Goal: Task Accomplishment & Management: Use online tool/utility

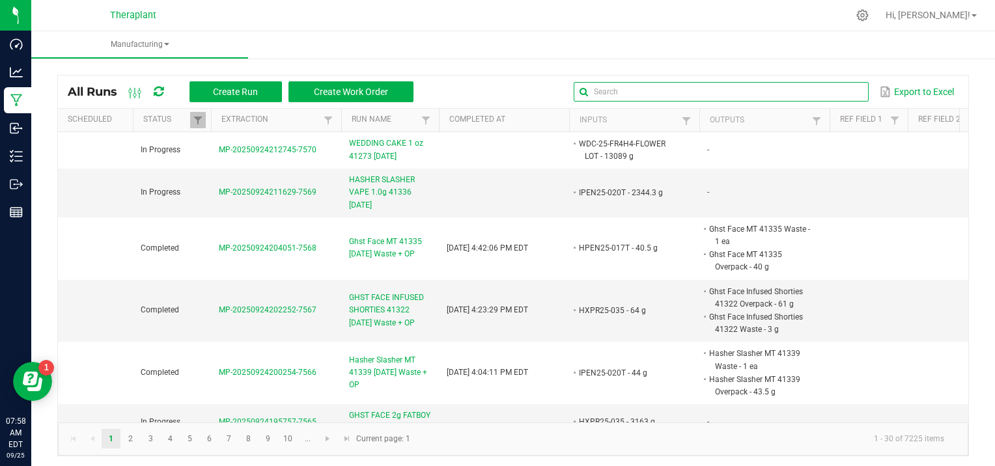
click at [838, 84] on input "text" at bounding box center [721, 92] width 294 height 20
type input "41342"
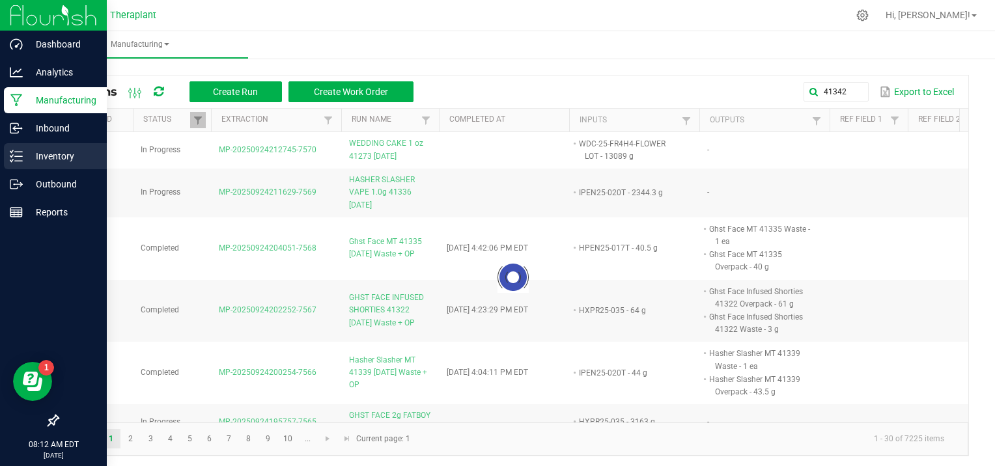
click at [59, 154] on p "Inventory" at bounding box center [62, 156] width 78 height 16
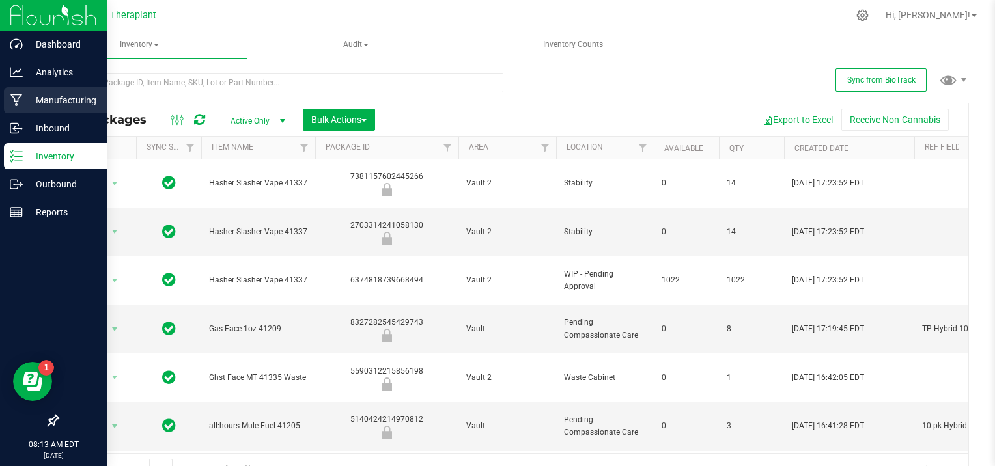
click at [40, 104] on p "Manufacturing" at bounding box center [62, 100] width 78 height 16
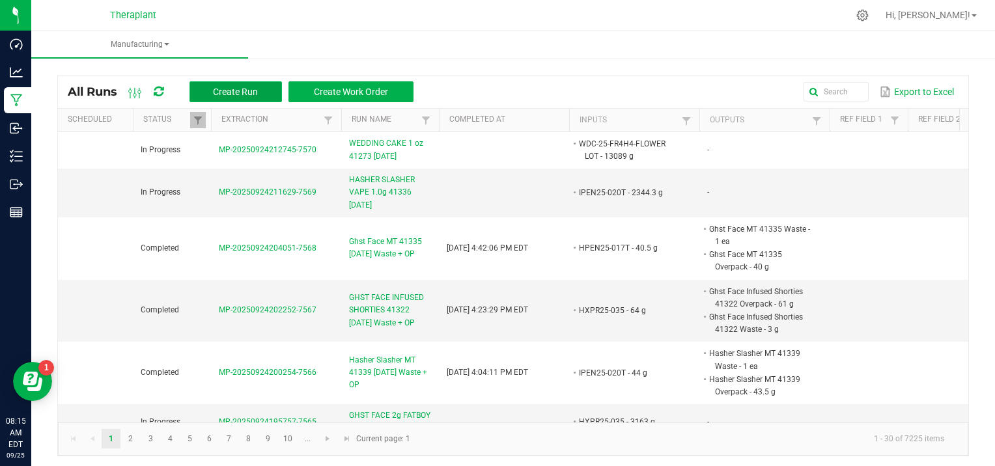
click at [256, 93] on span "Create Run" at bounding box center [235, 92] width 45 height 10
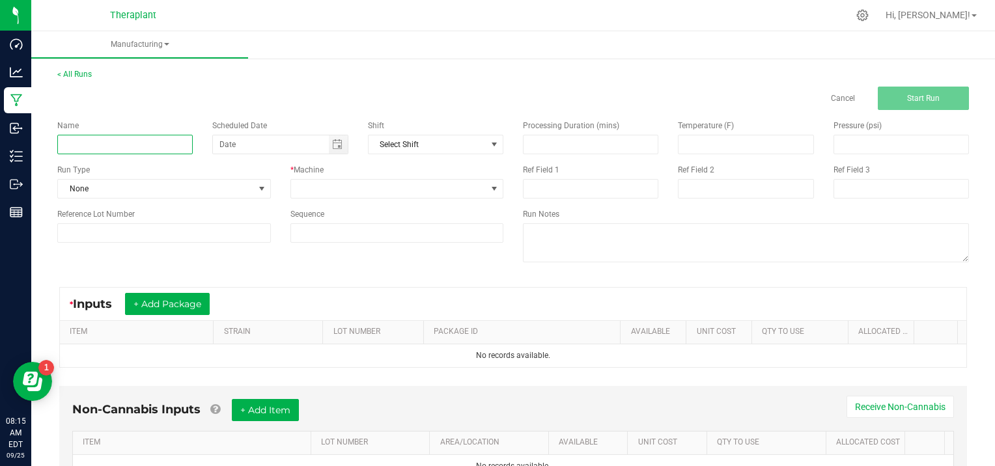
click at [78, 143] on input at bounding box center [124, 145] width 135 height 20
type input "s"
type input "SUPER GHUL VAPE 1.0g 41342 [DATE]"
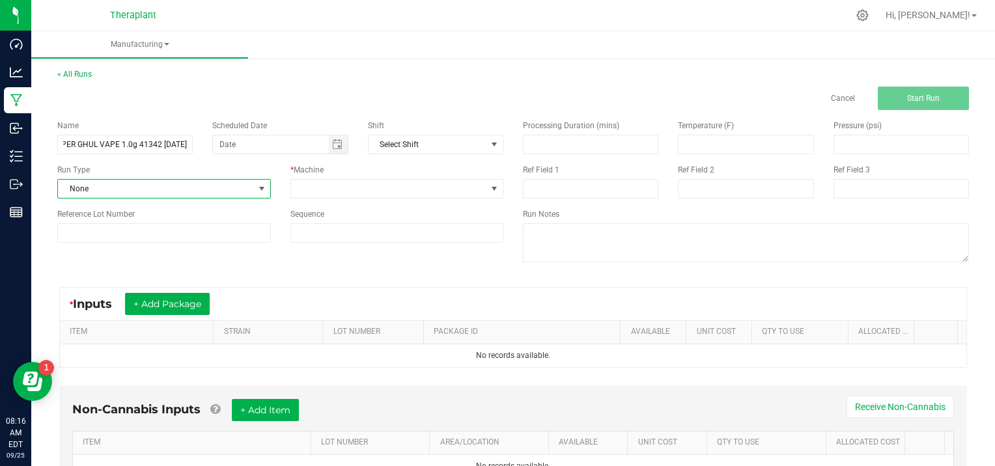
click at [257, 185] on span at bounding box center [262, 189] width 10 height 10
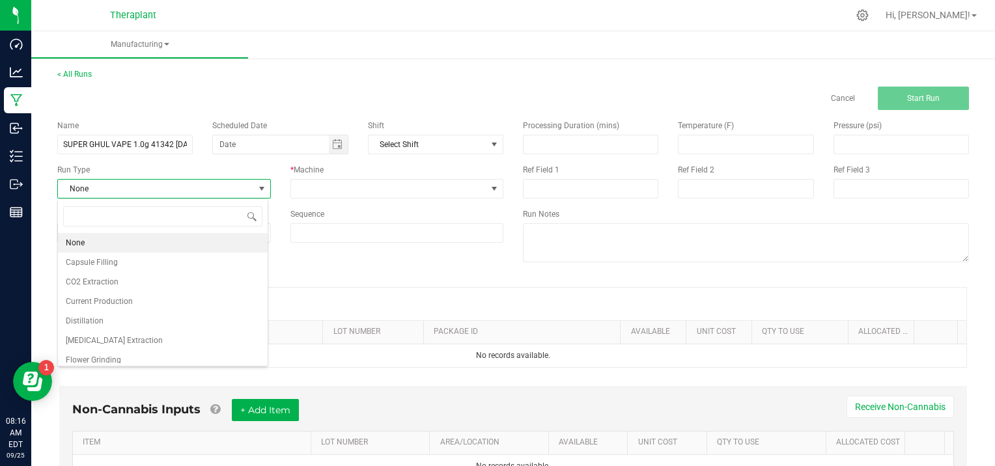
scroll to position [84, 0]
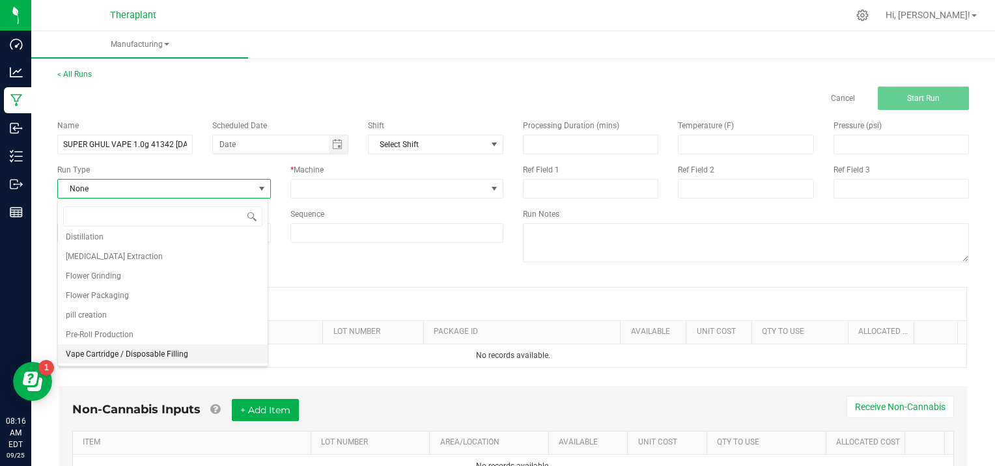
click at [115, 352] on span "Vape Cartridge / Disposable Filling" at bounding box center [127, 354] width 122 height 13
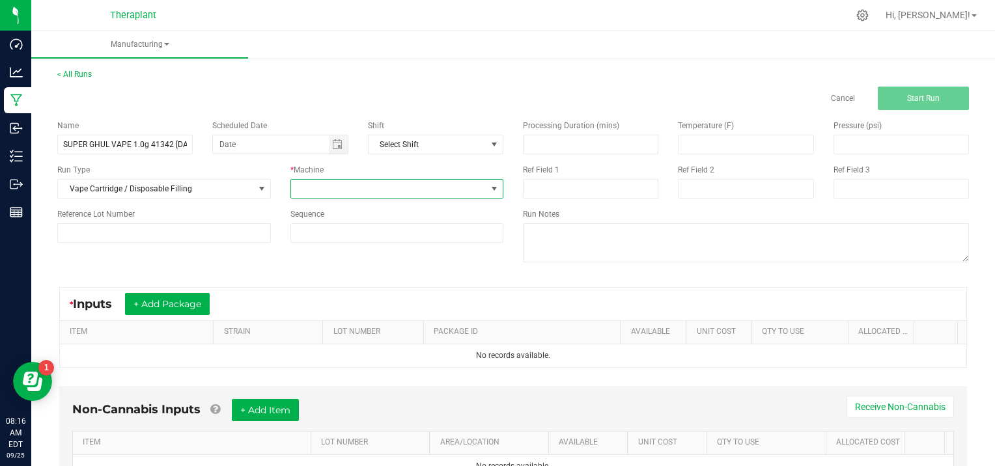
click at [490, 190] on span at bounding box center [494, 189] width 10 height 10
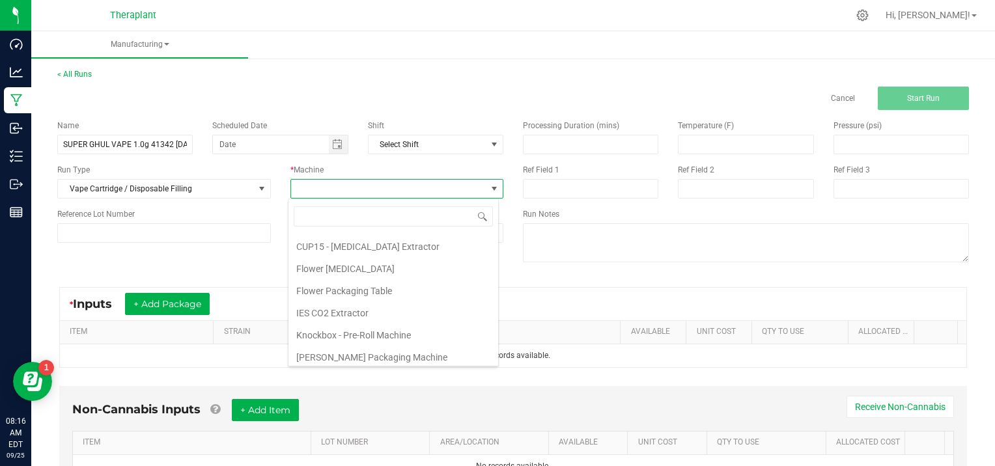
scroll to position [66, 0]
click at [439, 352] on li "Vape Oil Dispensing Machine" at bounding box center [394, 355] width 210 height 22
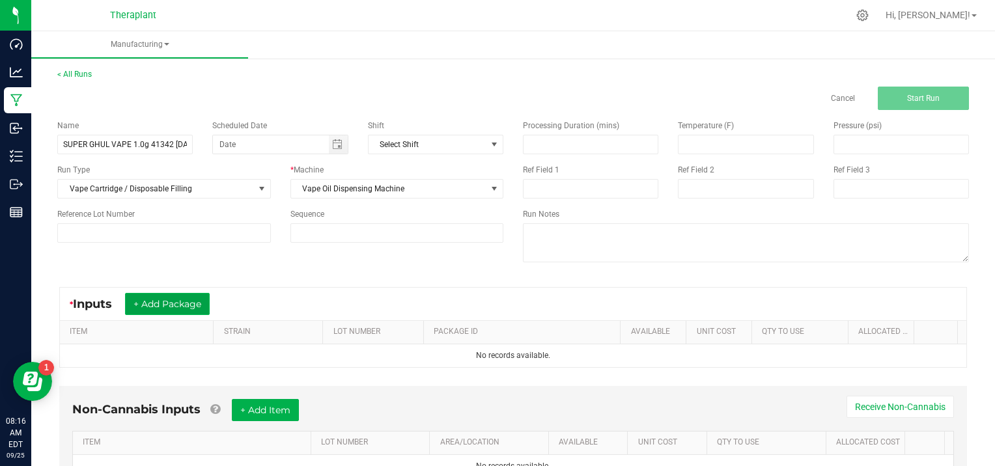
click at [196, 302] on button "+ Add Package" at bounding box center [167, 304] width 85 height 22
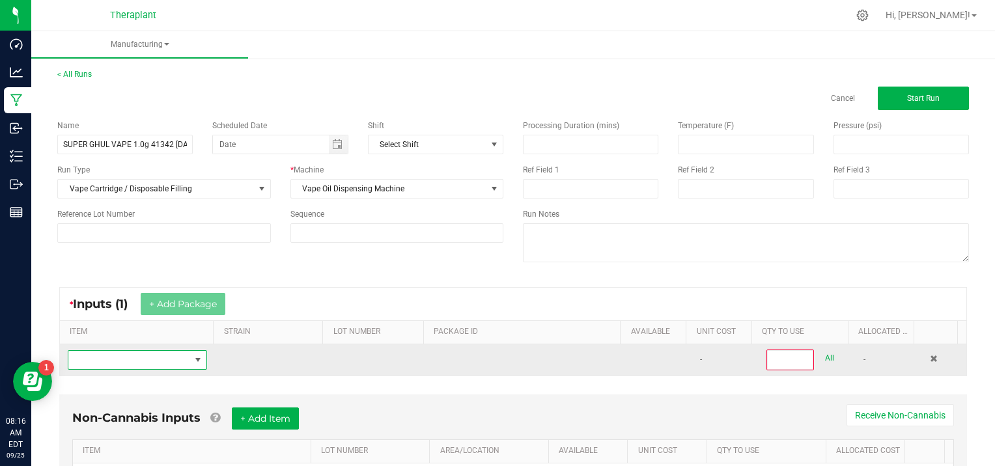
click at [141, 359] on span "NO DATA FOUND" at bounding box center [129, 360] width 122 height 18
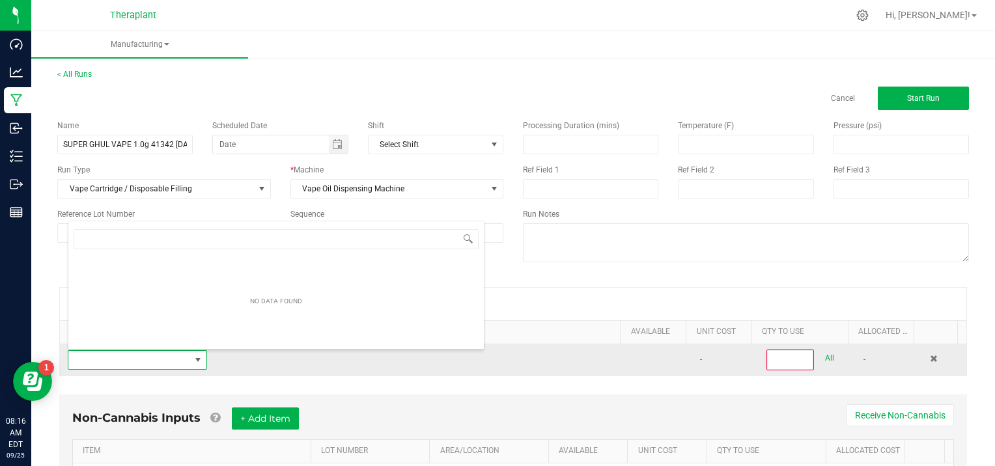
scroll to position [19, 134]
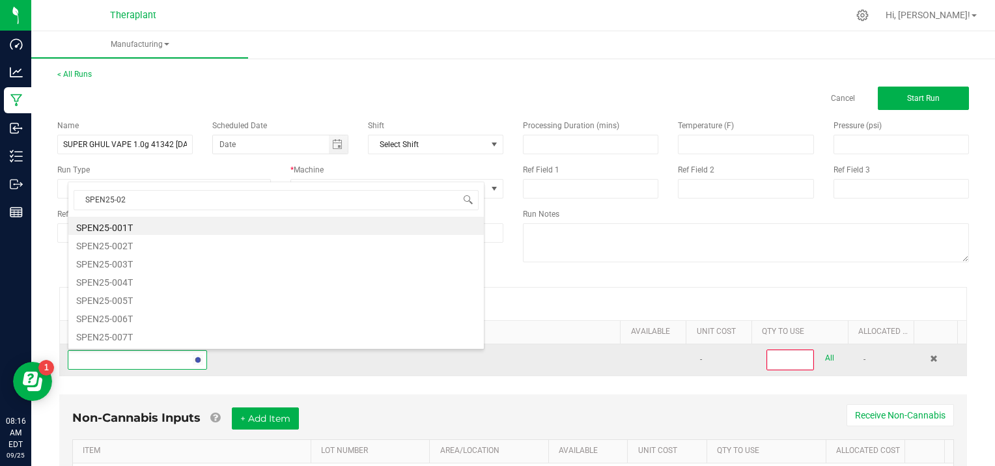
type input "SPEN25-020"
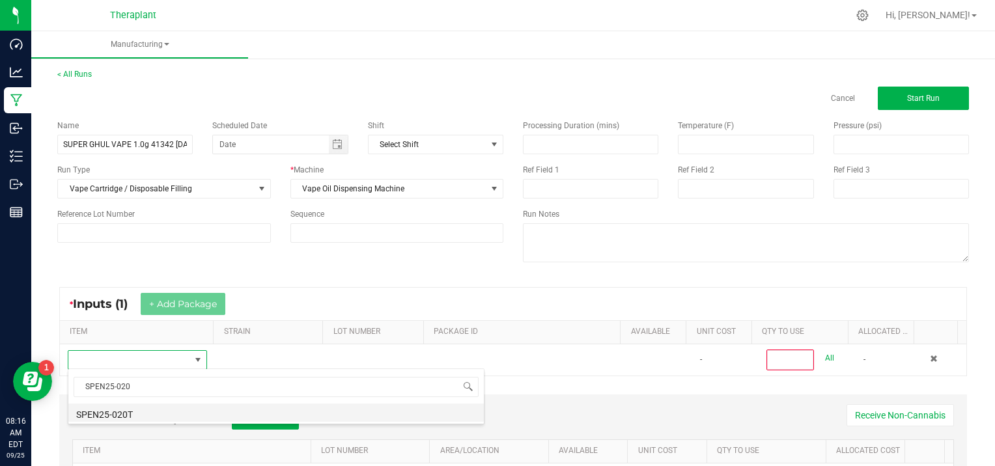
click at [137, 414] on li "SPEN25-020T" at bounding box center [276, 413] width 416 height 18
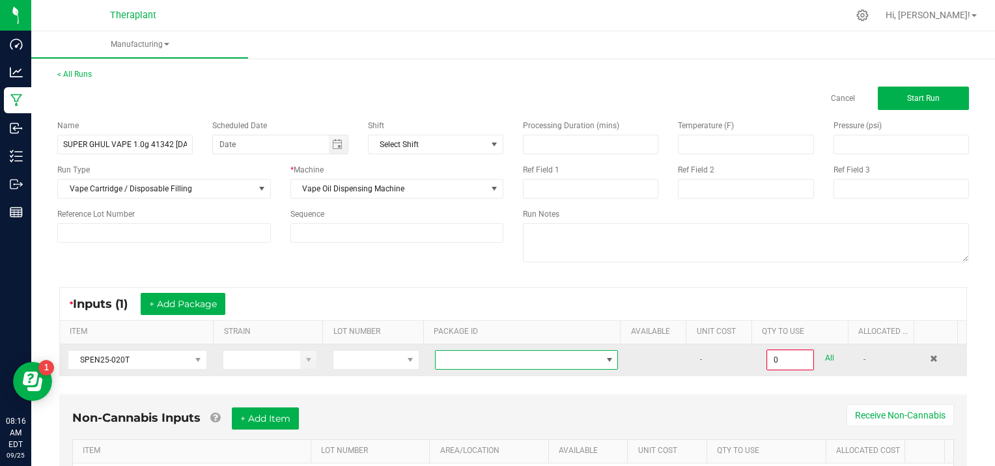
click at [604, 358] on span at bounding box center [609, 360] width 10 height 10
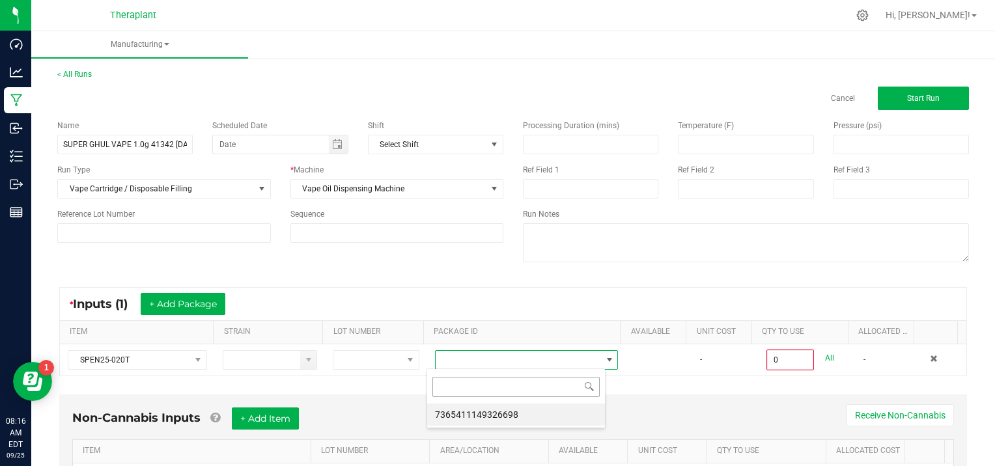
scroll to position [19, 178]
click at [521, 414] on li "7365411149326698" at bounding box center [516, 415] width 178 height 22
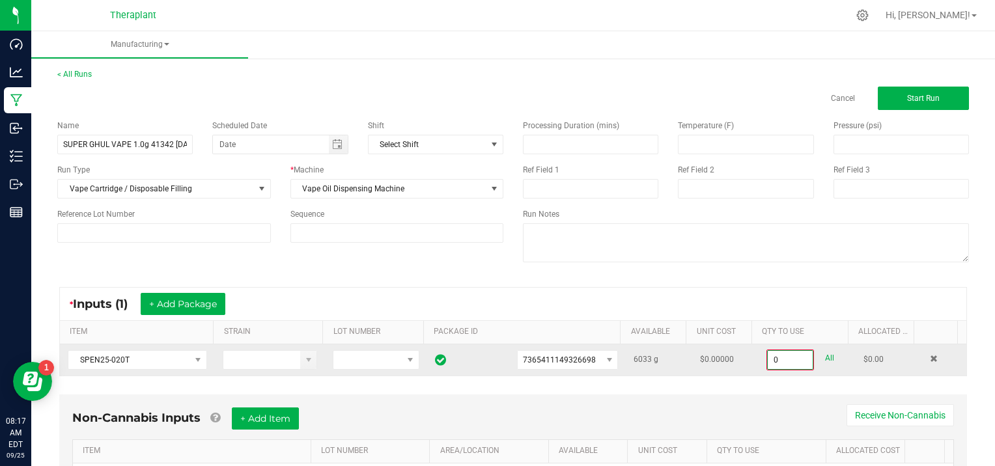
click at [792, 360] on input "0" at bounding box center [790, 360] width 45 height 18
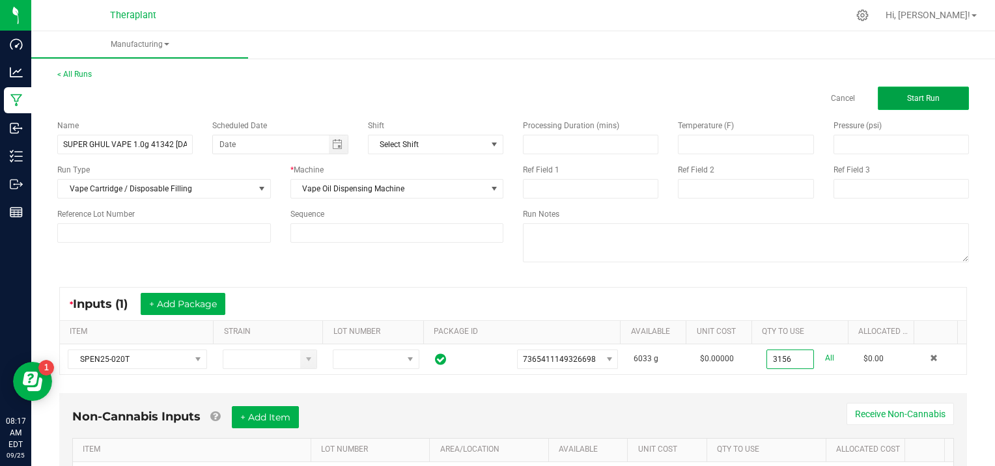
type input "3156.0000 g"
click at [909, 95] on span "Start Run" at bounding box center [923, 98] width 33 height 9
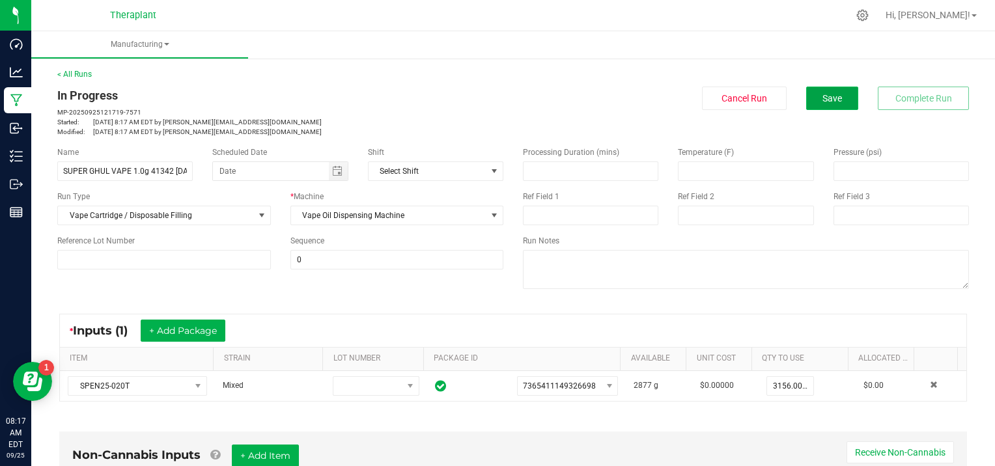
click at [821, 107] on button "Save" at bounding box center [832, 98] width 52 height 23
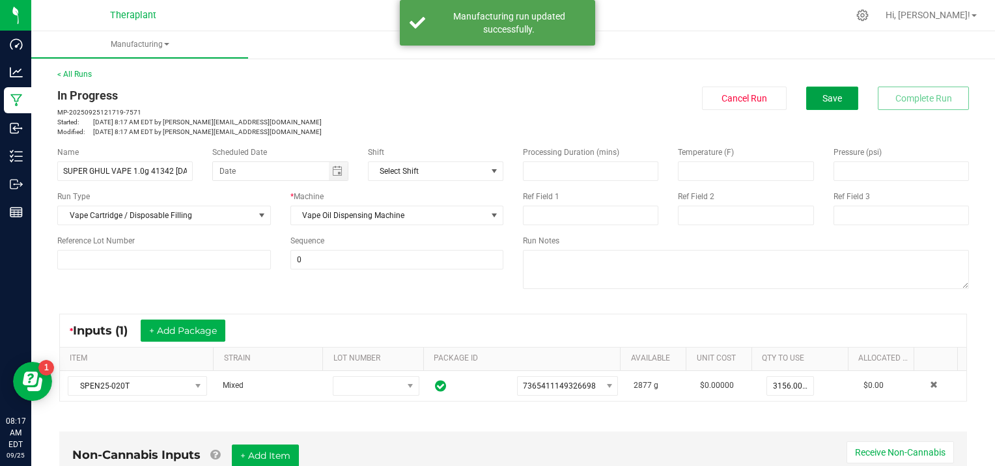
click at [823, 102] on span "Save" at bounding box center [833, 98] width 20 height 10
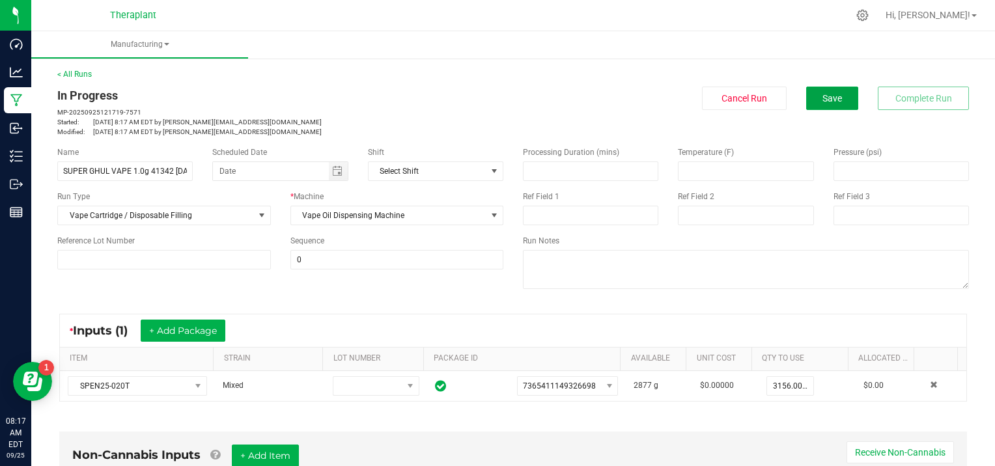
click at [823, 102] on span "Save" at bounding box center [833, 98] width 20 height 10
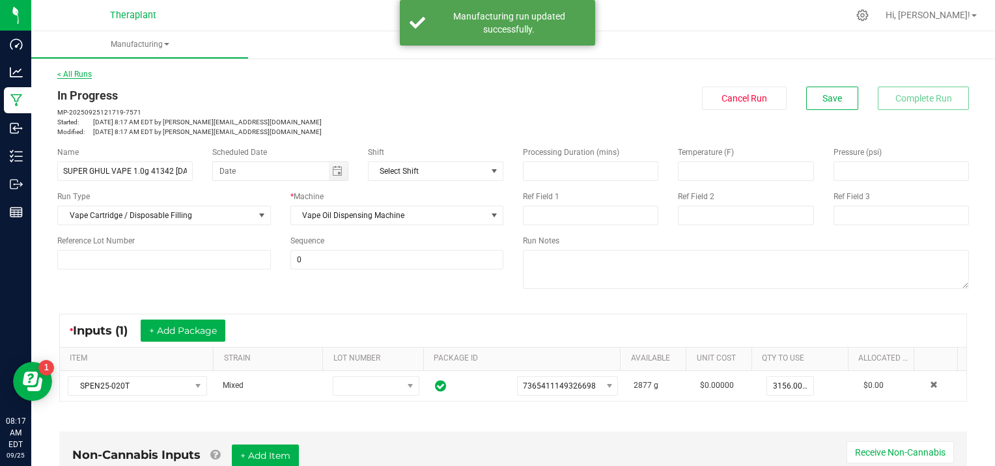
click at [80, 73] on link "< All Runs" at bounding box center [74, 74] width 35 height 9
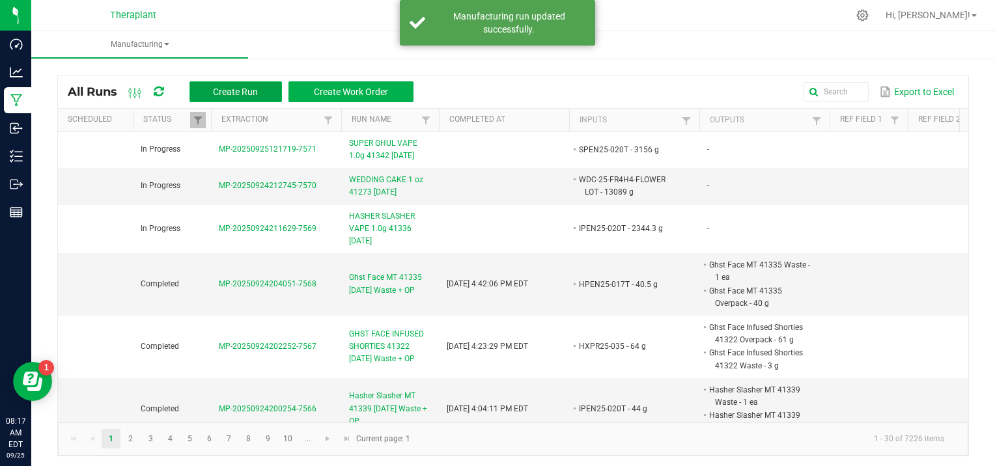
click at [233, 91] on span "Create Run" at bounding box center [235, 92] width 45 height 10
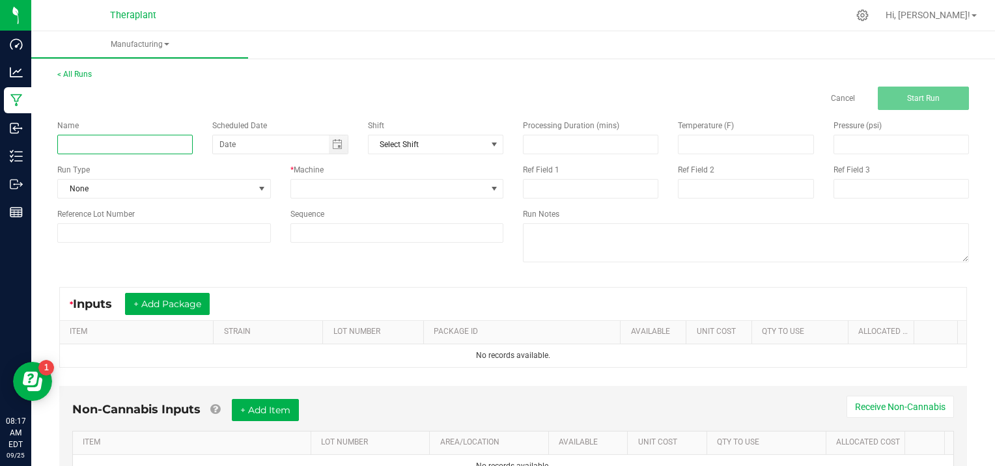
click at [96, 141] on input at bounding box center [124, 145] width 135 height 20
type input "DIS25-115-D1"
click at [257, 185] on span at bounding box center [262, 189] width 10 height 10
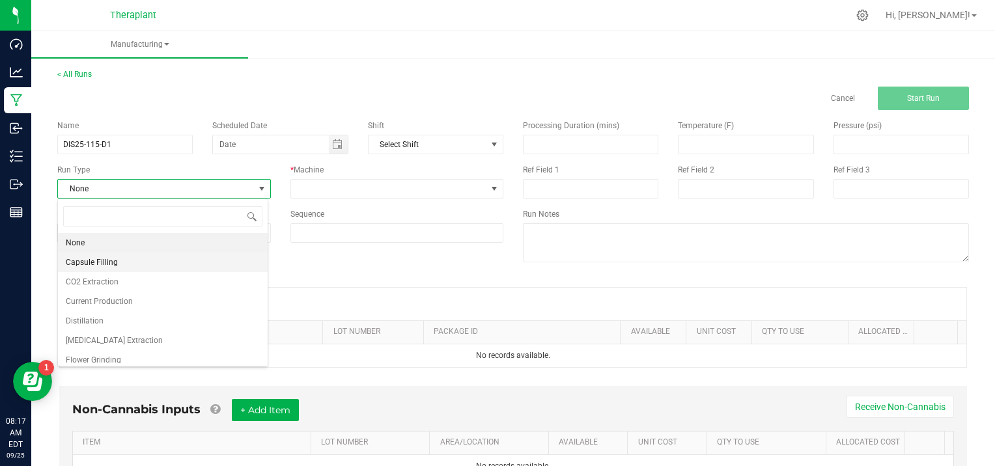
scroll to position [19, 210]
click at [160, 336] on li "[MEDICAL_DATA] Extraction" at bounding box center [163, 341] width 210 height 20
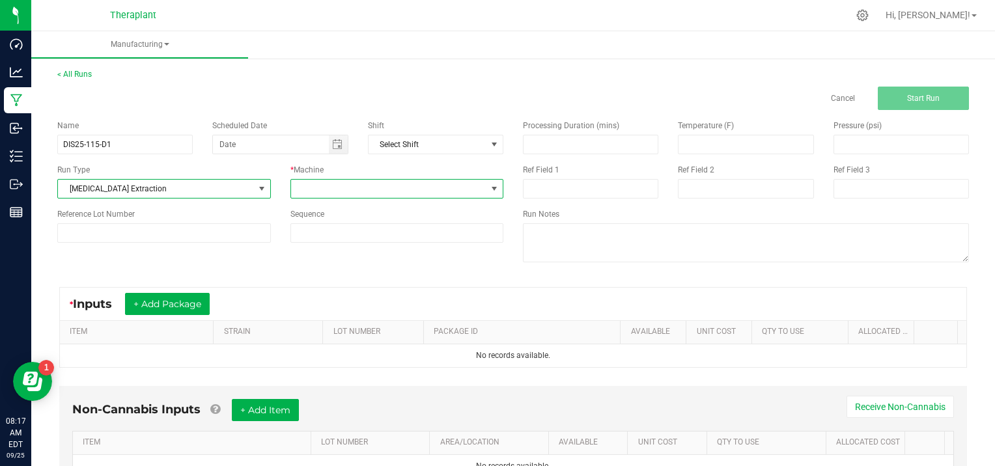
click at [491, 184] on span at bounding box center [494, 189] width 10 height 10
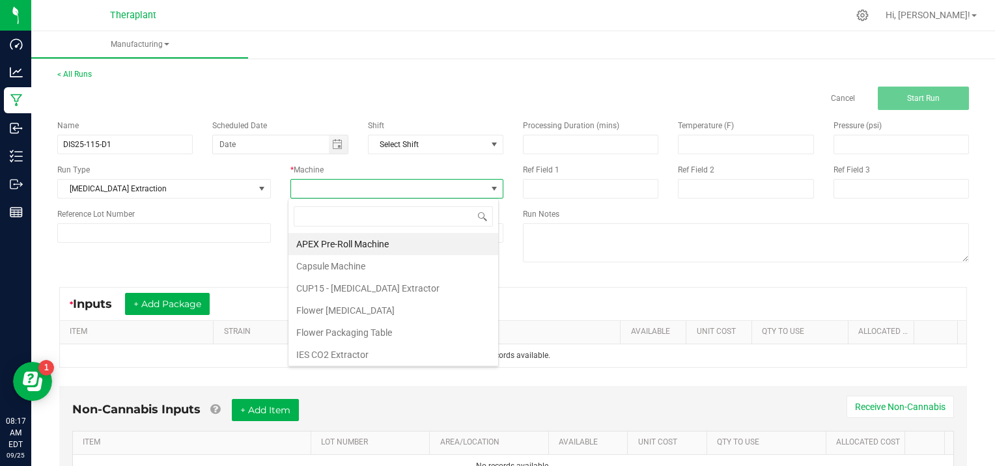
drag, startPoint x: 360, startPoint y: 356, endPoint x: 318, endPoint y: 337, distance: 46.0
click at [360, 355] on li "IES CO2 Extractor" at bounding box center [394, 355] width 210 height 22
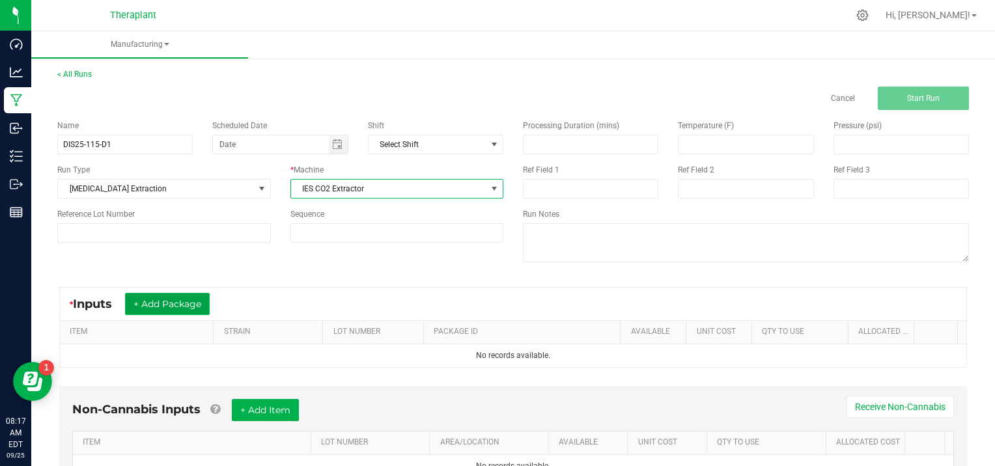
click at [182, 299] on button "+ Add Package" at bounding box center [167, 304] width 85 height 22
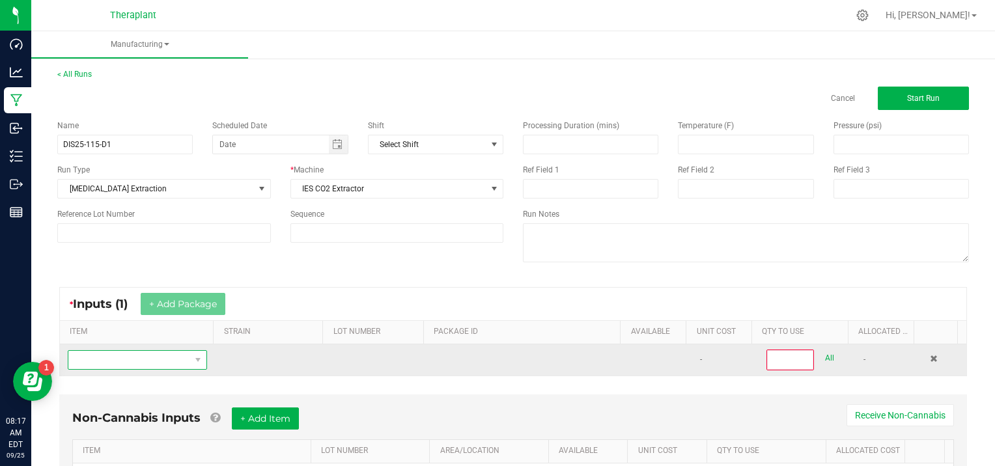
click at [88, 362] on span "NO DATA FOUND" at bounding box center [129, 360] width 122 height 18
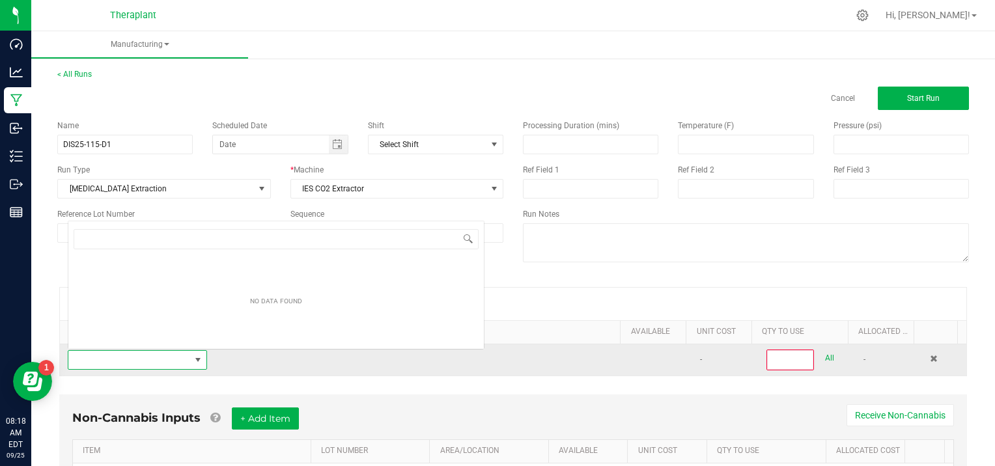
scroll to position [19, 134]
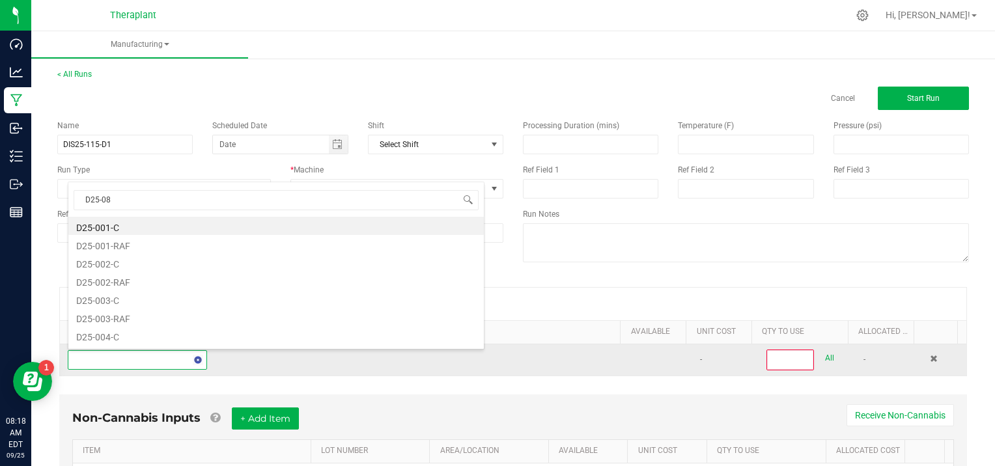
type input "D25-088"
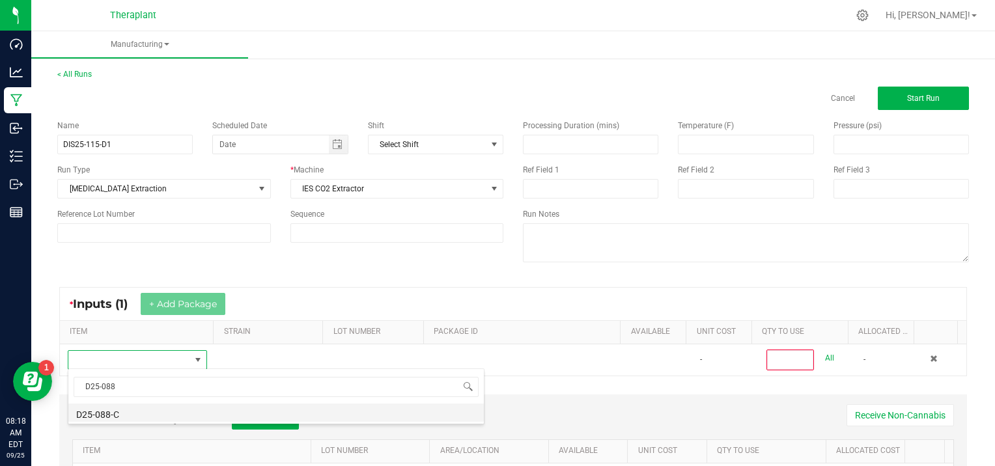
click at [130, 412] on li "D25-088-C" at bounding box center [276, 413] width 416 height 18
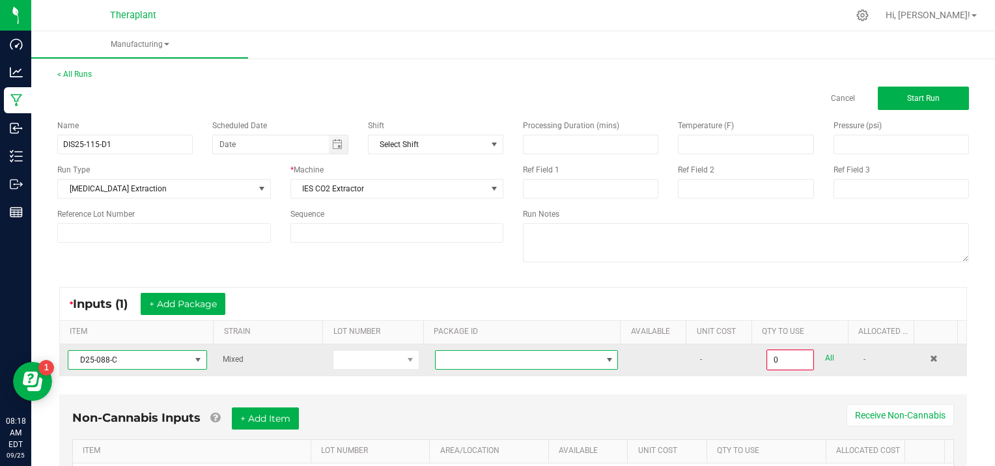
click at [604, 360] on span at bounding box center [609, 360] width 10 height 10
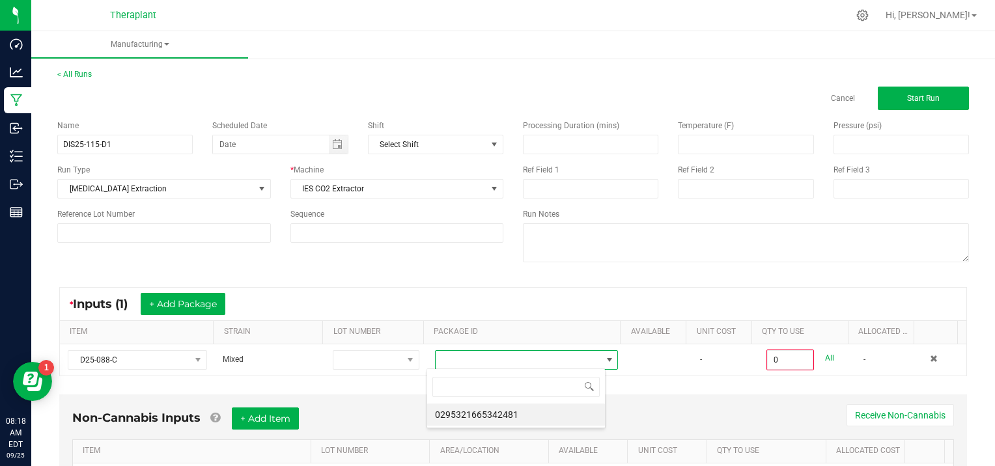
scroll to position [19, 178]
click at [552, 409] on li "0295321665342481" at bounding box center [516, 415] width 178 height 22
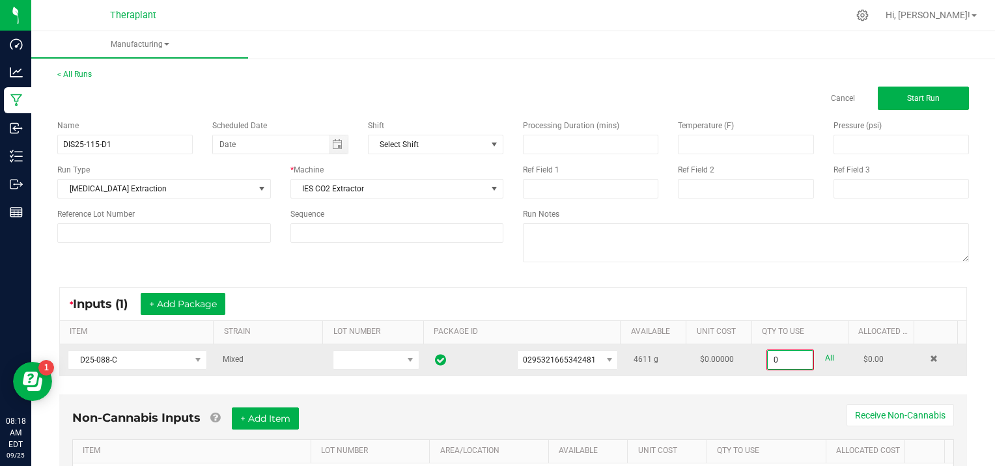
click at [789, 357] on input "0" at bounding box center [790, 360] width 45 height 18
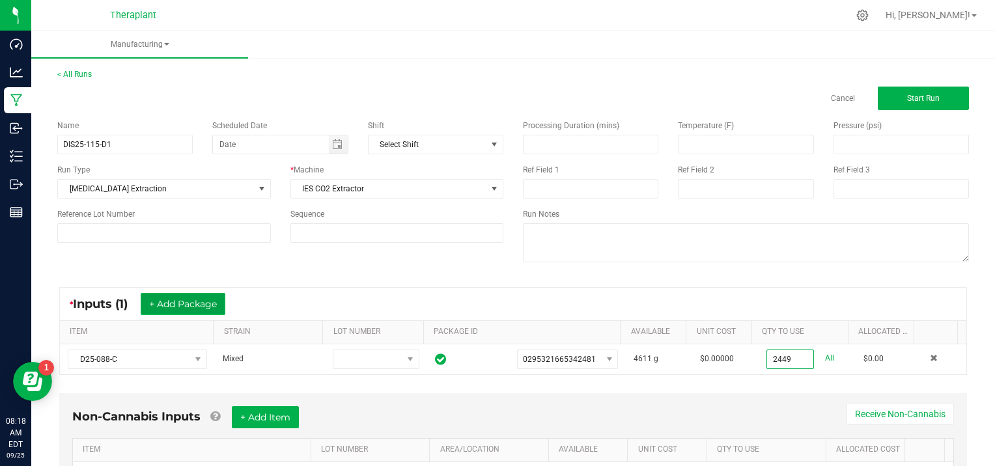
type input "2449.0000 g"
click at [182, 300] on button "+ Add Package" at bounding box center [183, 304] width 85 height 22
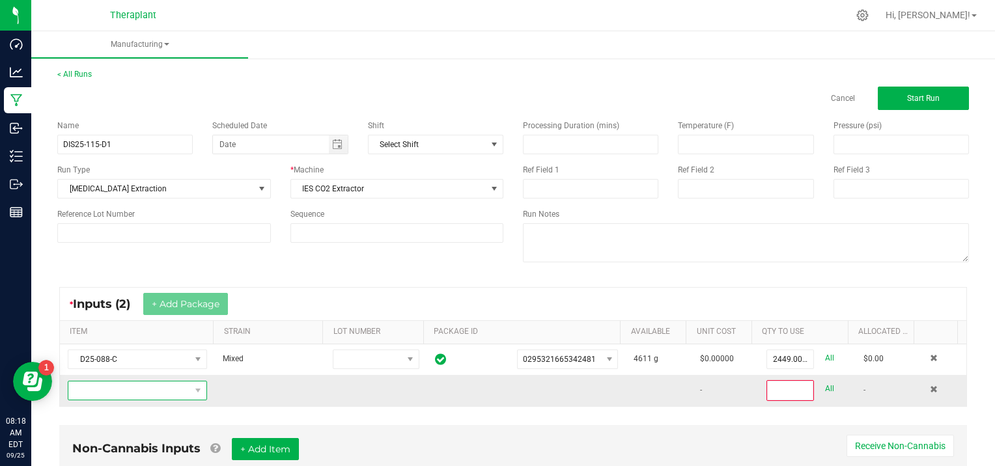
click at [106, 385] on span "NO DATA FOUND" at bounding box center [129, 391] width 122 height 18
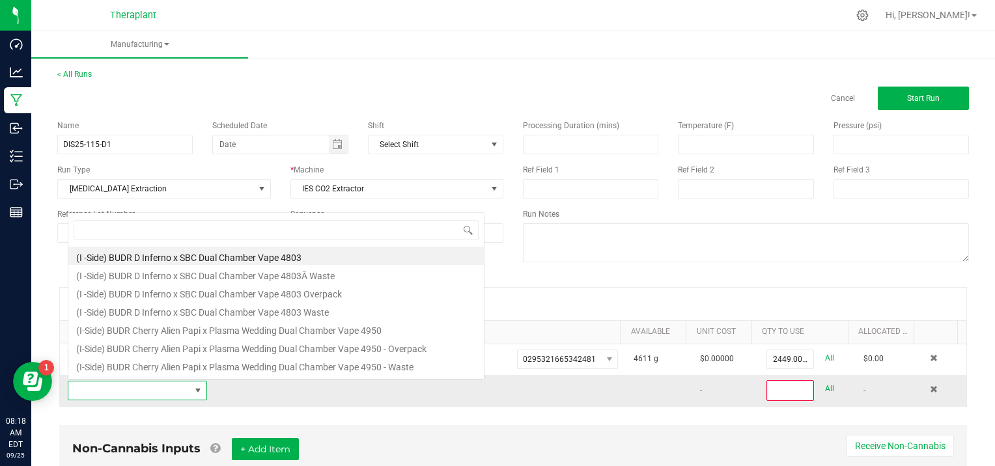
scroll to position [19, 134]
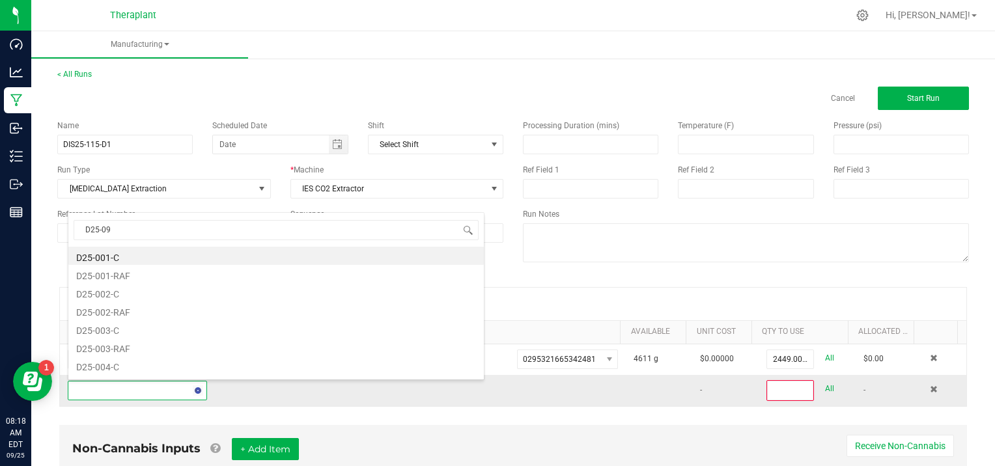
type input "D25-097"
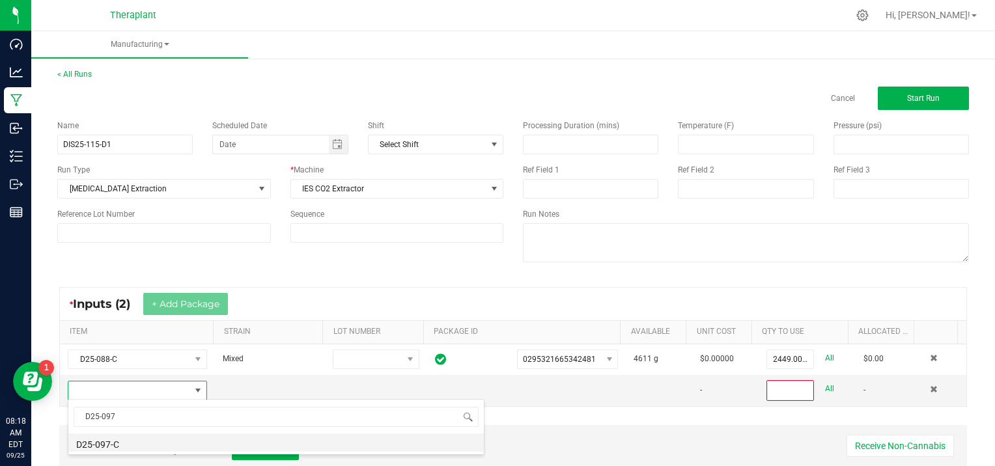
click at [130, 440] on li "D25-097-C" at bounding box center [276, 443] width 416 height 18
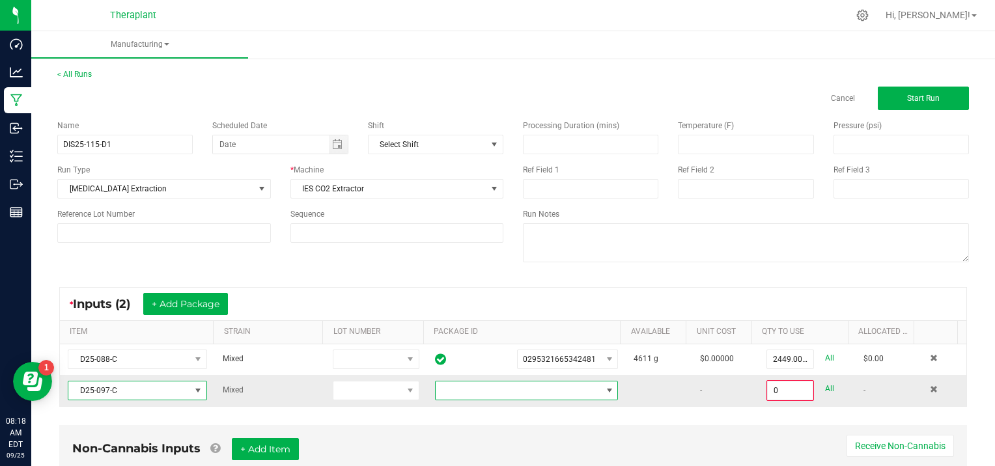
click at [604, 386] on span at bounding box center [609, 391] width 10 height 10
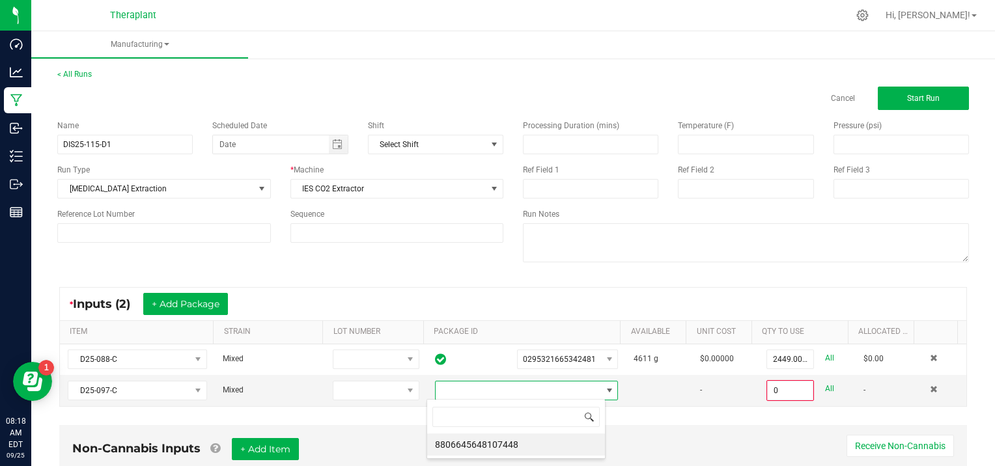
scroll to position [19, 178]
drag, startPoint x: 578, startPoint y: 443, endPoint x: 587, endPoint y: 438, distance: 10.5
click at [582, 441] on li "8806645648107448" at bounding box center [516, 445] width 178 height 22
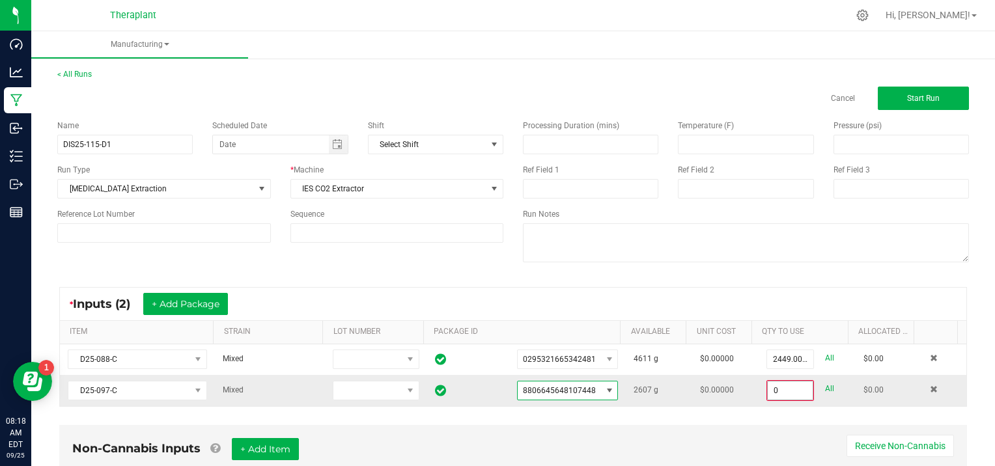
click at [787, 390] on input "0" at bounding box center [790, 391] width 45 height 18
click at [825, 384] on link "All" at bounding box center [829, 389] width 9 height 18
type input "2607.0000 g"
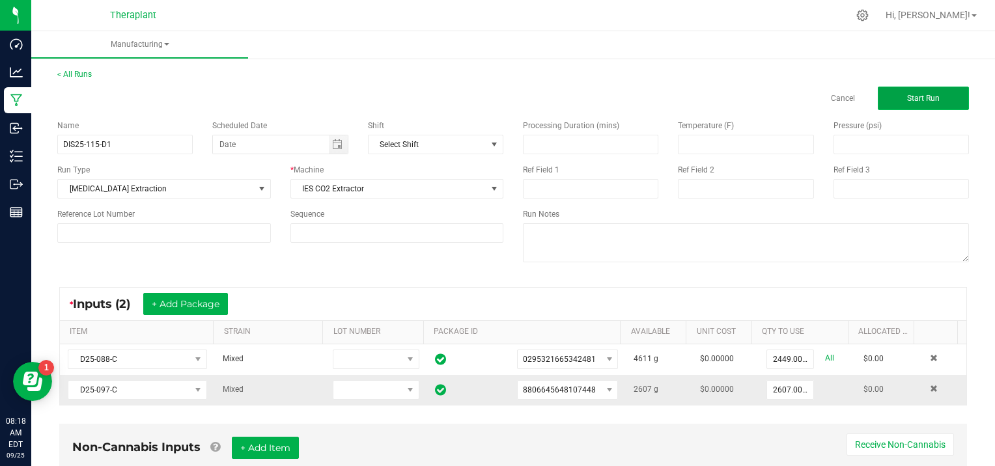
click at [930, 100] on button "Start Run" at bounding box center [923, 98] width 91 height 23
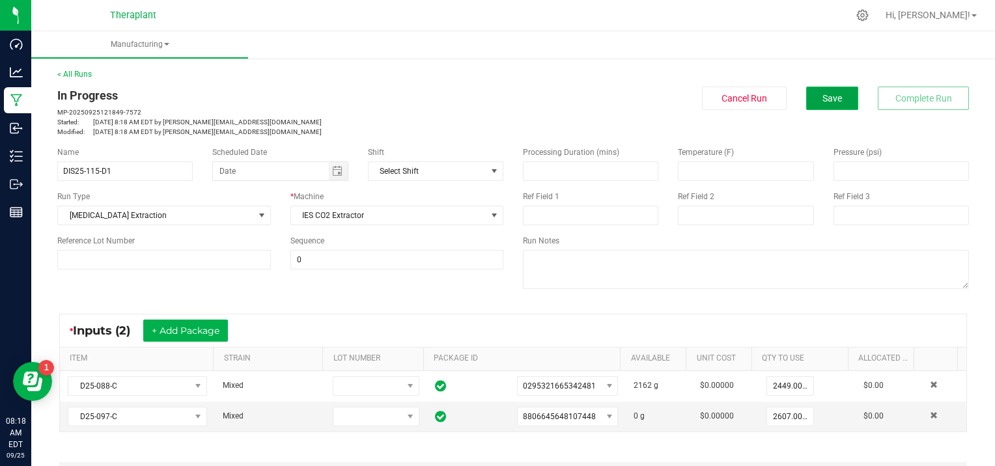
click at [823, 98] on span "Save" at bounding box center [833, 98] width 20 height 10
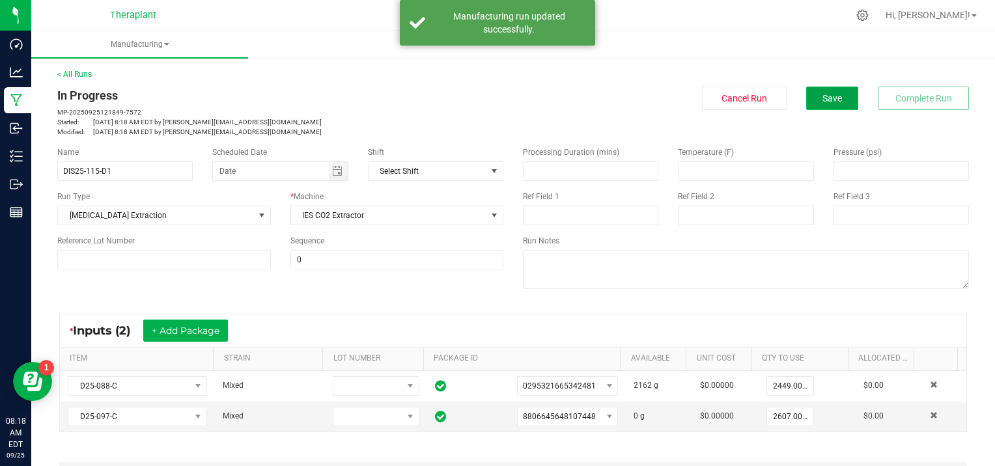
click at [823, 97] on span "Save" at bounding box center [833, 98] width 20 height 10
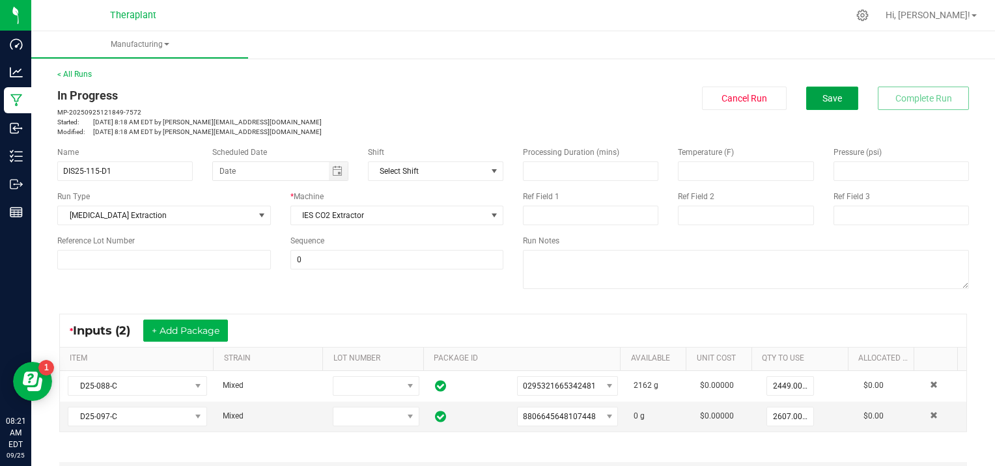
click at [823, 97] on span "Save" at bounding box center [833, 98] width 20 height 10
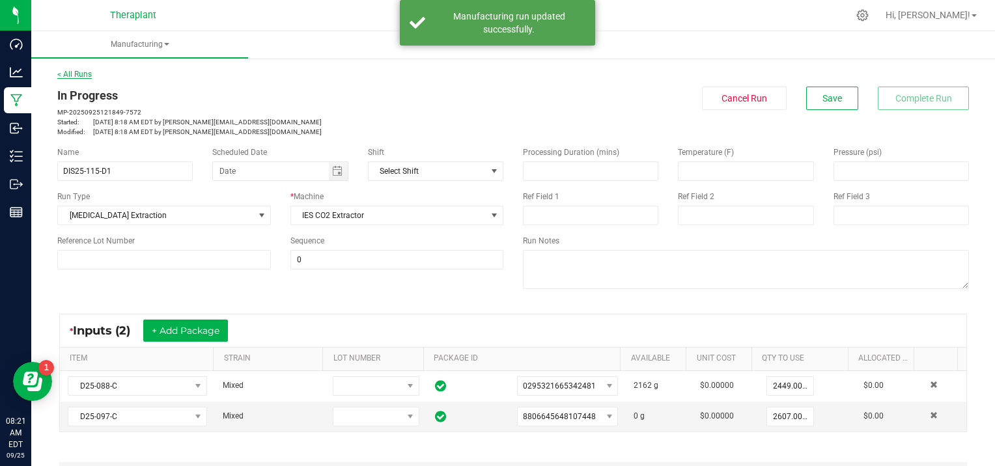
click at [86, 74] on link "< All Runs" at bounding box center [74, 74] width 35 height 9
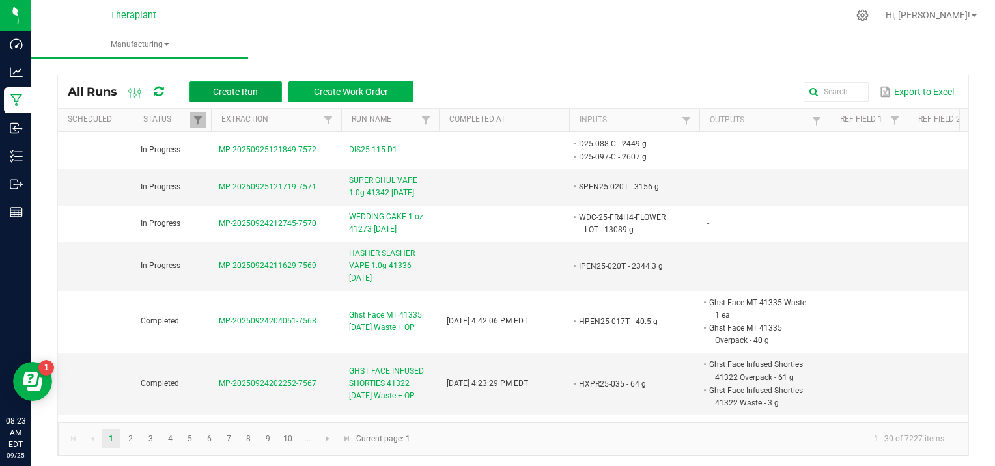
click at [251, 89] on span "Create Run" at bounding box center [235, 92] width 45 height 10
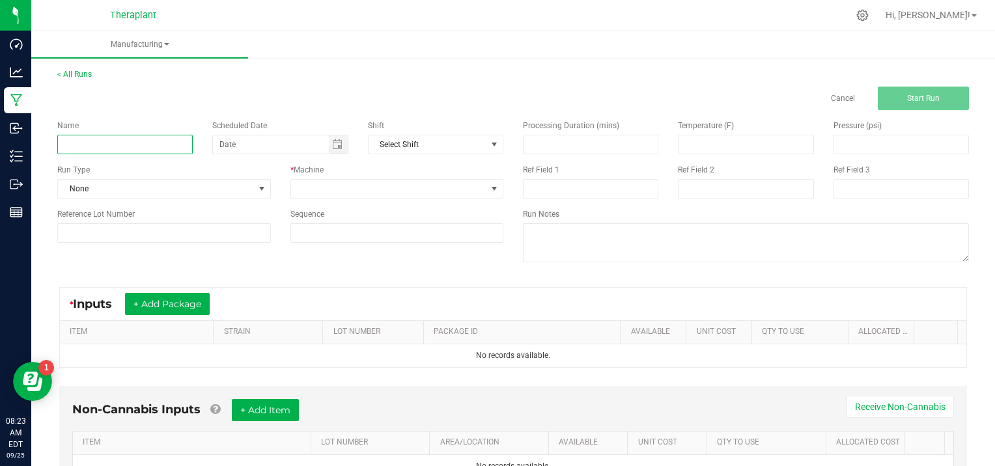
click at [116, 137] on input at bounding box center [124, 145] width 135 height 20
type input "SUPER GHOUL VAPE 0.5g 41343 [DATE]"
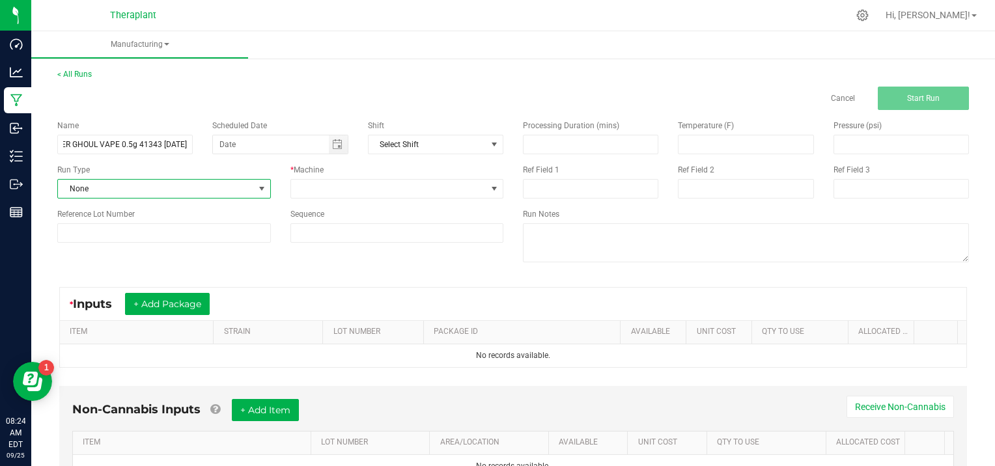
click at [259, 186] on span at bounding box center [262, 189] width 10 height 10
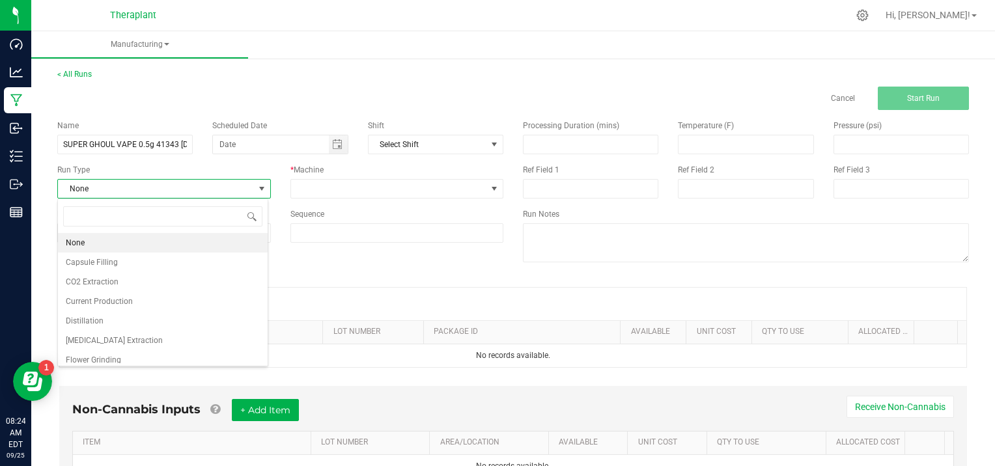
scroll to position [84, 0]
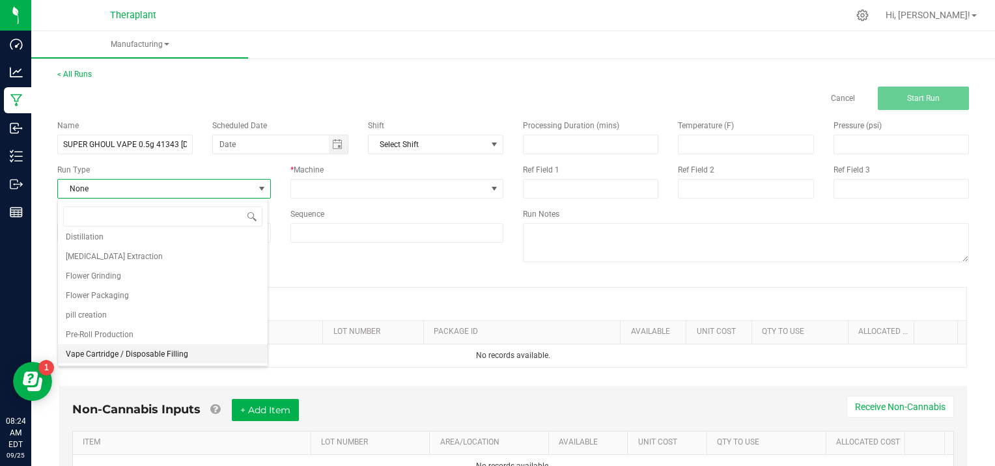
click at [205, 353] on li "Vape Cartridge / Disposable Filling" at bounding box center [163, 355] width 210 height 20
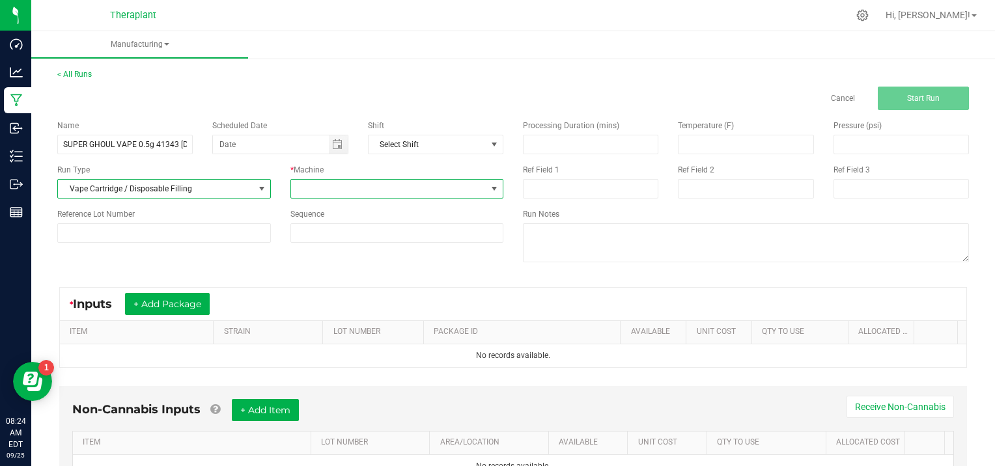
click at [490, 184] on span at bounding box center [494, 189] width 10 height 10
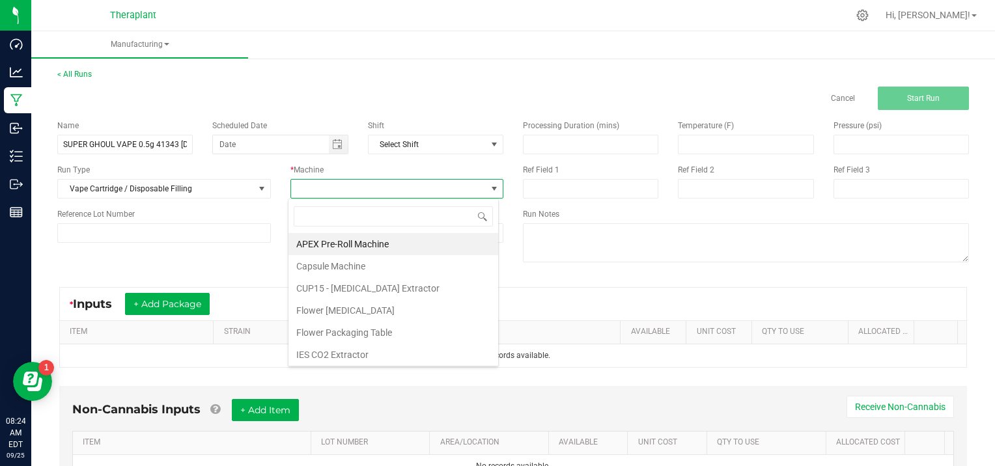
scroll to position [66, 0]
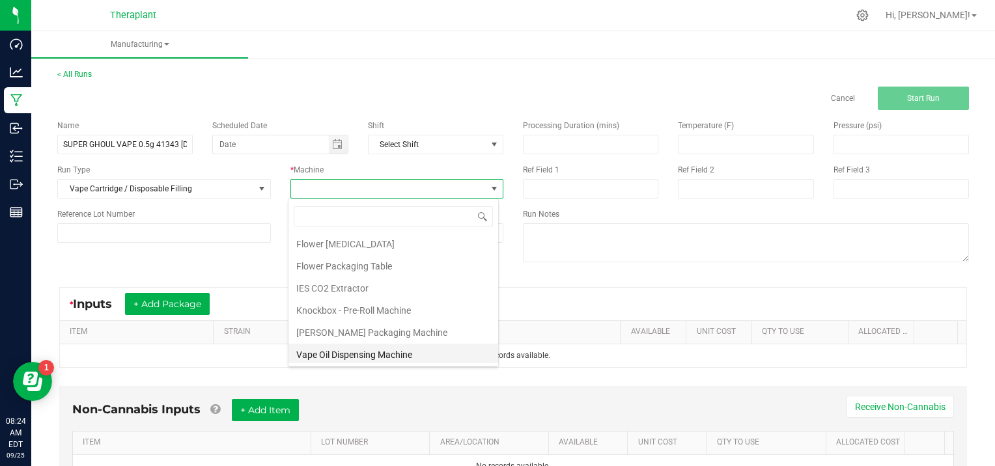
click at [423, 354] on li "Vape Oil Dispensing Machine" at bounding box center [394, 355] width 210 height 22
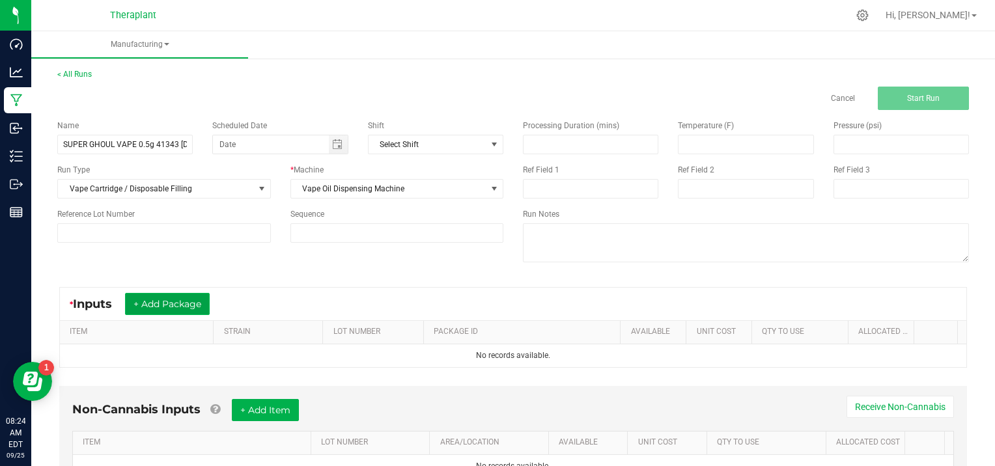
click at [172, 300] on button "+ Add Package" at bounding box center [167, 304] width 85 height 22
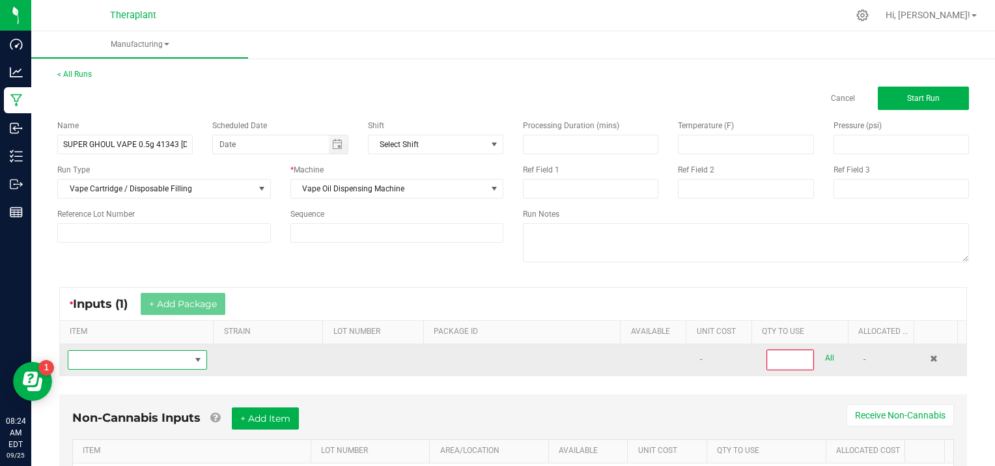
click at [114, 365] on span "NO DATA FOUND" at bounding box center [129, 360] width 122 height 18
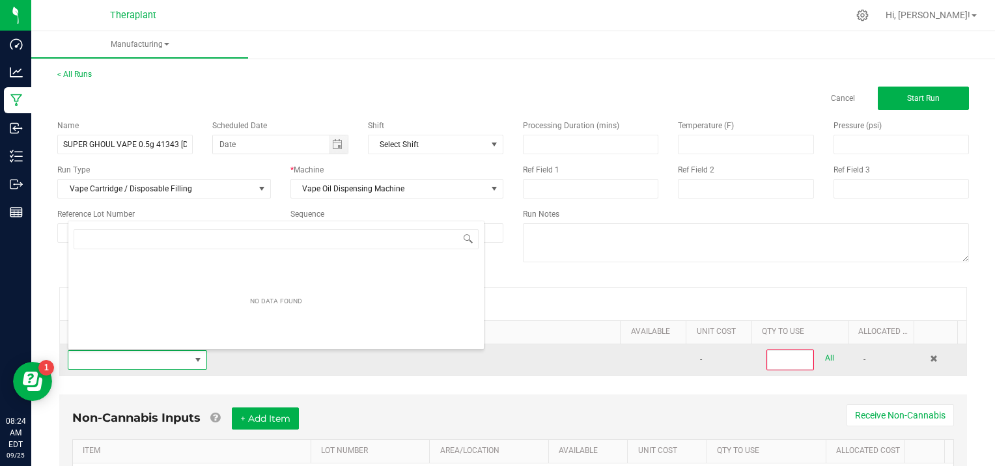
scroll to position [19, 134]
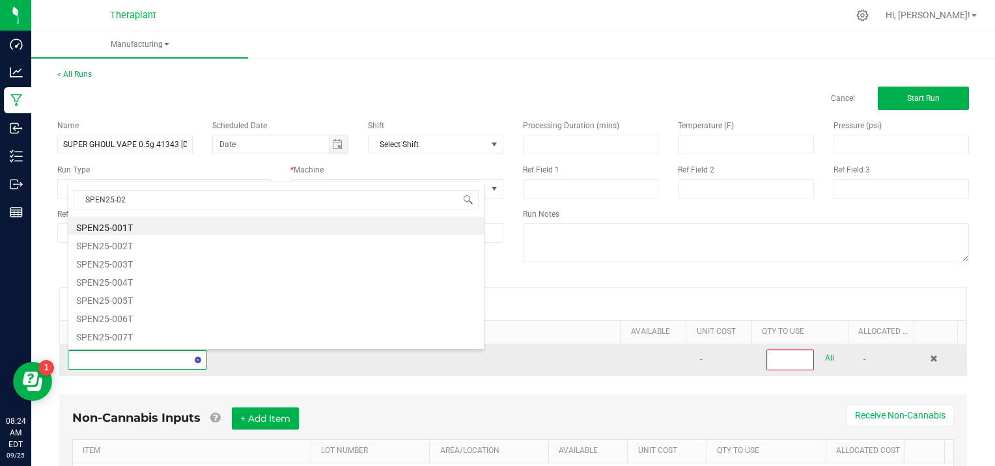
type input "SPEN25-020"
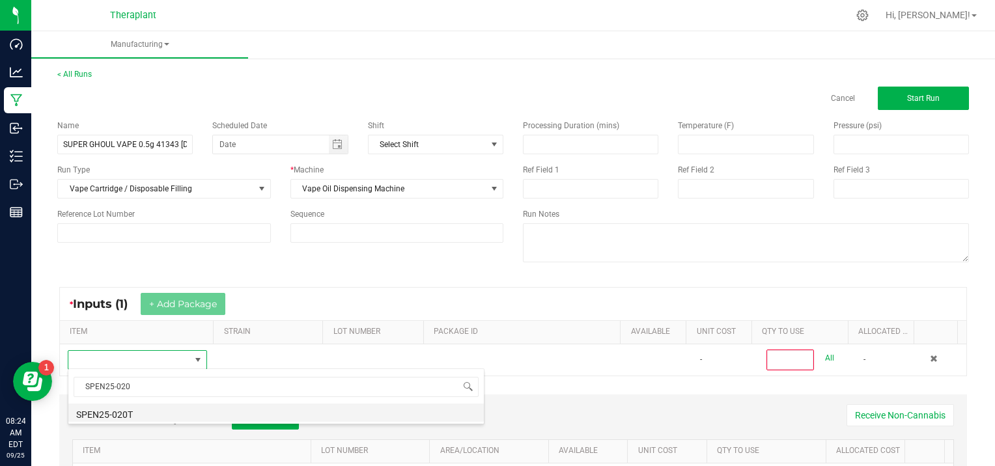
click at [128, 415] on li "SPEN25-020T" at bounding box center [276, 413] width 416 height 18
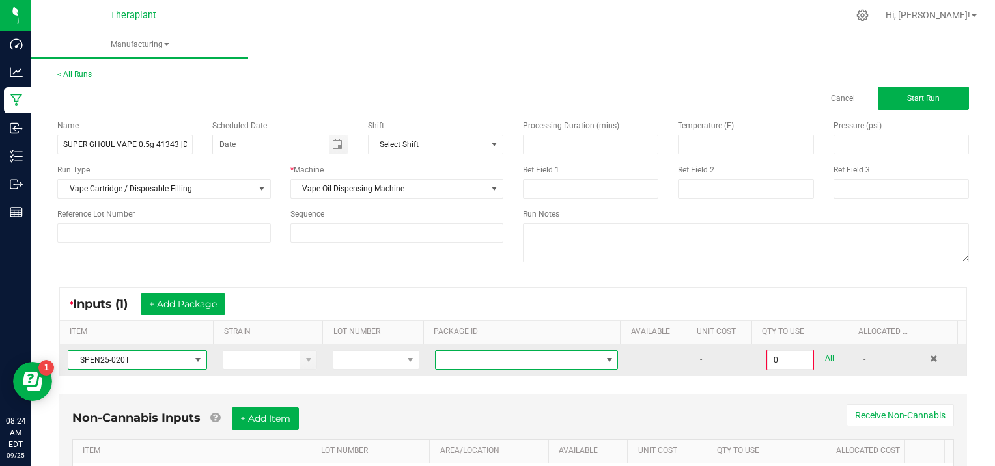
click at [604, 355] on span at bounding box center [609, 360] width 10 height 10
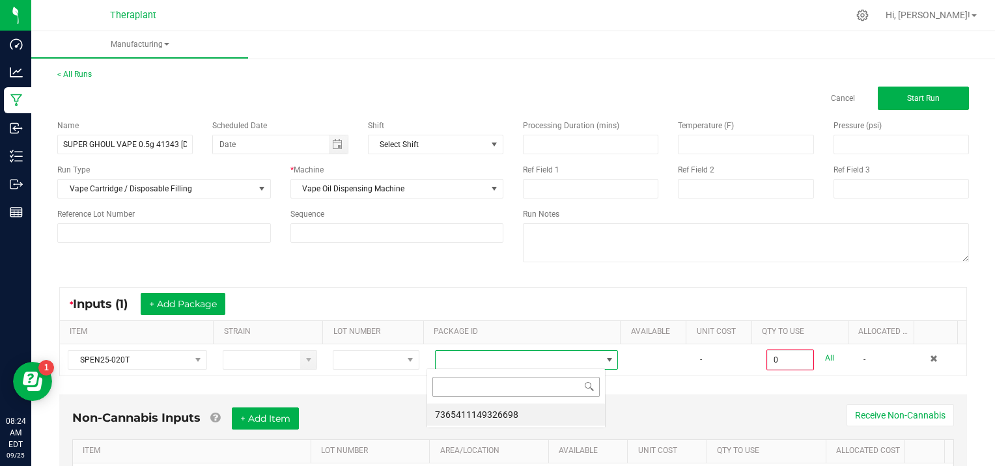
scroll to position [19, 178]
click at [557, 416] on li "7365411149326698" at bounding box center [516, 415] width 178 height 22
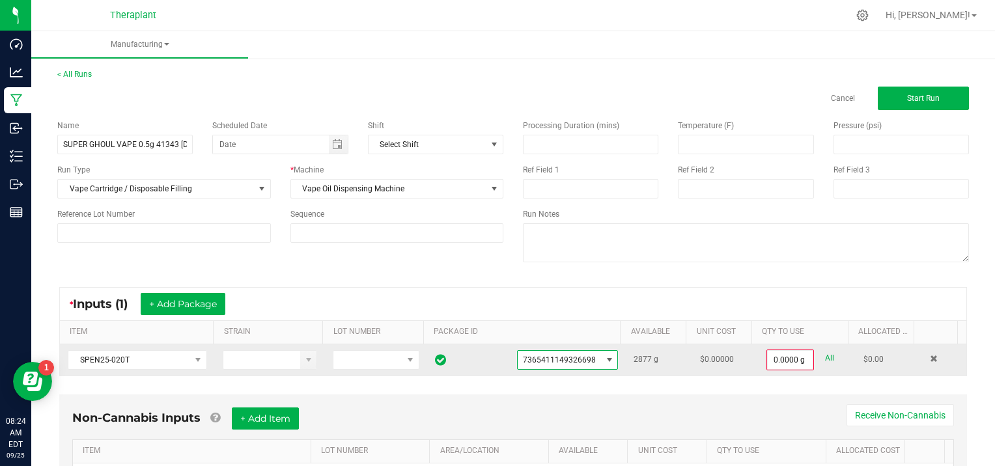
click at [825, 357] on link "All" at bounding box center [829, 359] width 9 height 18
type input "2877.0000 g"
click at [909, 96] on span "Start Run" at bounding box center [923, 98] width 33 height 9
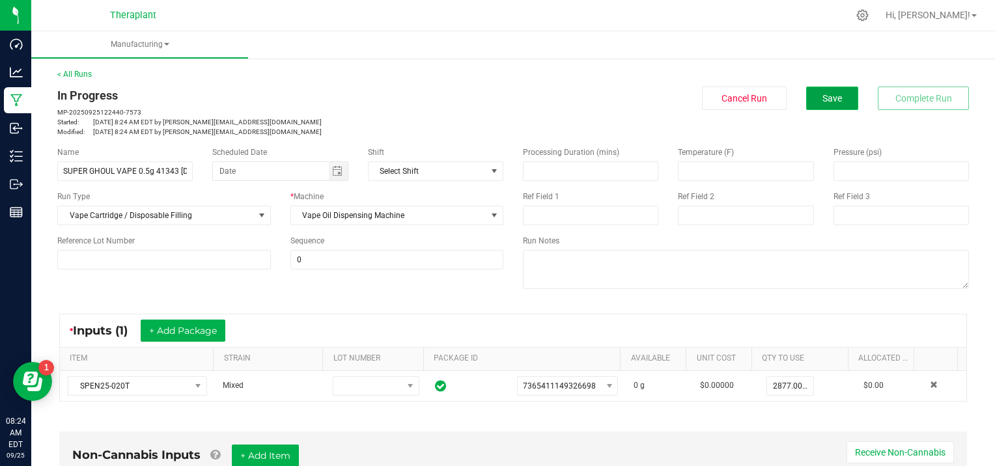
click at [819, 107] on button "Save" at bounding box center [832, 98] width 52 height 23
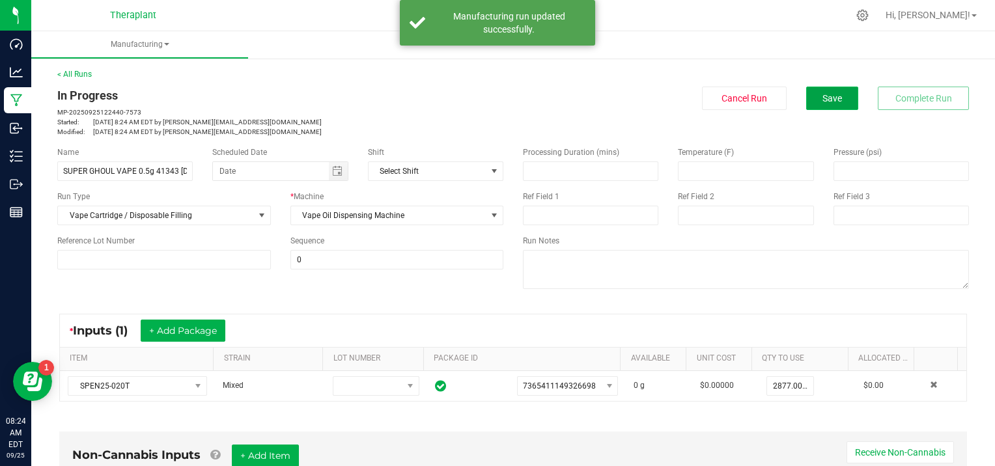
click at [823, 102] on span "Save" at bounding box center [833, 98] width 20 height 10
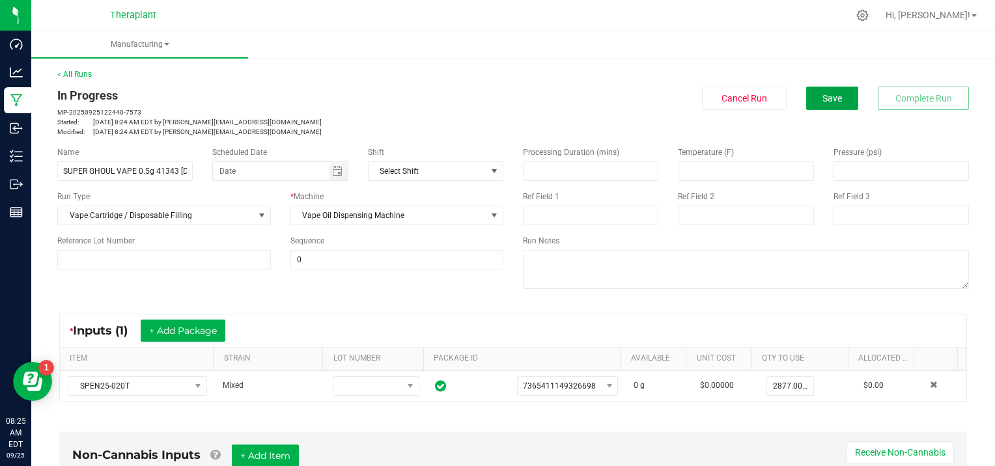
click at [823, 102] on span "Save" at bounding box center [833, 98] width 20 height 10
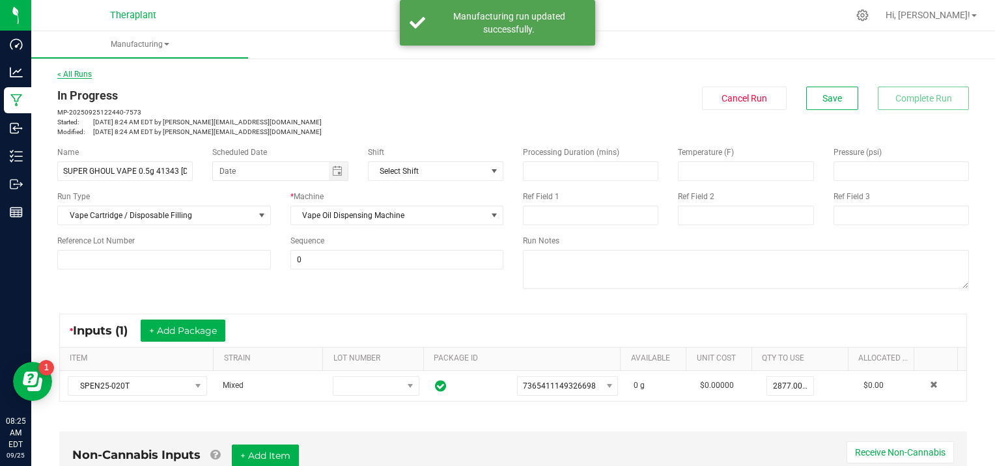
click at [81, 75] on link "< All Runs" at bounding box center [74, 74] width 35 height 9
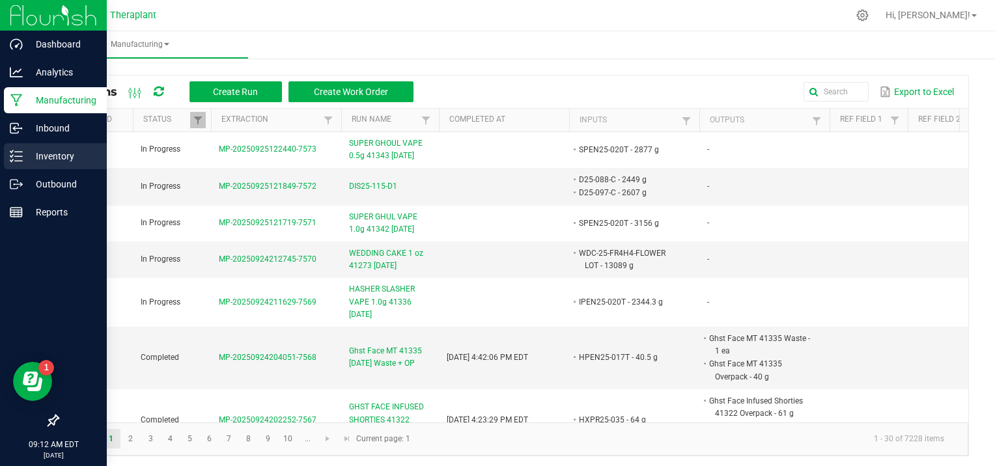
click at [48, 162] on p "Inventory" at bounding box center [62, 156] width 78 height 16
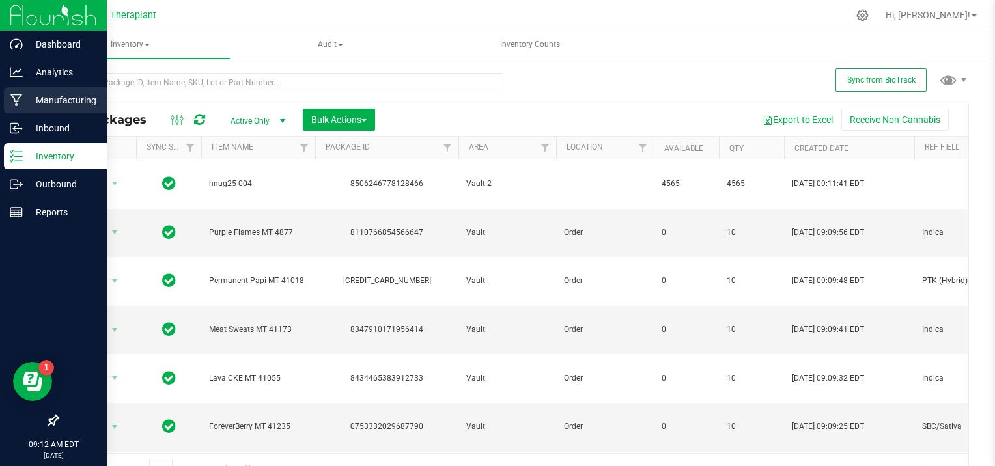
click at [33, 100] on p "Manufacturing" at bounding box center [62, 100] width 78 height 16
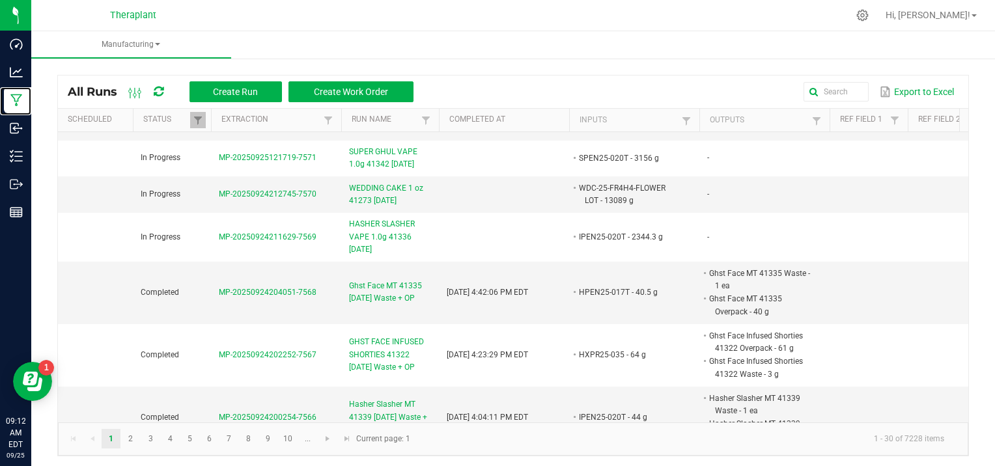
scroll to position [130, 0]
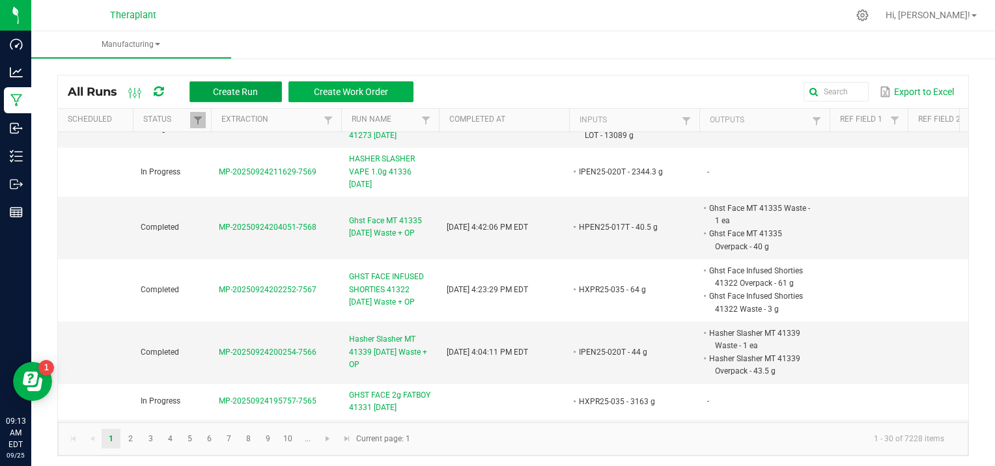
click at [229, 89] on span "Create Run" at bounding box center [235, 92] width 45 height 10
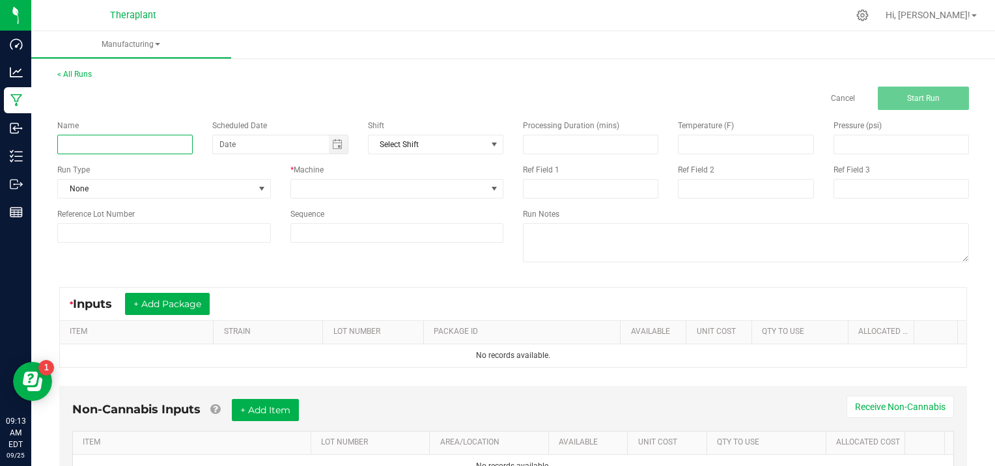
click at [124, 139] on input at bounding box center [124, 145] width 135 height 20
type input "SXPR25-025"
click at [258, 193] on span at bounding box center [262, 189] width 10 height 10
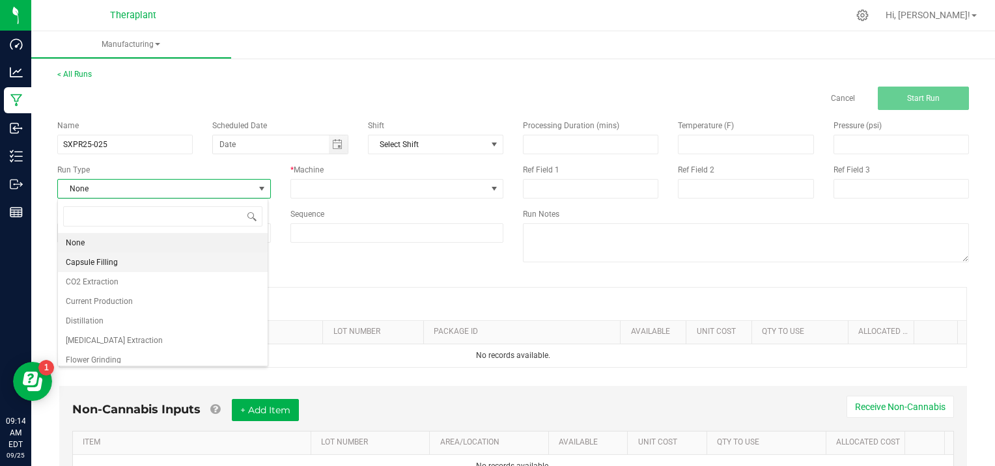
scroll to position [19, 210]
click at [142, 336] on li "[MEDICAL_DATA] Extraction" at bounding box center [163, 341] width 210 height 20
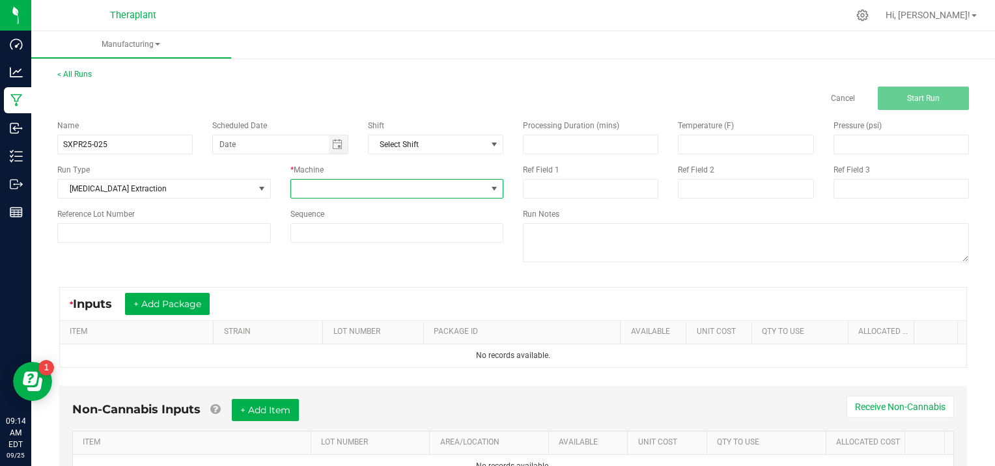
click at [490, 191] on span at bounding box center [494, 189] width 10 height 10
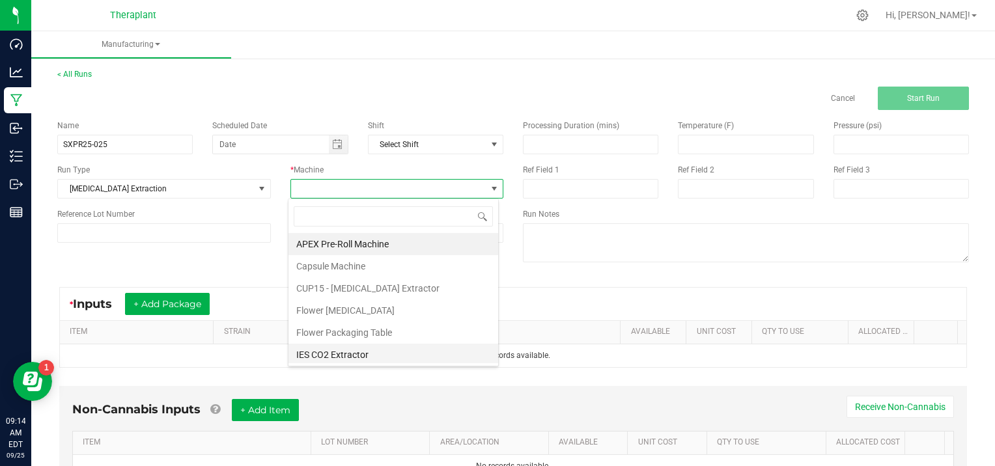
click at [326, 356] on li "IES CO2 Extractor" at bounding box center [394, 355] width 210 height 22
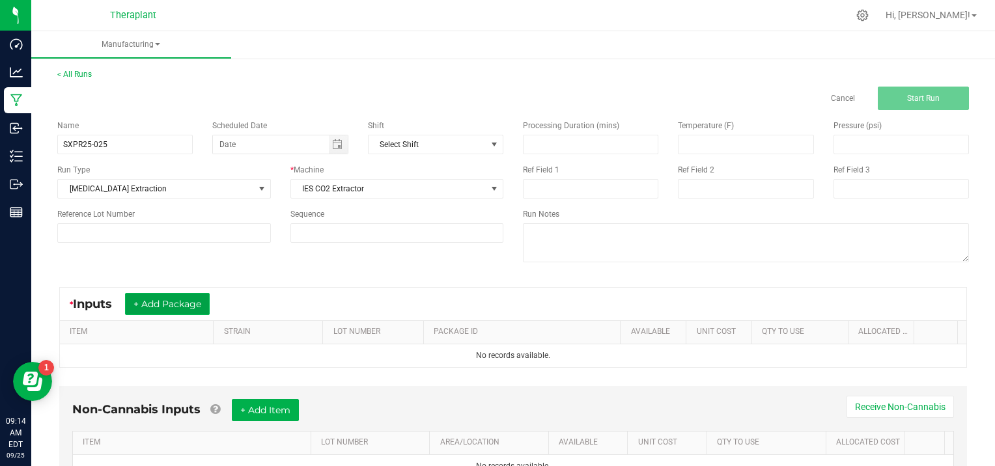
click at [185, 303] on button "+ Add Package" at bounding box center [167, 304] width 85 height 22
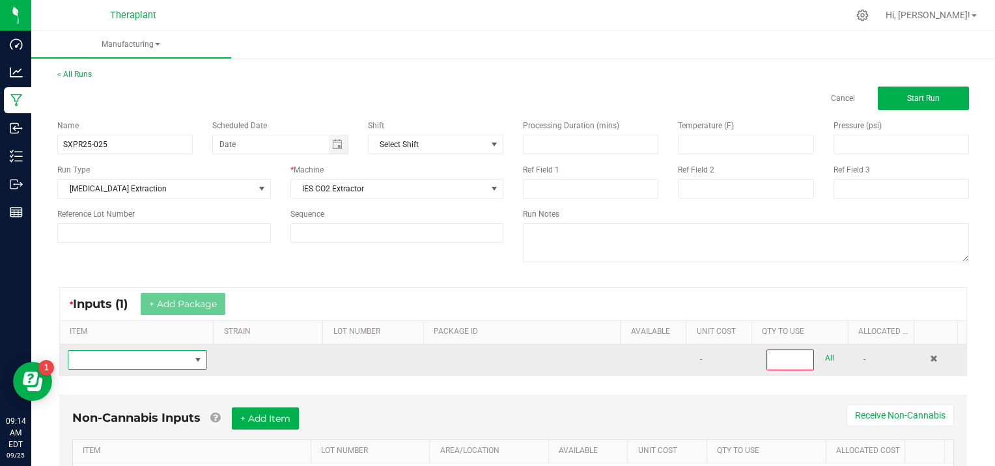
click at [89, 363] on span "NO DATA FOUND" at bounding box center [129, 360] width 122 height 18
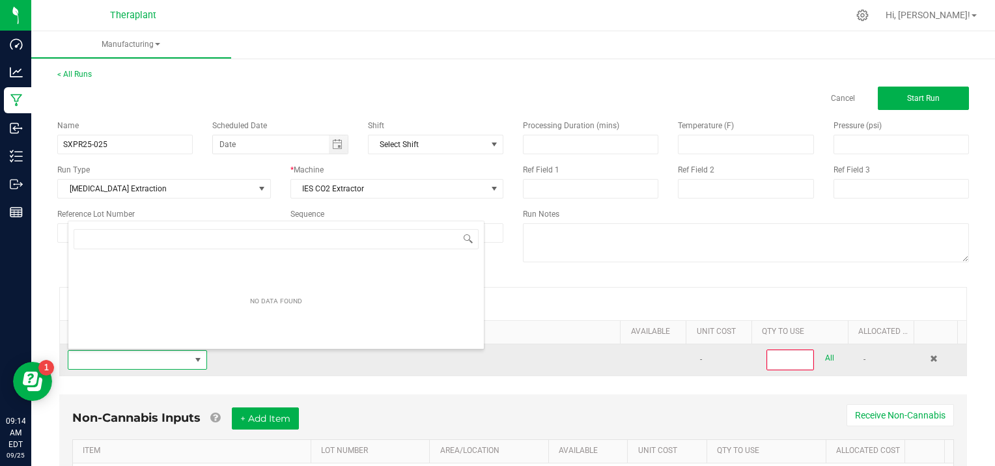
scroll to position [19, 134]
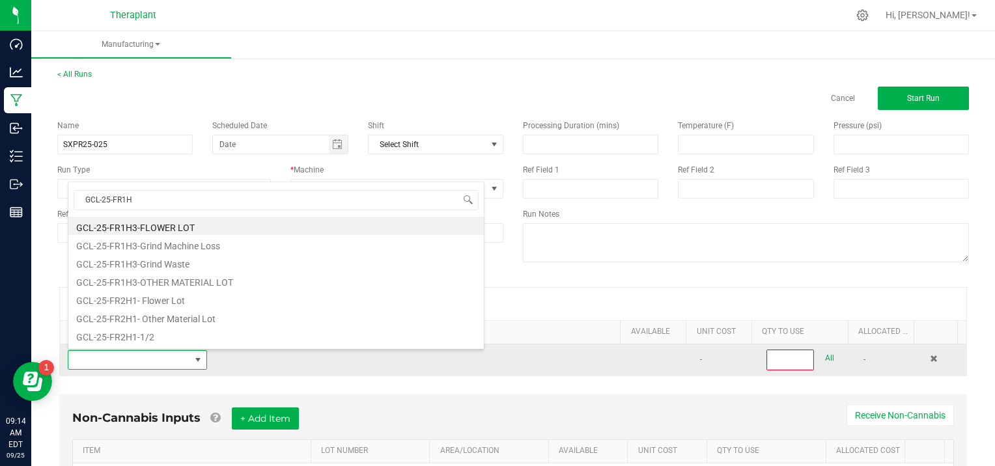
type input "GCL-25-FR1H3"
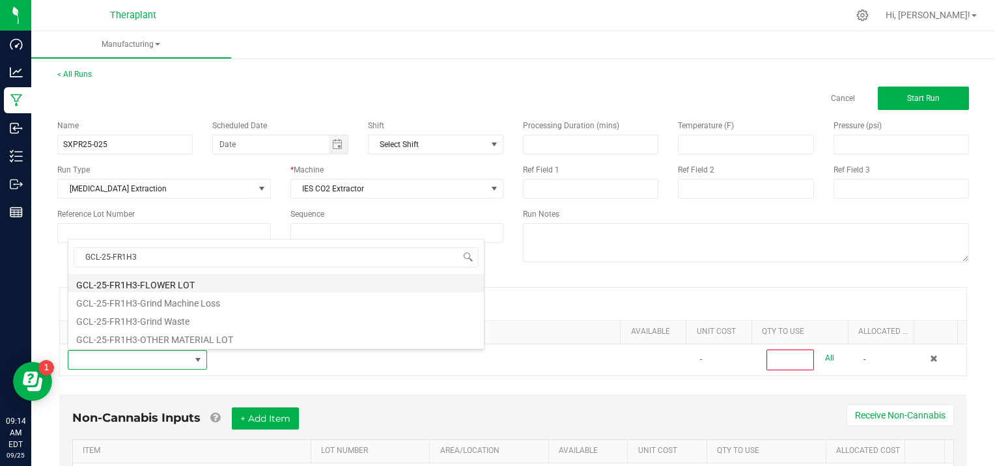
click at [190, 281] on li "GCL-25-FR1H3-FLOWER LOT" at bounding box center [276, 283] width 416 height 18
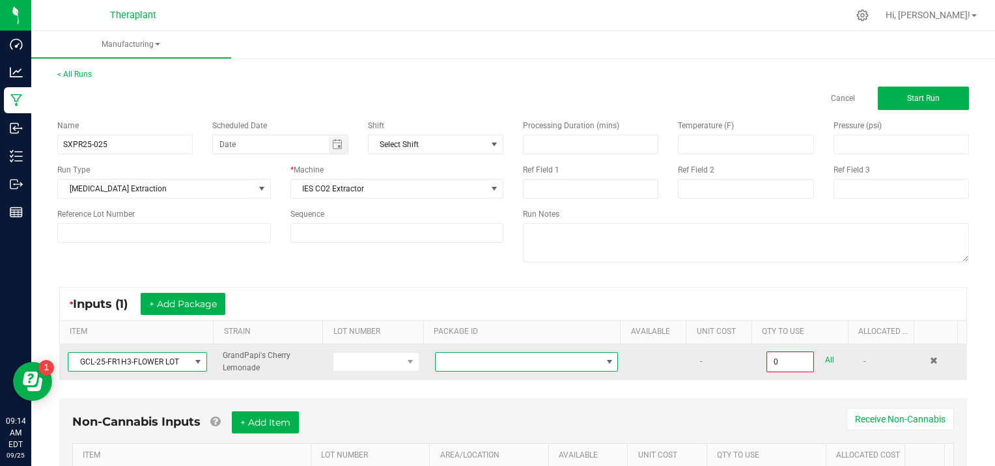
click at [604, 360] on span at bounding box center [609, 362] width 10 height 10
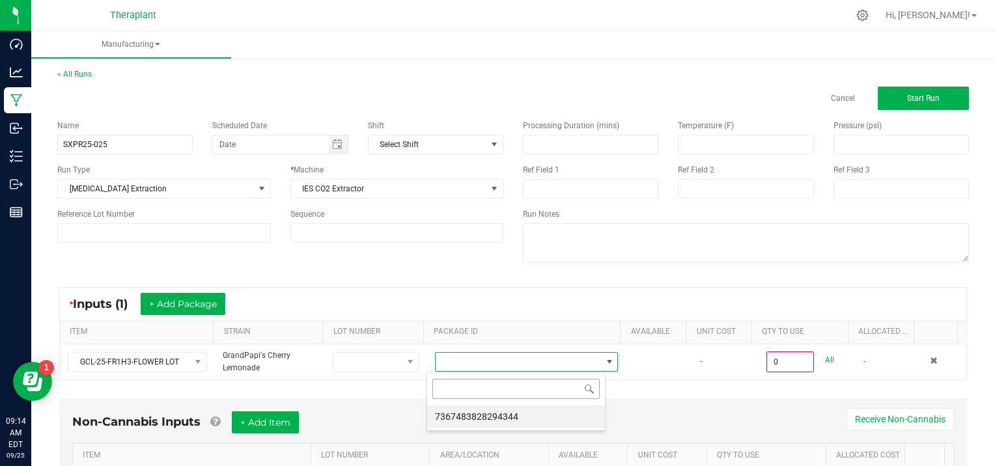
scroll to position [19, 178]
click at [456, 413] on li "7367483828294344" at bounding box center [516, 417] width 178 height 22
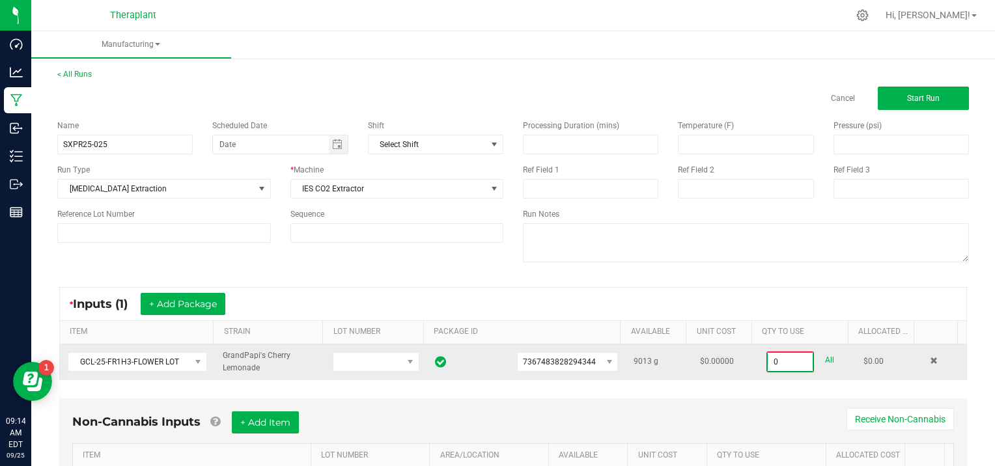
click at [790, 361] on input "0" at bounding box center [790, 362] width 45 height 18
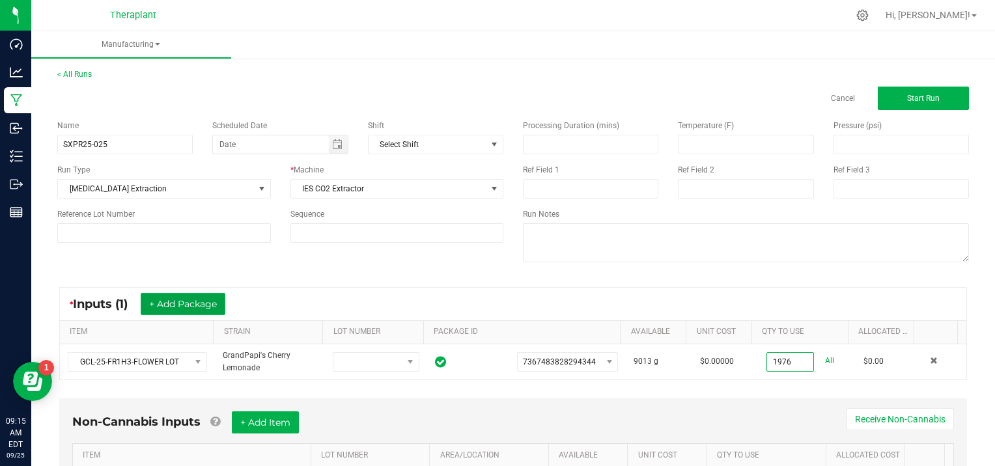
type input "1976.0000 g"
click at [175, 300] on button "+ Add Package" at bounding box center [183, 304] width 85 height 22
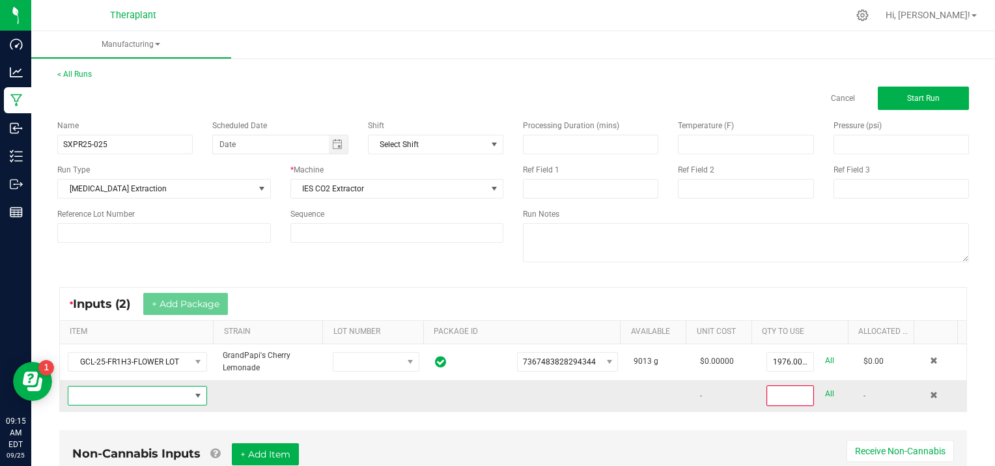
click at [116, 393] on span "NO DATA FOUND" at bounding box center [129, 396] width 122 height 18
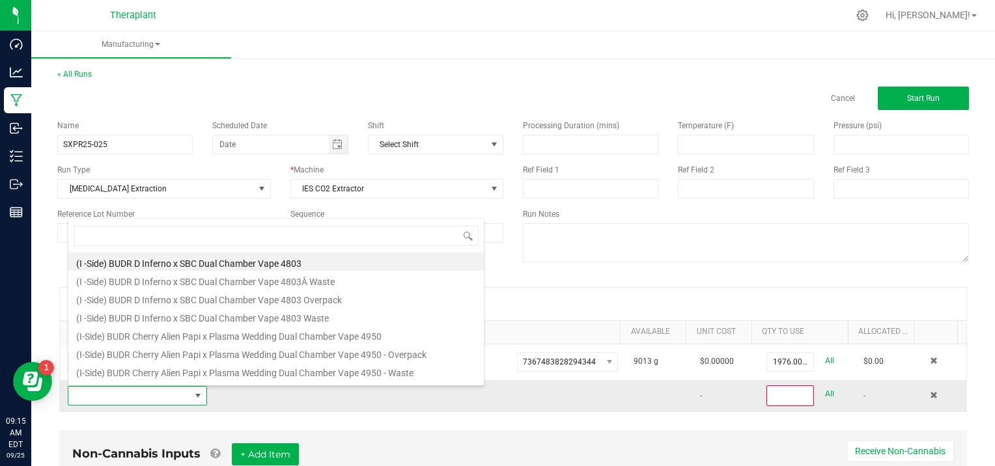
scroll to position [19, 134]
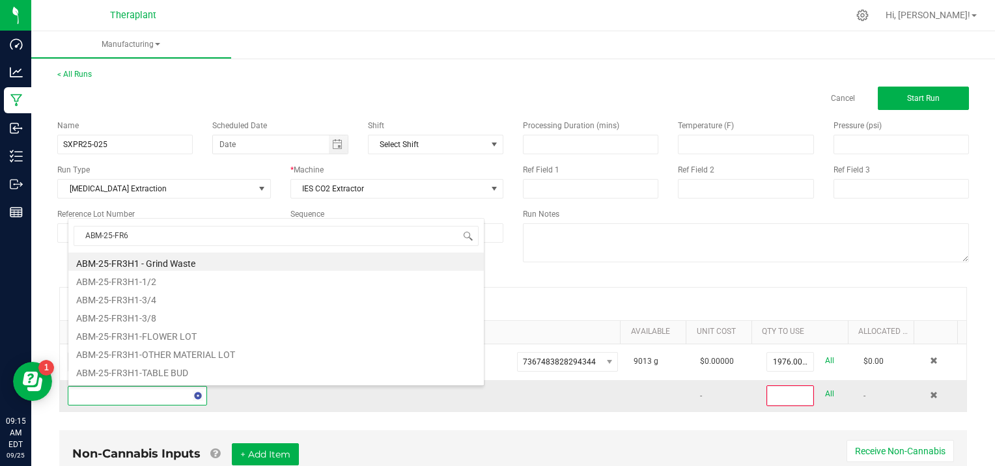
type input "ABM-25-FR6H"
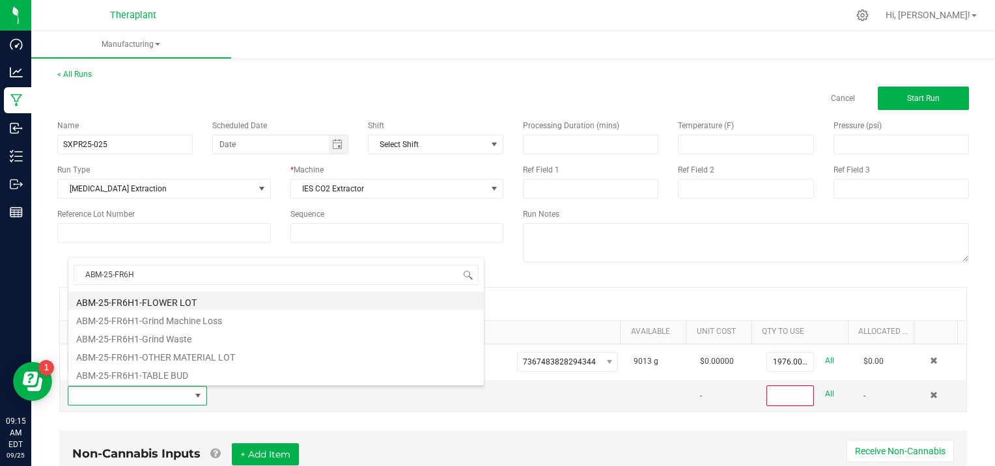
click at [180, 301] on li "ABM-25-FR6H1-FLOWER LOT" at bounding box center [276, 301] width 416 height 18
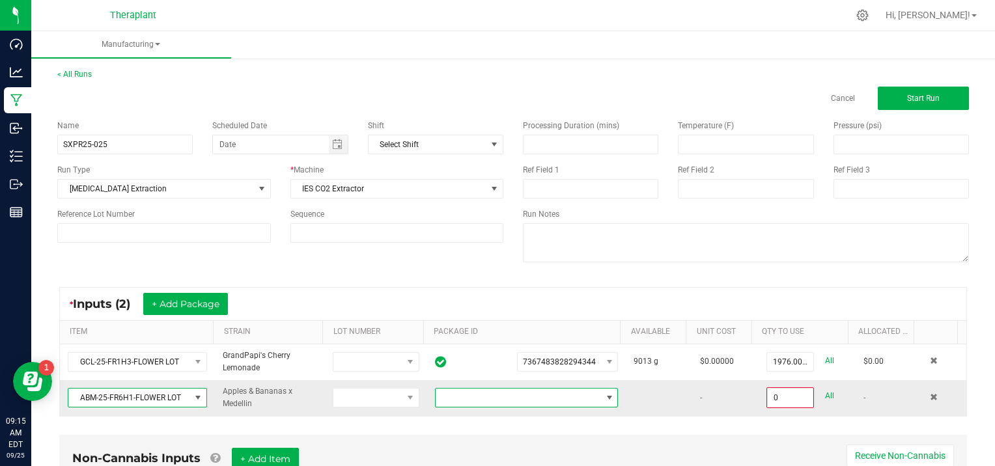
click at [604, 395] on span at bounding box center [609, 398] width 10 height 10
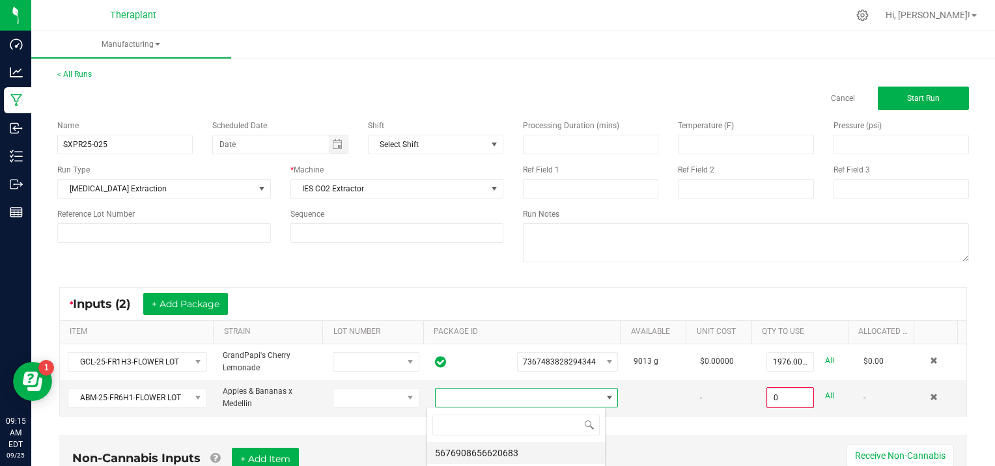
click at [474, 454] on li "5676908656620683" at bounding box center [516, 453] width 178 height 22
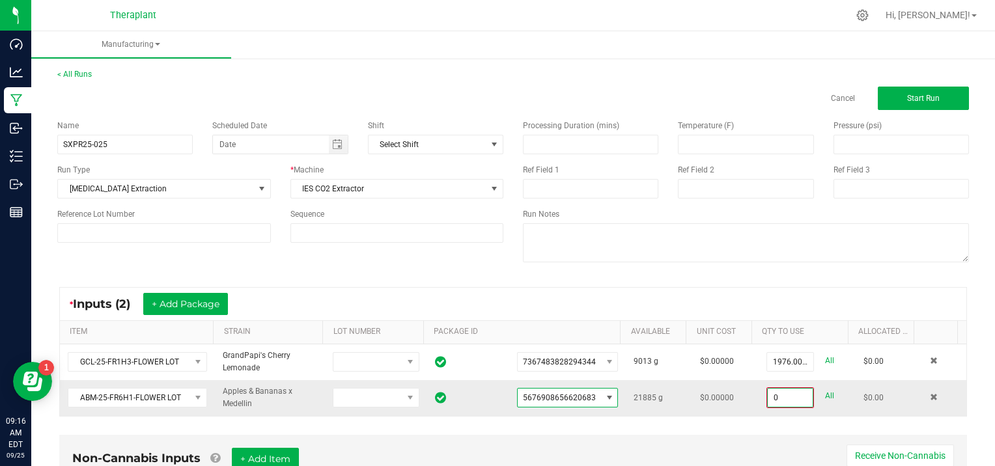
click at [791, 397] on input "0" at bounding box center [790, 398] width 45 height 18
type input "1027.0000 g"
click at [910, 92] on button "Start Run" at bounding box center [923, 98] width 91 height 23
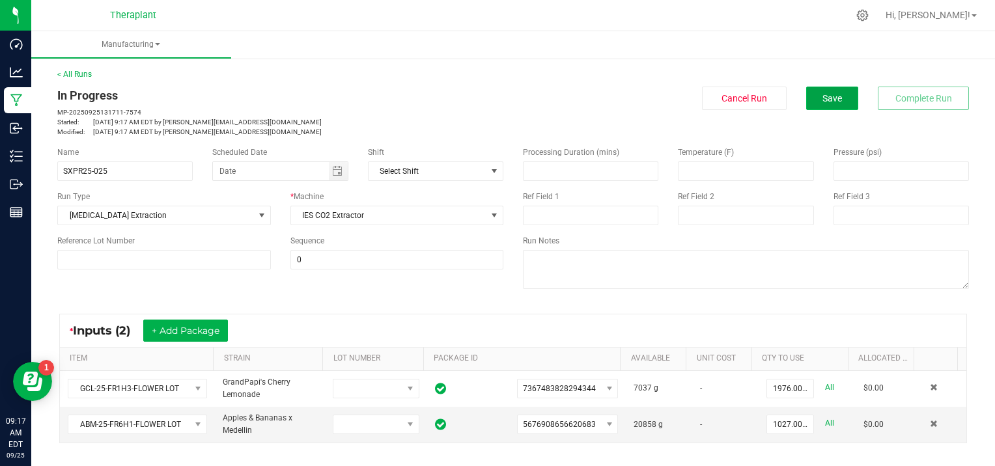
click at [831, 94] on span "Save" at bounding box center [833, 98] width 20 height 10
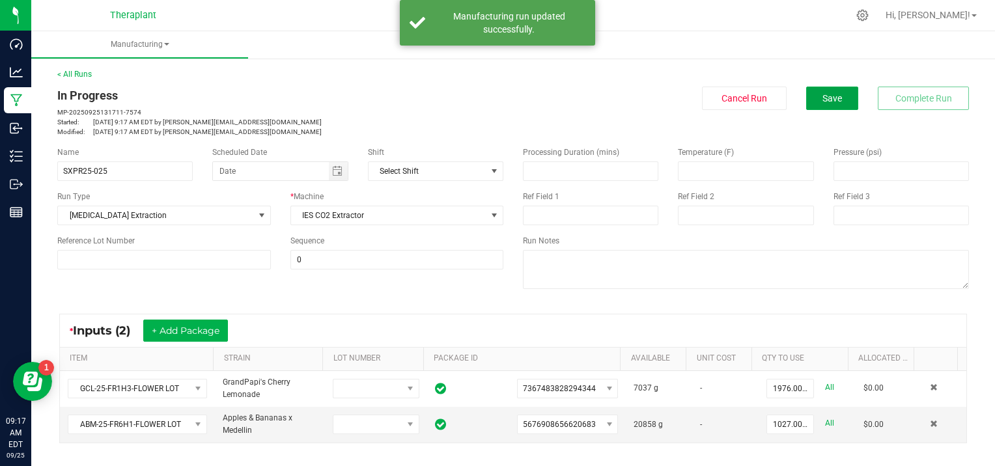
click at [831, 94] on span "Save" at bounding box center [833, 98] width 20 height 10
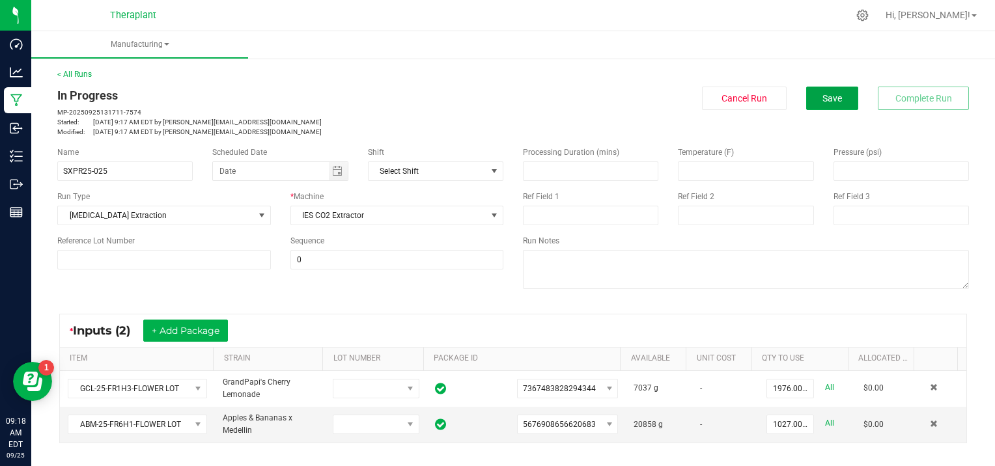
click at [831, 94] on span "Save" at bounding box center [833, 98] width 20 height 10
click at [72, 74] on link "< All Runs" at bounding box center [74, 74] width 35 height 9
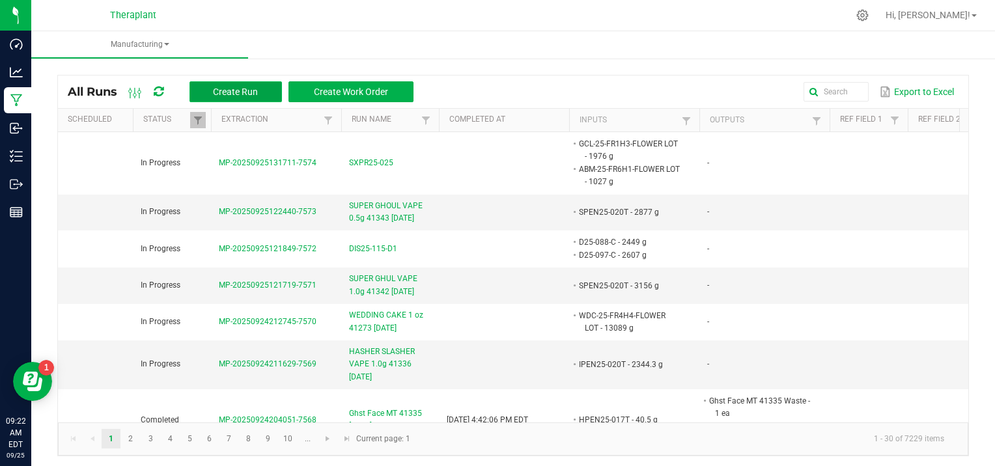
click at [221, 83] on button "Create Run" at bounding box center [236, 91] width 92 height 21
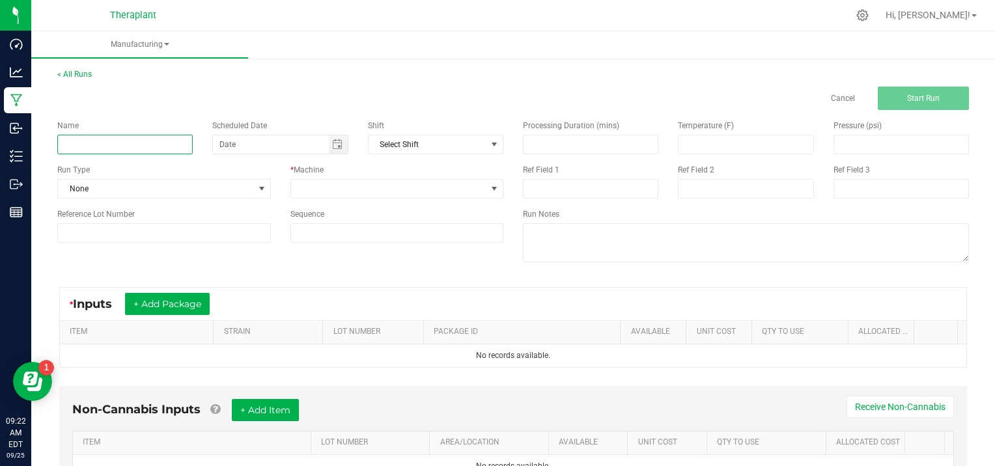
click at [109, 138] on input at bounding box center [124, 145] width 135 height 20
type input "HK-25-20"
click at [263, 187] on span at bounding box center [262, 189] width 10 height 10
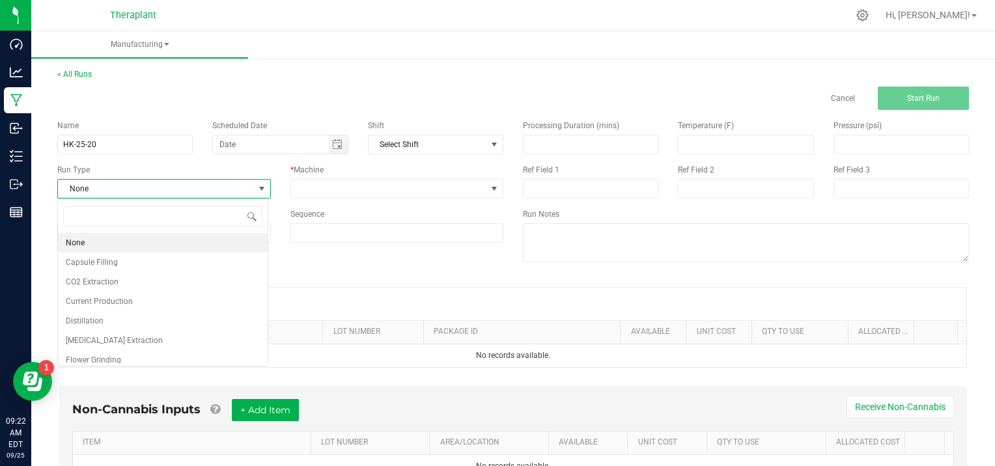
scroll to position [19, 210]
click at [138, 344] on li "[MEDICAL_DATA] Extraction" at bounding box center [163, 341] width 210 height 20
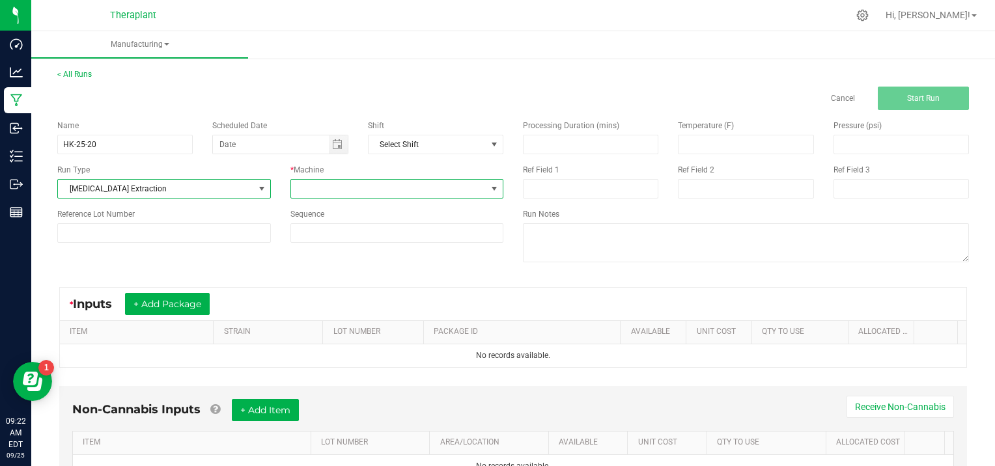
click at [490, 184] on span at bounding box center [494, 189] width 10 height 10
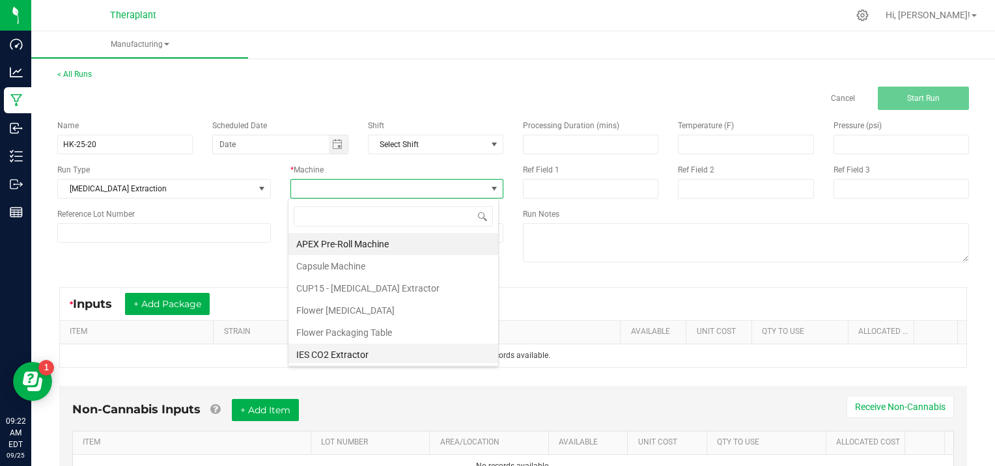
click at [346, 353] on li "IES CO2 Extractor" at bounding box center [394, 355] width 210 height 22
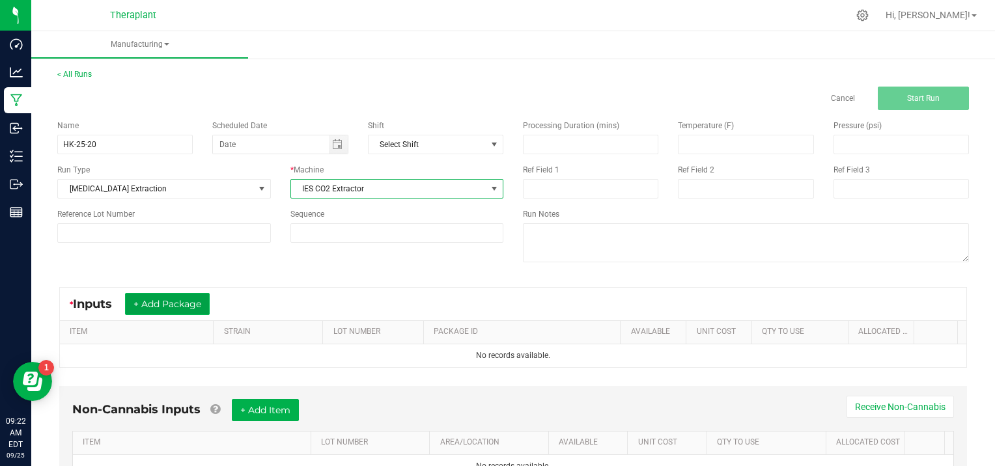
click at [162, 300] on button "+ Add Package" at bounding box center [167, 304] width 85 height 22
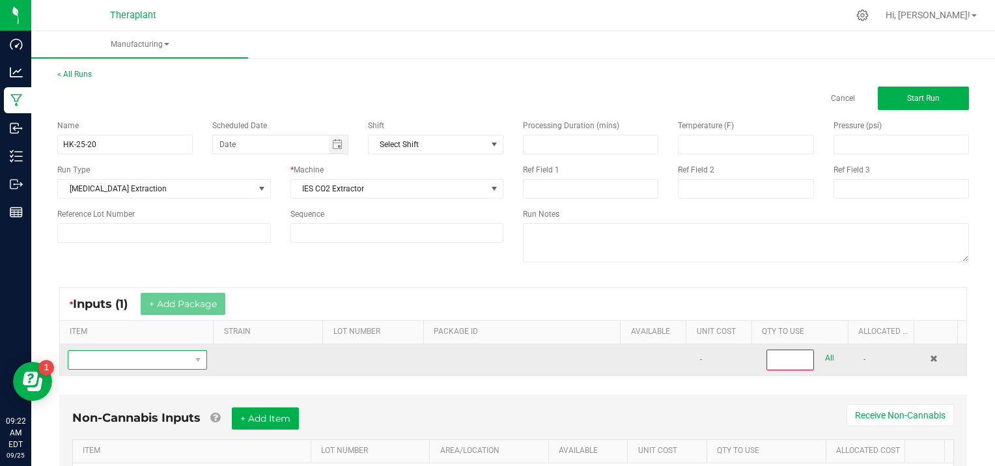
click at [91, 360] on span "NO DATA FOUND" at bounding box center [129, 360] width 122 height 18
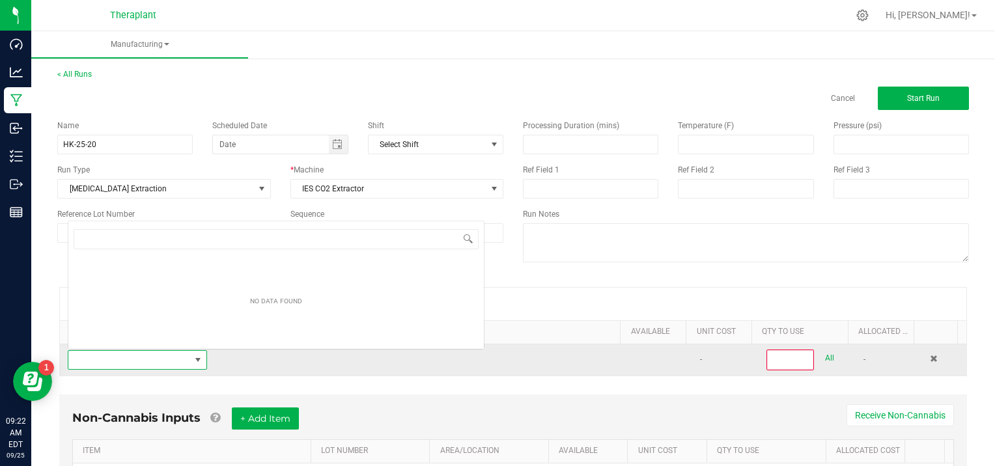
scroll to position [19, 134]
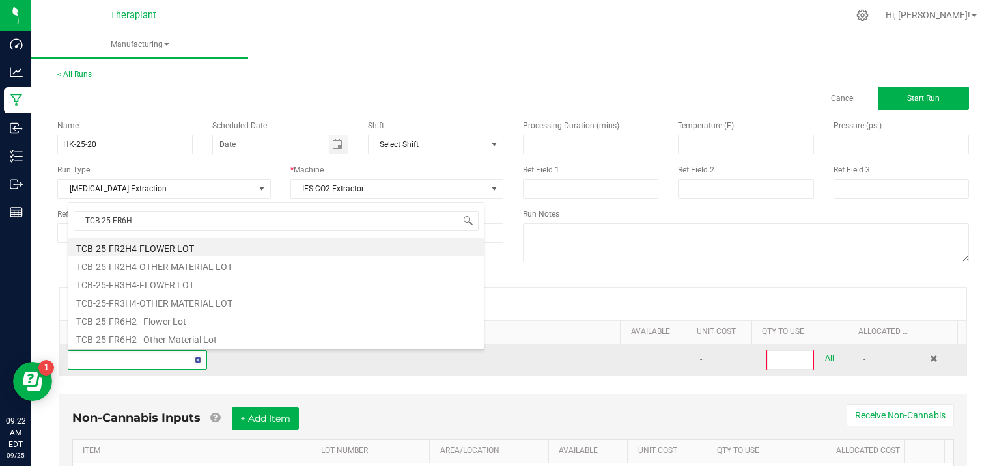
type input "TCB-25-FR6H2"
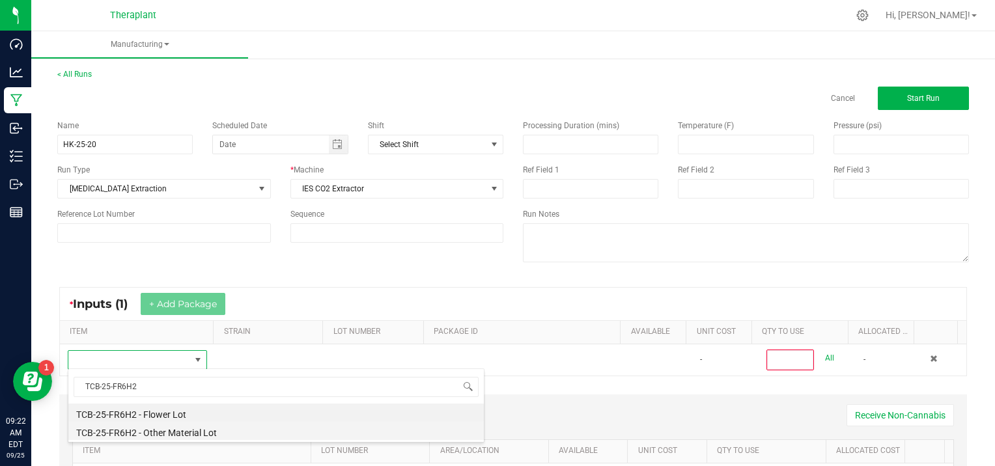
drag, startPoint x: 141, startPoint y: 440, endPoint x: 144, endPoint y: 432, distance: 7.9
click at [143, 434] on div "TCB-25-FR6H2 TCB-25-FR6H2 - Flower Lot TCB-25-FR6H2 - Other Material Lot" at bounding box center [276, 406] width 417 height 74
click at [144, 432] on li "TCB-25-FR6H2 - Other Material Lot" at bounding box center [276, 431] width 416 height 18
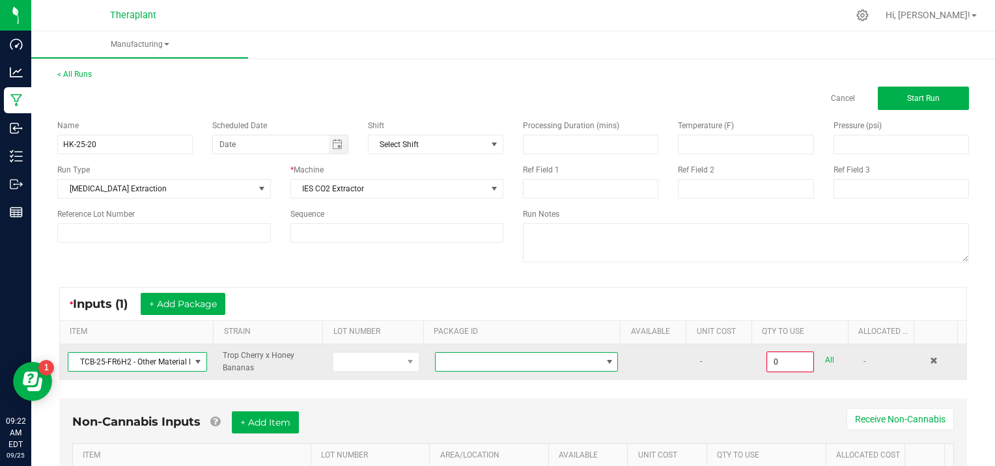
click at [604, 357] on span at bounding box center [609, 362] width 10 height 10
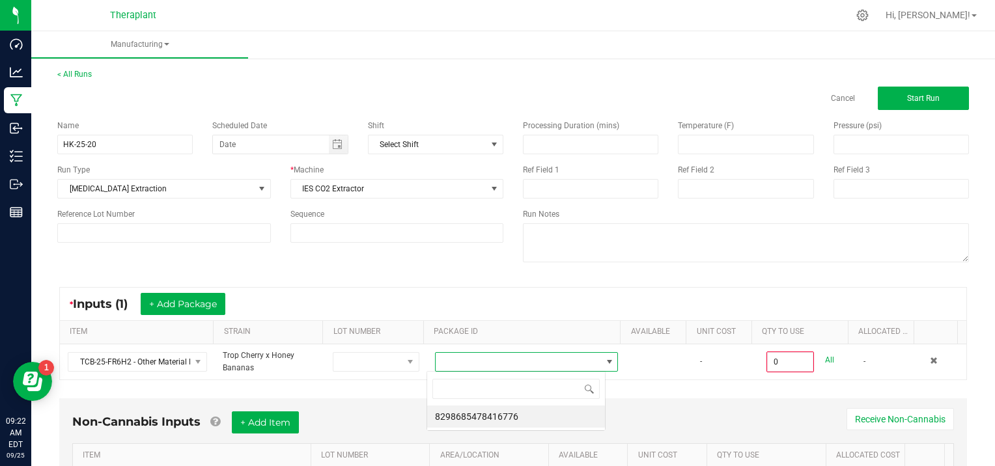
scroll to position [19, 178]
click at [516, 416] on li "8298685478416776" at bounding box center [516, 417] width 178 height 22
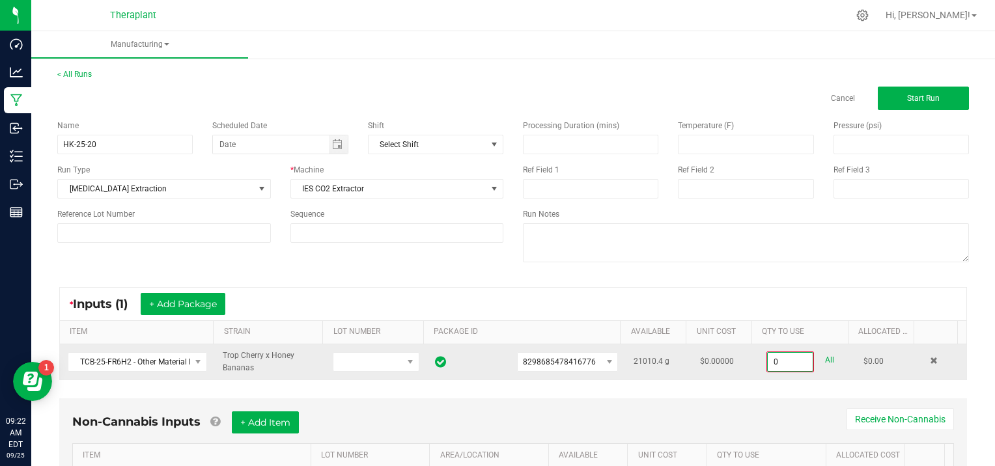
click at [789, 361] on input "0" at bounding box center [790, 362] width 45 height 18
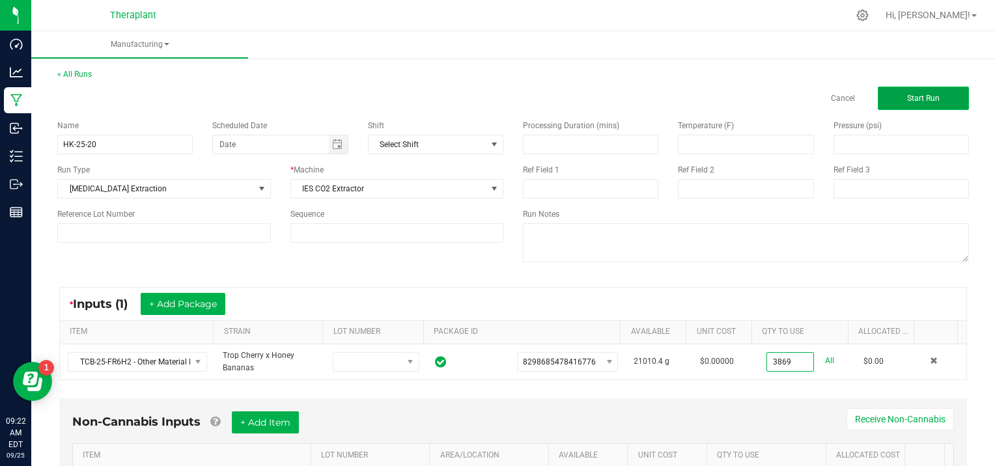
type input "3869.0000 g"
click at [934, 94] on button "Start Run" at bounding box center [923, 98] width 91 height 23
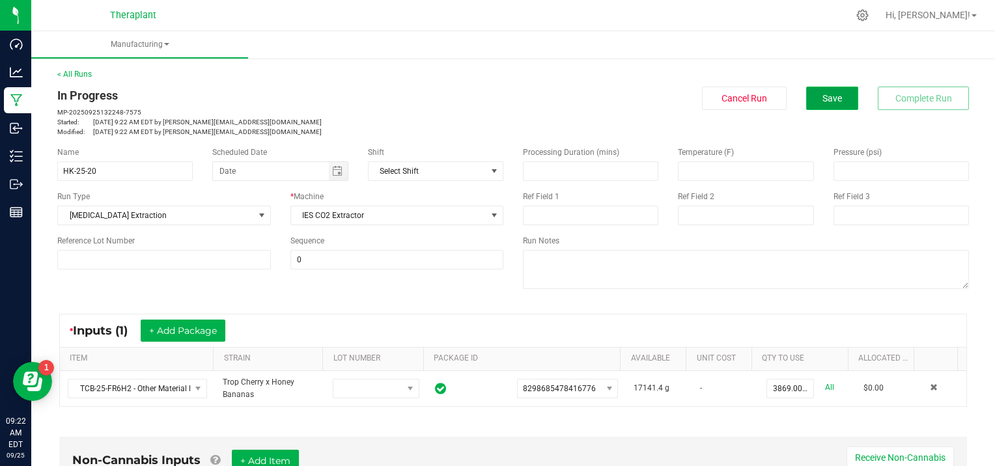
click at [823, 99] on span "Save" at bounding box center [833, 98] width 20 height 10
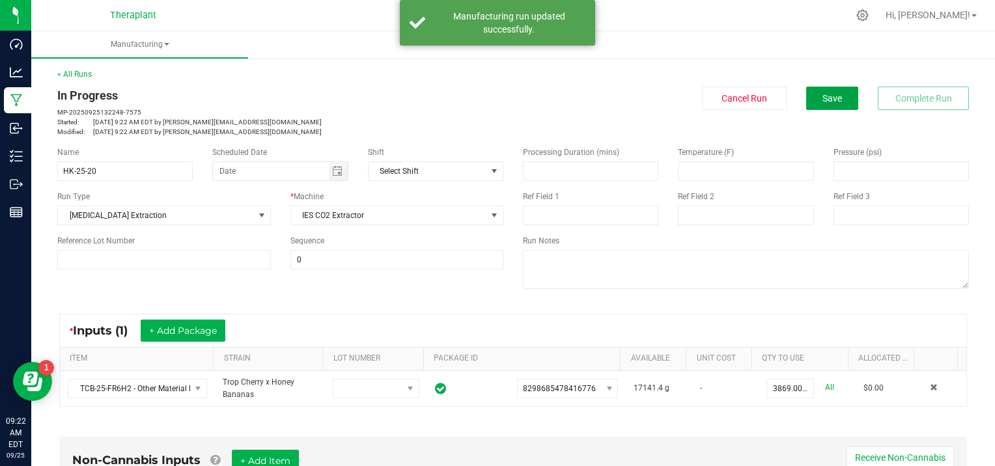
click at [823, 99] on span "Save" at bounding box center [833, 98] width 20 height 10
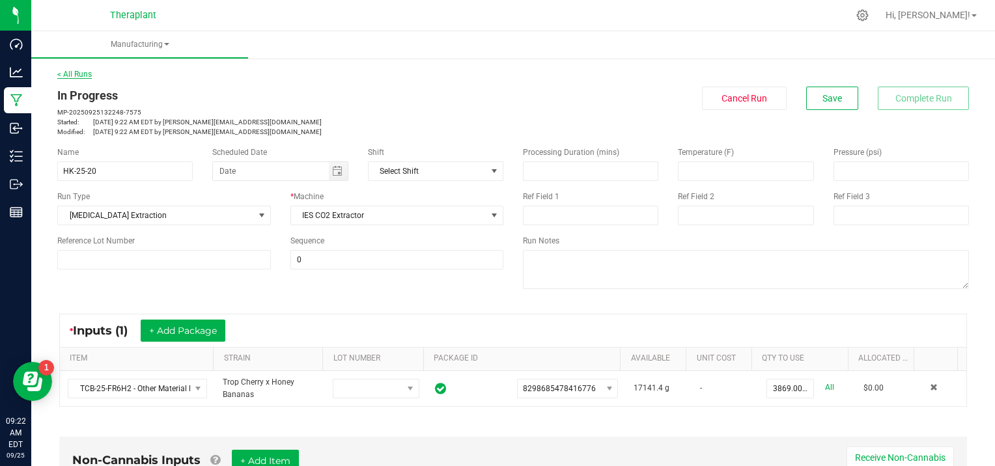
click at [78, 71] on link "< All Runs" at bounding box center [74, 74] width 35 height 9
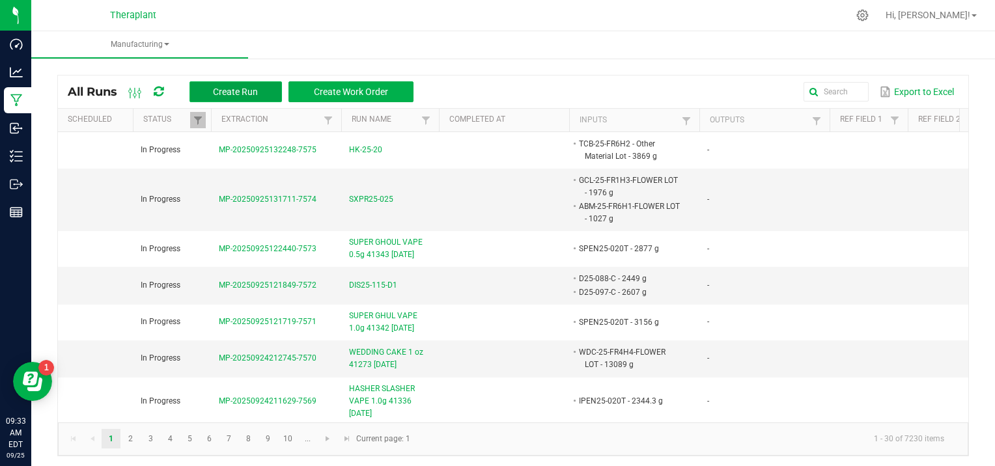
click at [261, 89] on button "Create Run" at bounding box center [236, 91] width 92 height 21
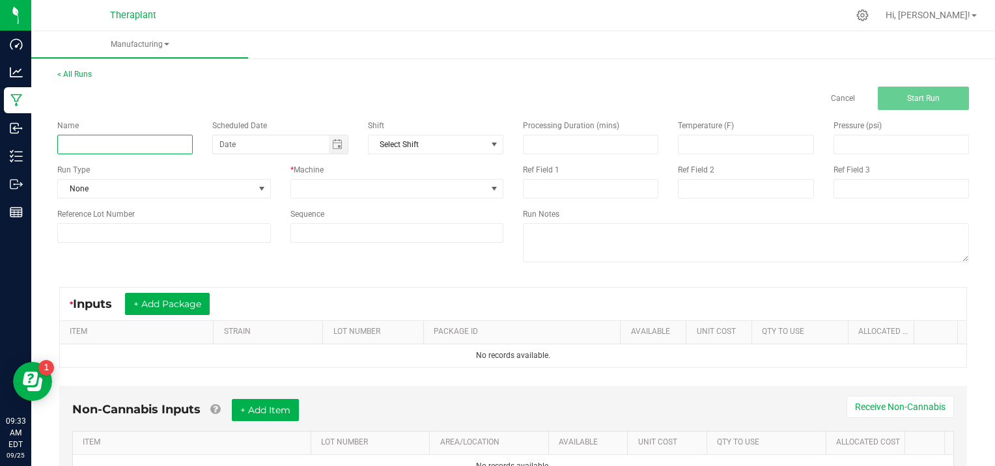
click at [92, 143] on input at bounding box center [124, 145] width 135 height 20
type input "BRIDE OF [PERSON_NAME] INFUSED SHORTIES 414340 [DATE]"
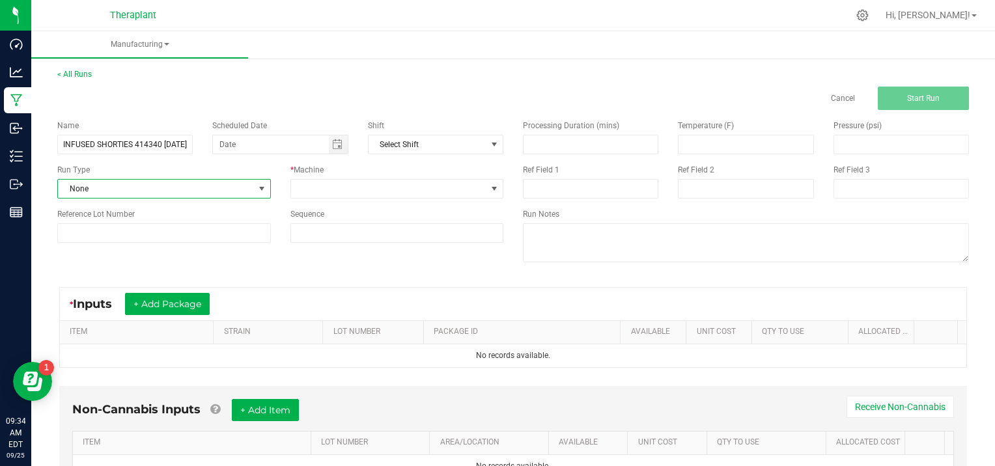
scroll to position [0, 0]
click at [258, 188] on span at bounding box center [262, 189] width 10 height 10
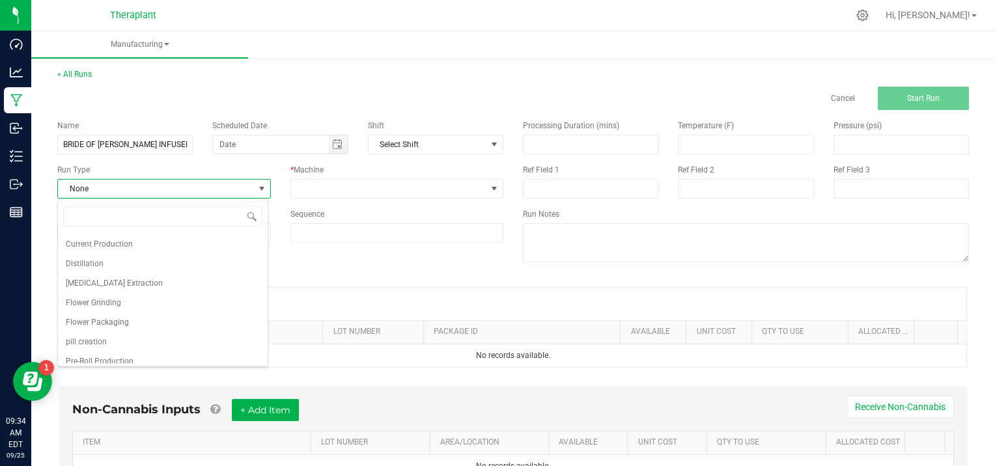
scroll to position [84, 0]
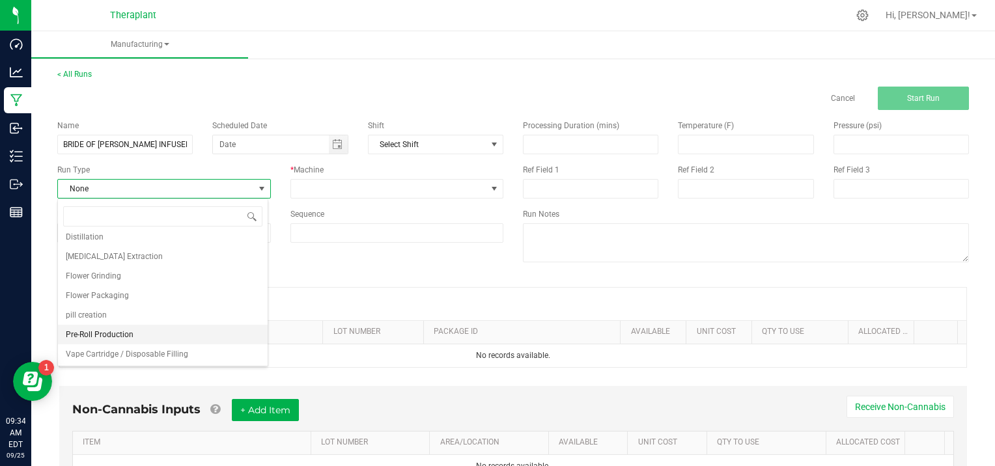
click at [145, 334] on li "Pre-Roll Production" at bounding box center [163, 335] width 210 height 20
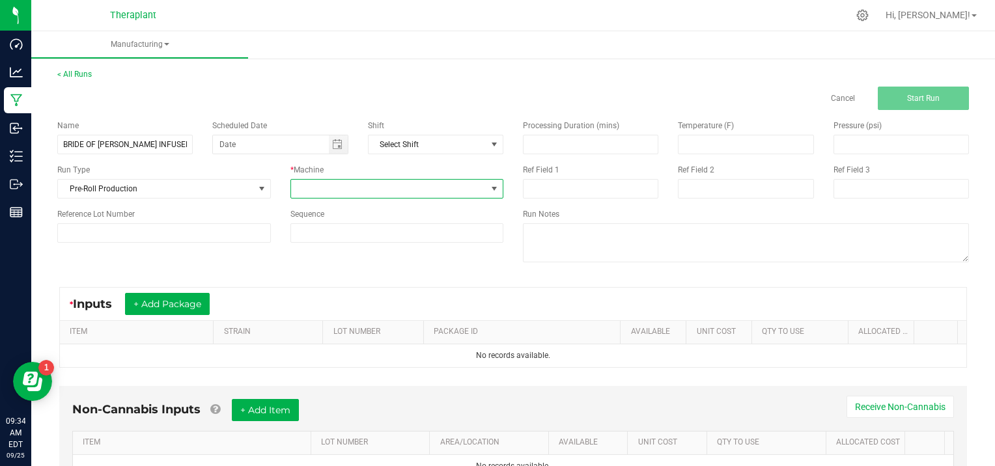
click at [490, 186] on span at bounding box center [494, 189] width 10 height 10
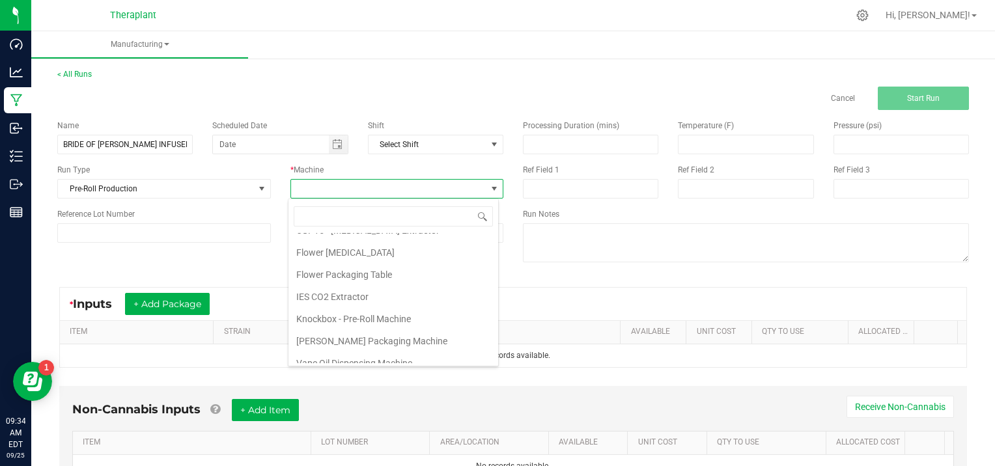
scroll to position [66, 0]
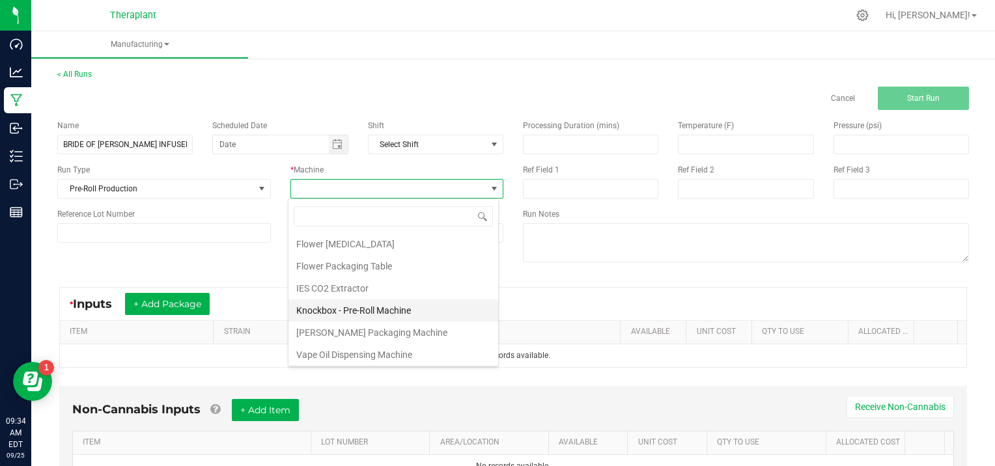
click at [406, 302] on li "Knockbox - Pre-Roll Machine" at bounding box center [394, 311] width 210 height 22
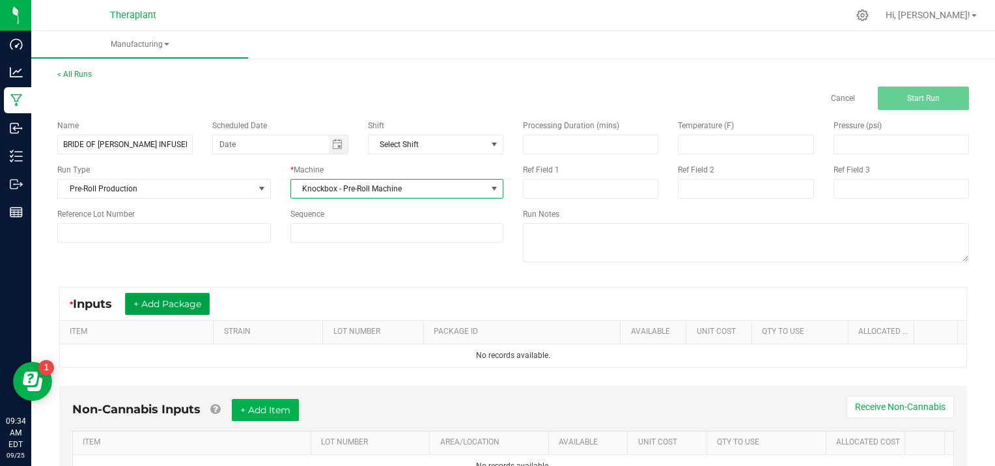
click at [161, 300] on button "+ Add Package" at bounding box center [167, 304] width 85 height 22
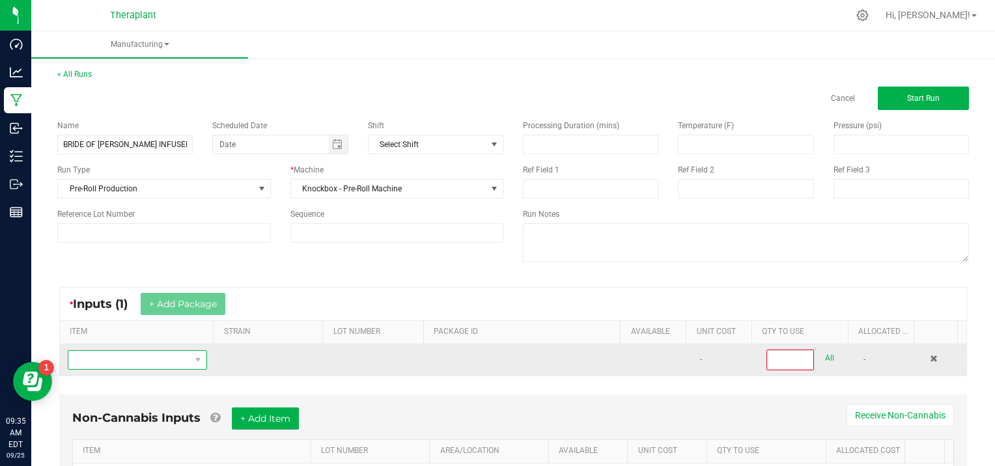
click at [145, 364] on span "NO DATA FOUND" at bounding box center [129, 360] width 122 height 18
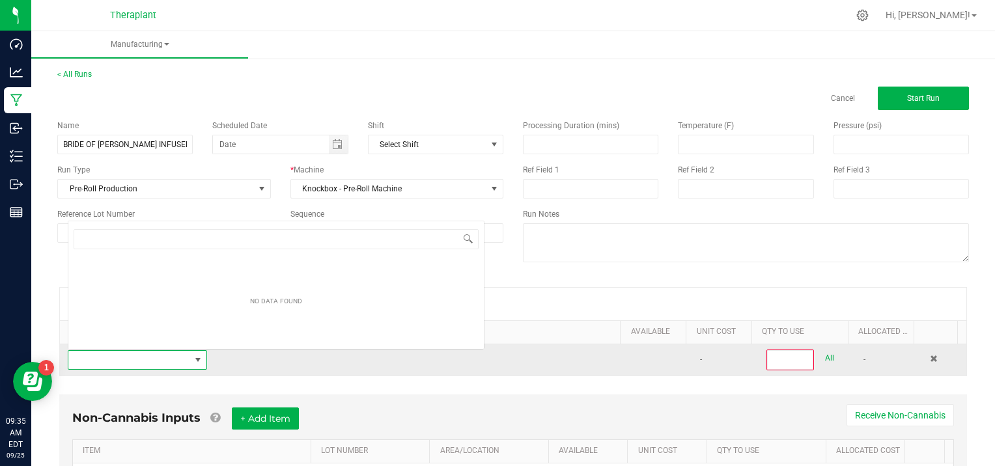
scroll to position [19, 134]
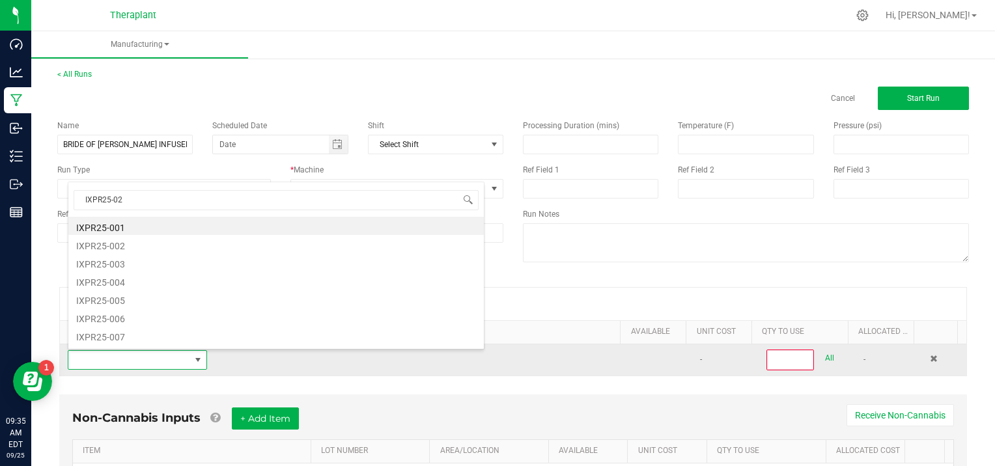
type input "IXPR25-027"
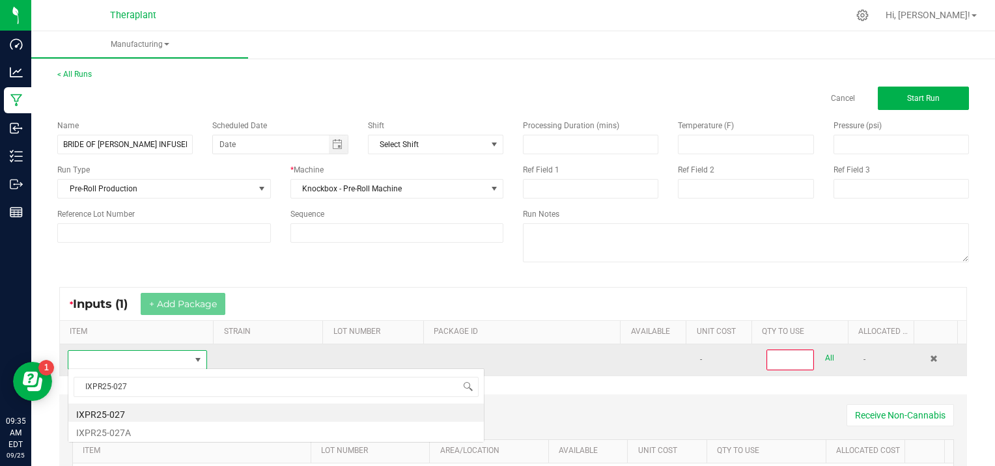
scroll to position [0, 0]
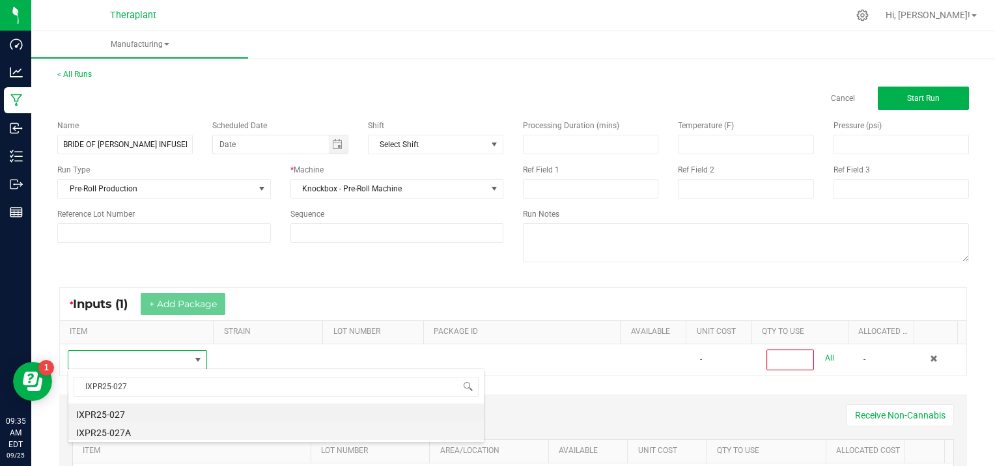
click at [139, 433] on li "IXPR25-027A" at bounding box center [276, 431] width 416 height 18
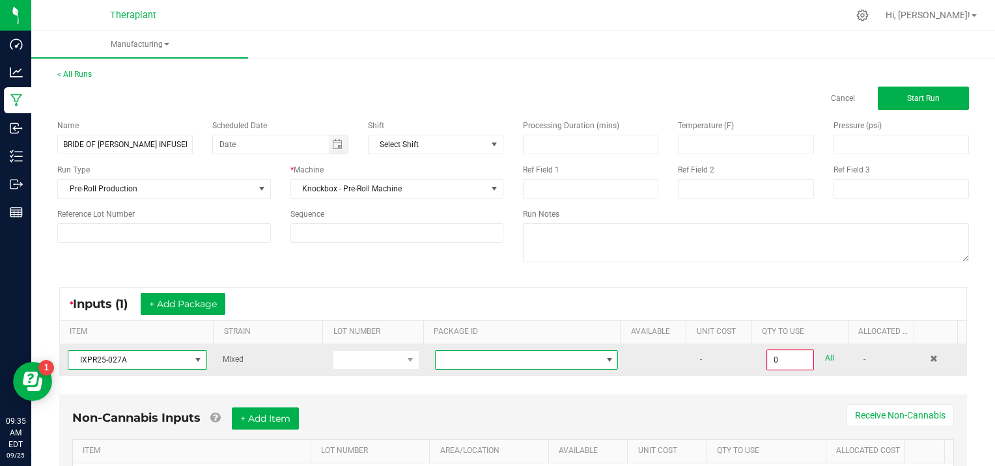
click at [604, 360] on span at bounding box center [609, 360] width 10 height 10
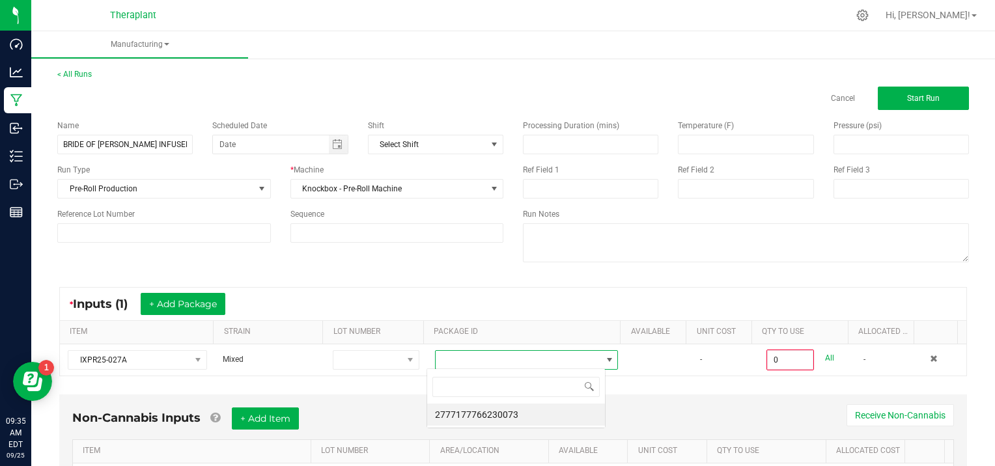
scroll to position [19, 178]
click at [533, 419] on li "2777177766230073" at bounding box center [516, 415] width 178 height 22
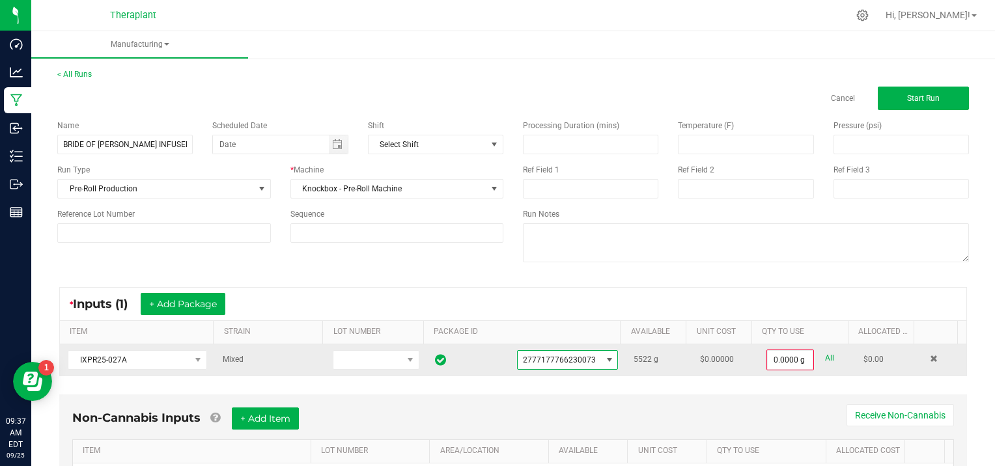
click at [825, 358] on link "All" at bounding box center [829, 359] width 9 height 18
type input "5522.0000 g"
click at [925, 100] on span "Start Run" at bounding box center [923, 98] width 33 height 9
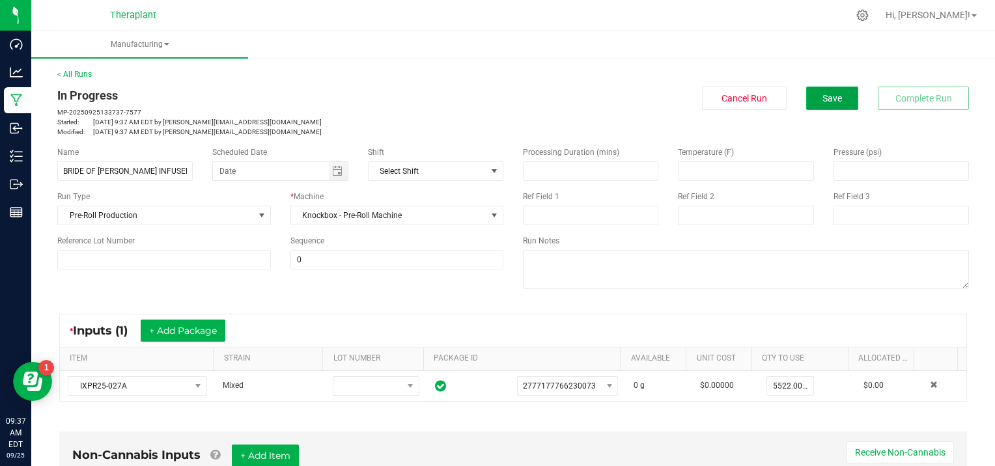
click at [830, 96] on span "Save" at bounding box center [833, 98] width 20 height 10
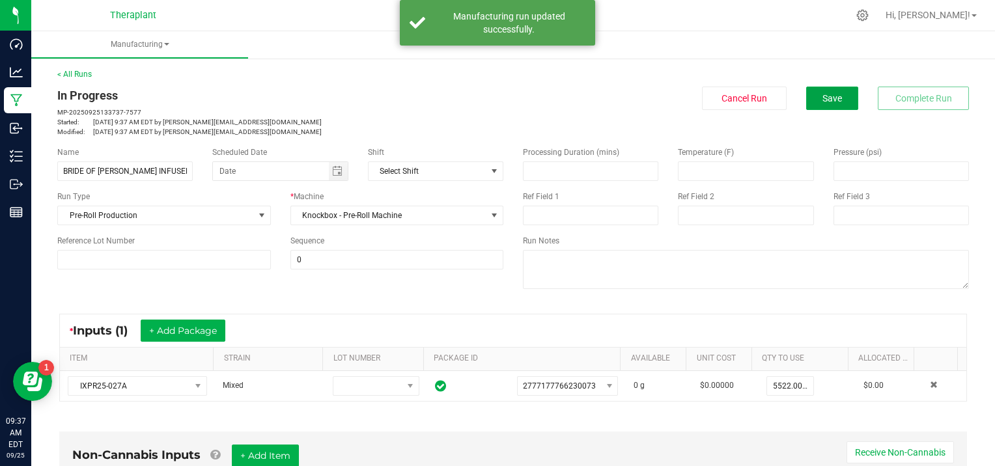
click at [830, 96] on span "Save" at bounding box center [833, 98] width 20 height 10
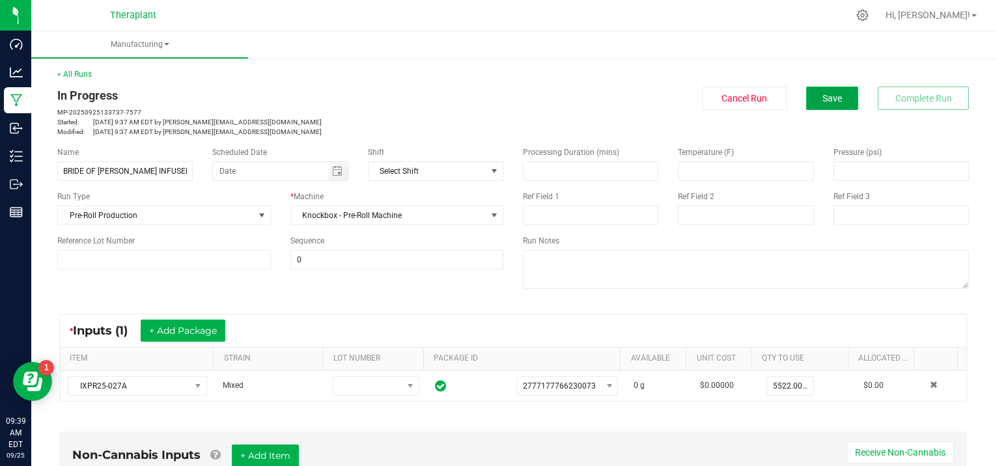
click at [825, 93] on span "Save" at bounding box center [833, 98] width 20 height 10
click at [74, 73] on link "< All Runs" at bounding box center [74, 74] width 35 height 9
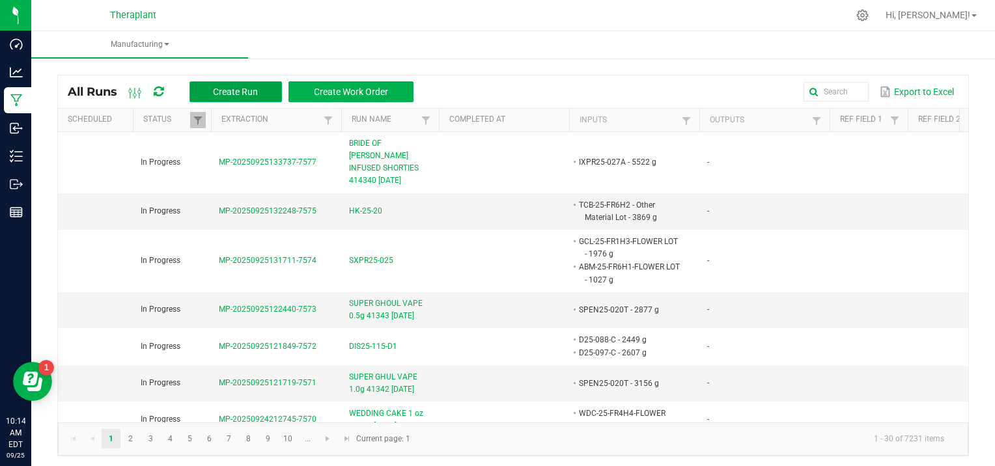
click at [249, 90] on span "Create Run" at bounding box center [235, 92] width 45 height 10
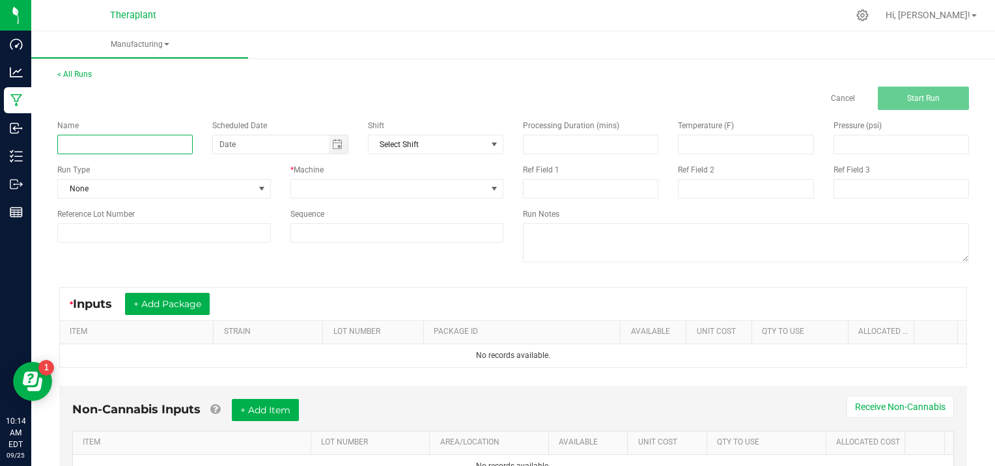
click at [101, 144] on input at bounding box center [124, 145] width 135 height 20
type input "D25-113"
click at [257, 186] on span at bounding box center [262, 189] width 10 height 10
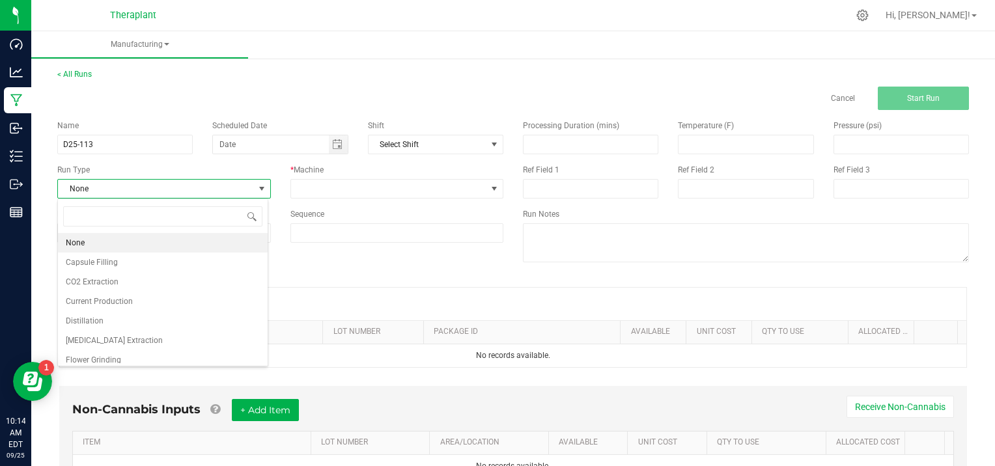
scroll to position [19, 210]
click at [163, 337] on li "[MEDICAL_DATA] Extraction" at bounding box center [163, 341] width 210 height 20
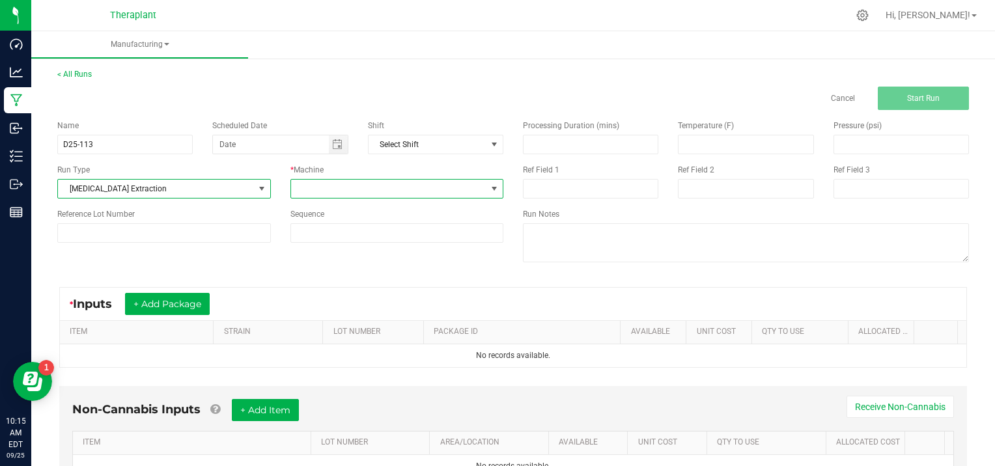
click at [492, 185] on span at bounding box center [494, 189] width 10 height 10
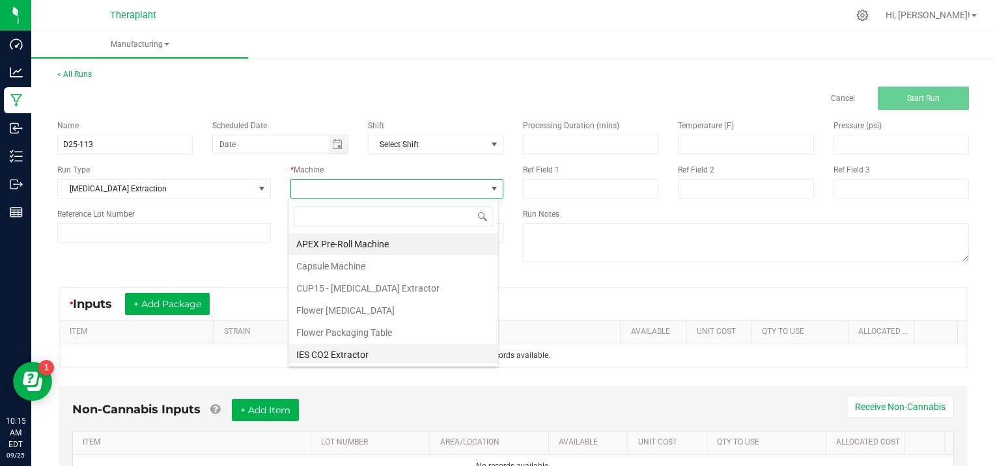
click at [363, 360] on li "IES CO2 Extractor" at bounding box center [394, 355] width 210 height 22
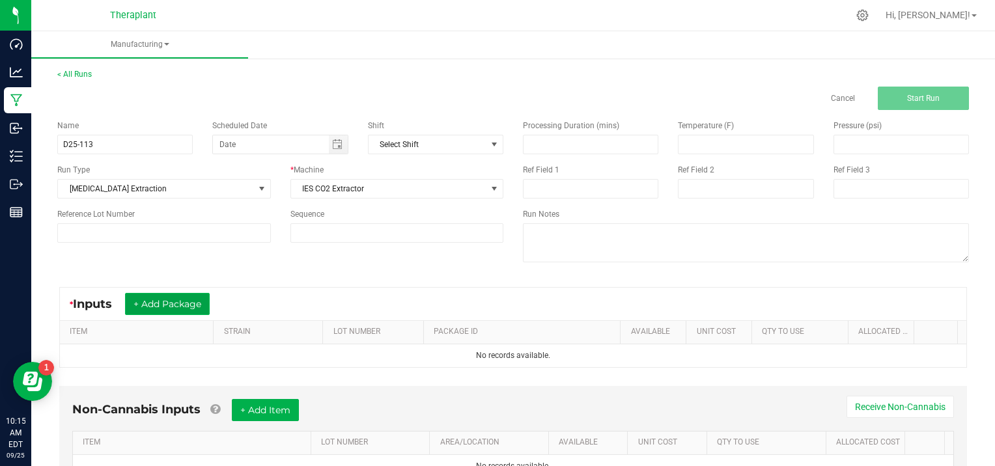
click at [155, 300] on button "+ Add Package" at bounding box center [167, 304] width 85 height 22
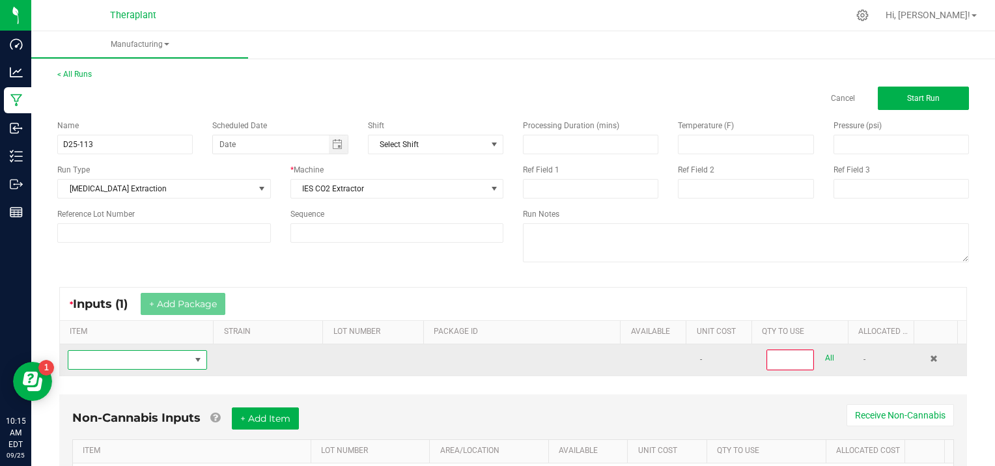
click at [105, 362] on span "NO DATA FOUND" at bounding box center [129, 360] width 122 height 18
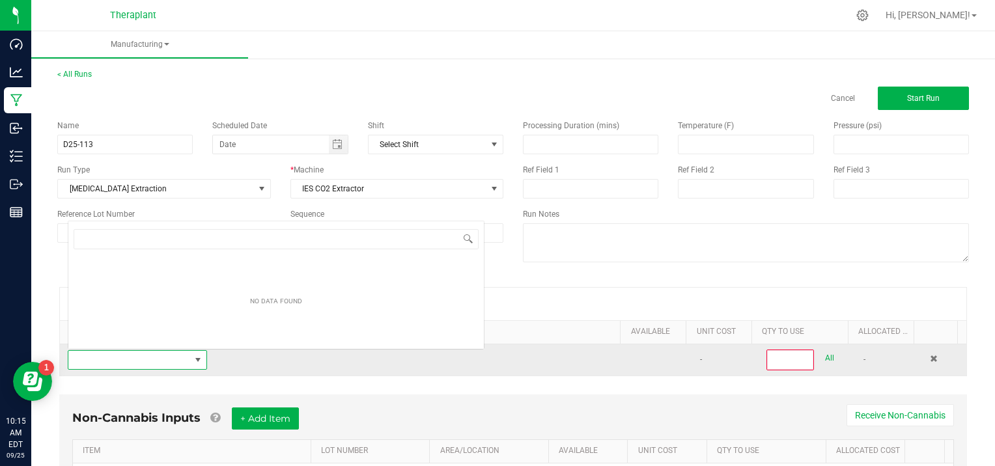
scroll to position [19, 134]
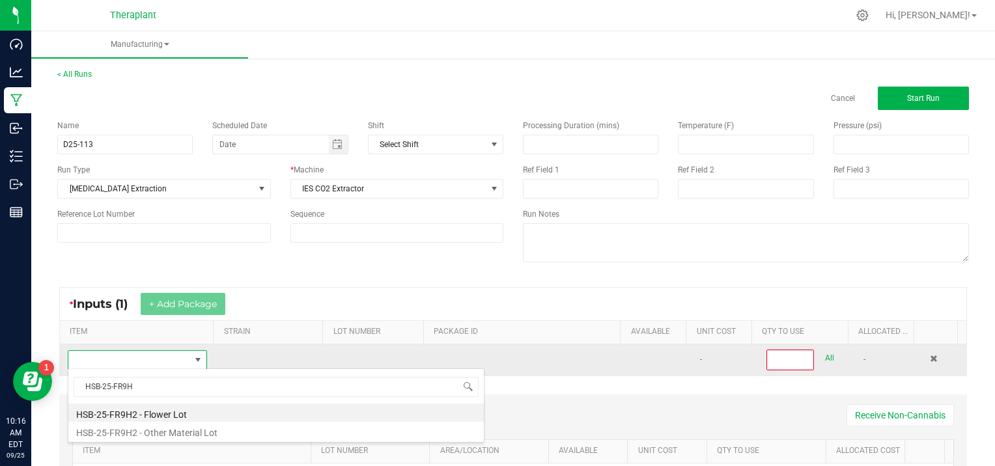
type input "HSB-25-FR9H2"
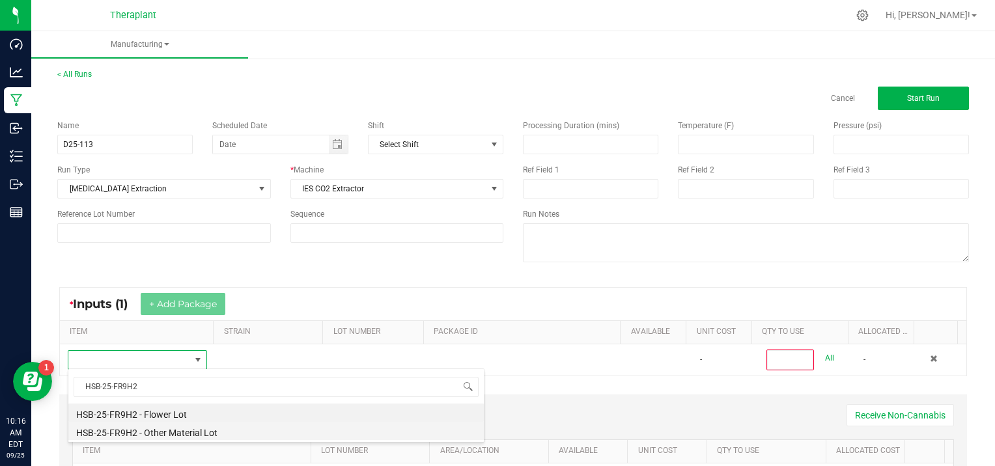
click at [174, 430] on li "HSB-25-FR9H2 - Other Material Lot" at bounding box center [276, 431] width 416 height 18
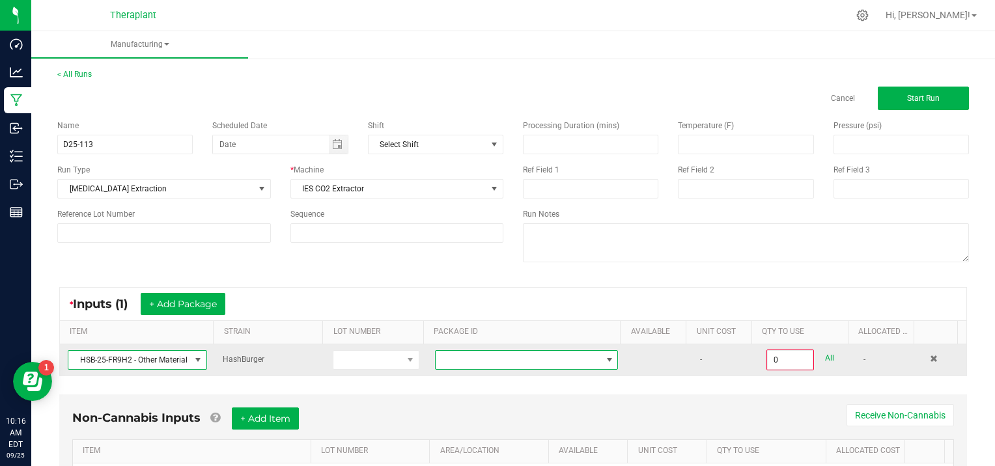
click at [604, 358] on span at bounding box center [609, 360] width 10 height 10
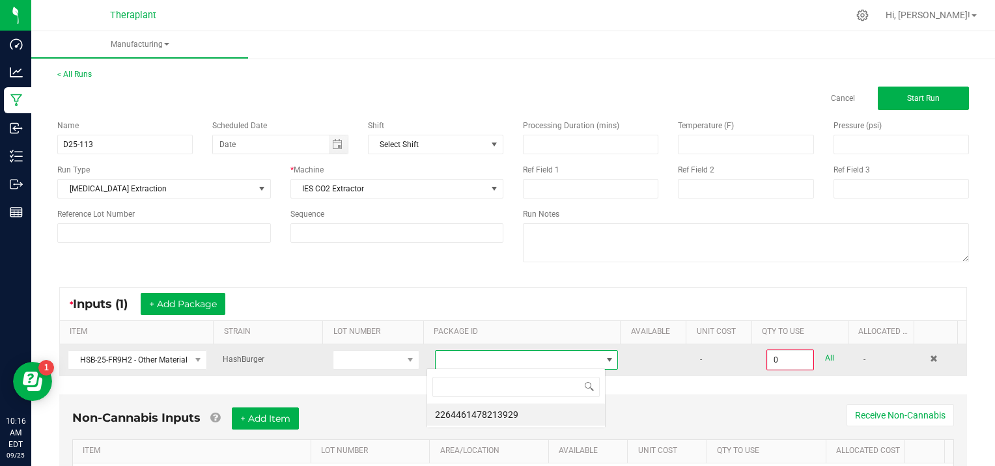
scroll to position [19, 178]
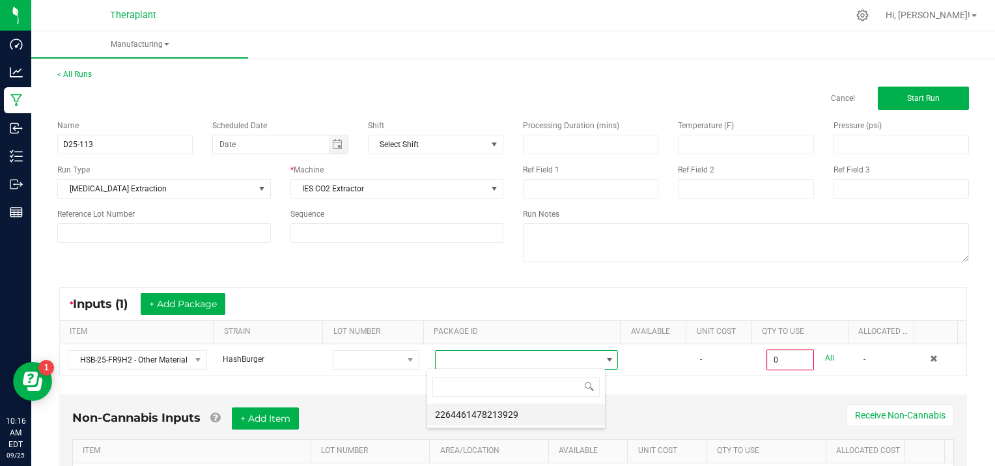
click at [497, 419] on li "2264461478213929" at bounding box center [516, 415] width 178 height 22
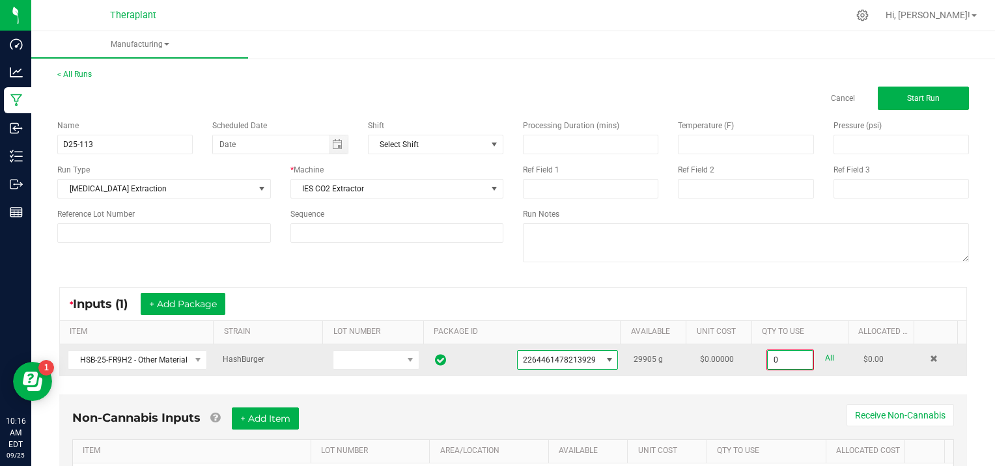
click at [791, 357] on input "0" at bounding box center [790, 360] width 45 height 18
click at [825, 354] on link "All" at bounding box center [829, 359] width 9 height 18
type input "29905.0000 g"
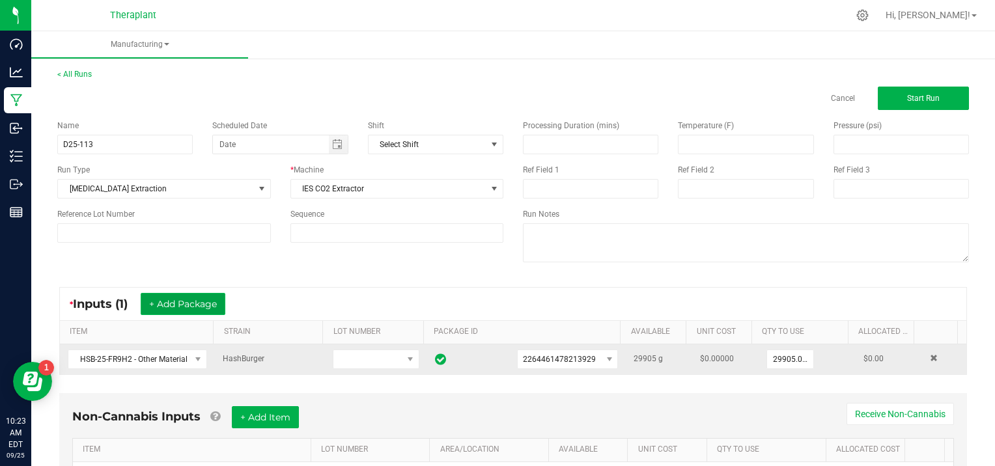
click at [182, 299] on button "+ Add Package" at bounding box center [183, 304] width 85 height 22
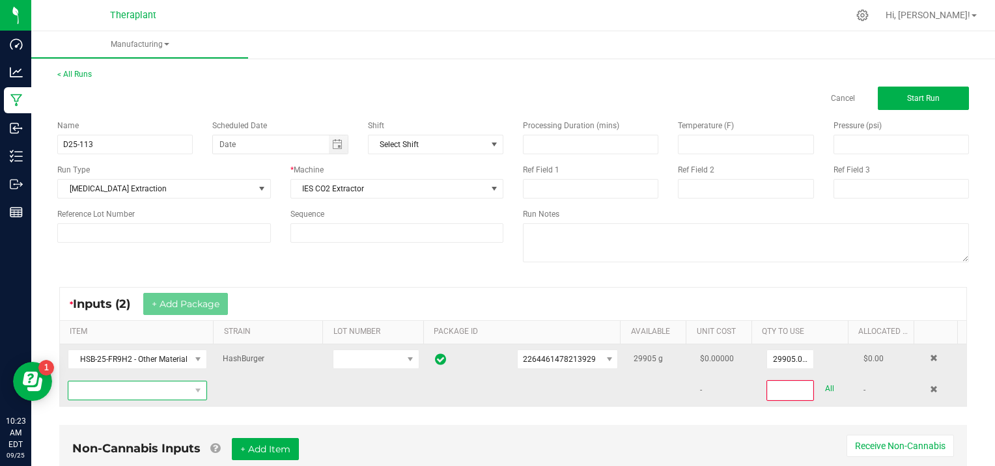
click at [115, 387] on span "NO DATA FOUND" at bounding box center [129, 391] width 122 height 18
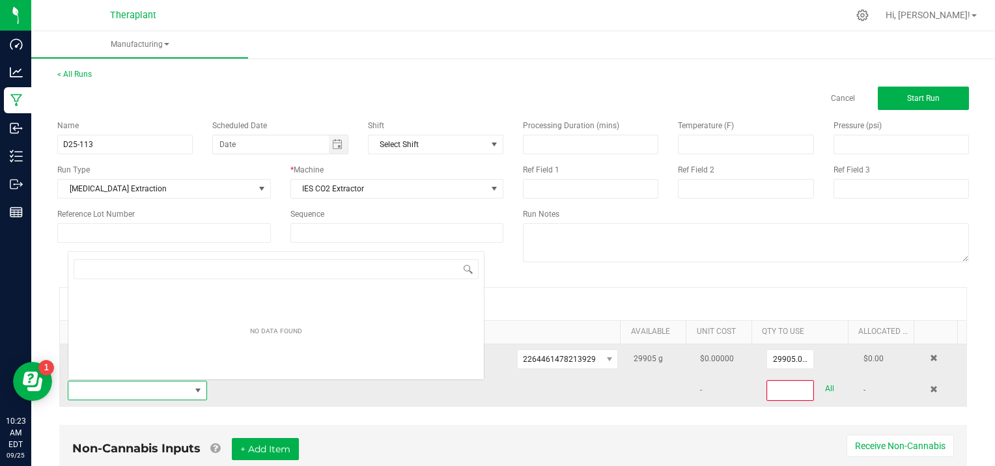
scroll to position [19, 134]
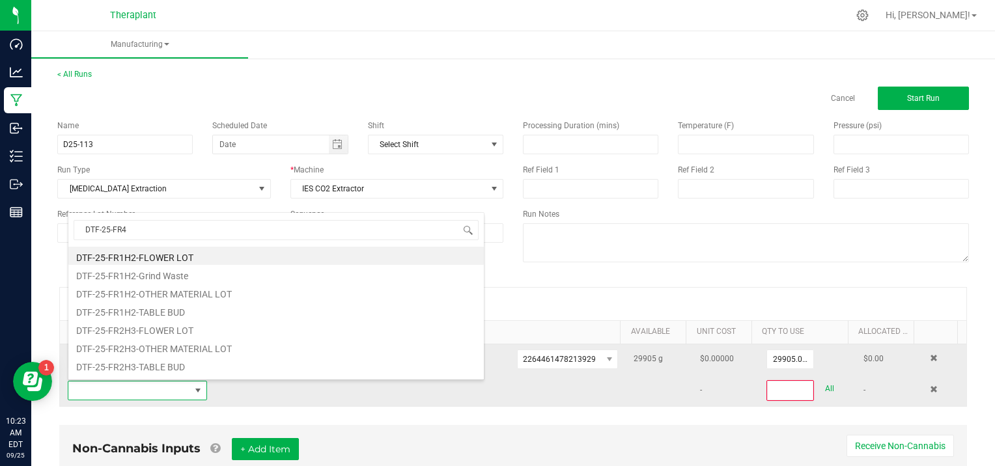
type input "DTF-25-FR4H"
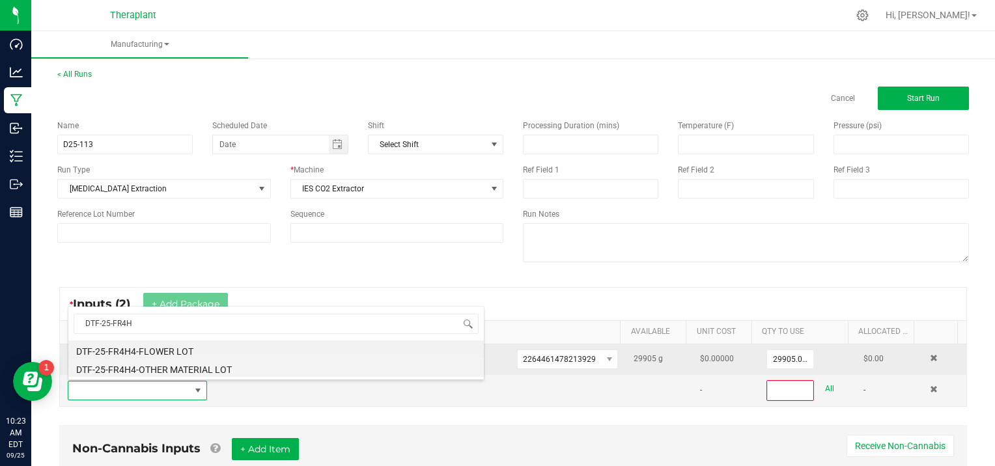
click at [128, 372] on li "DTF-25-FR4H4-OTHER MATERIAL LOT" at bounding box center [276, 368] width 416 height 18
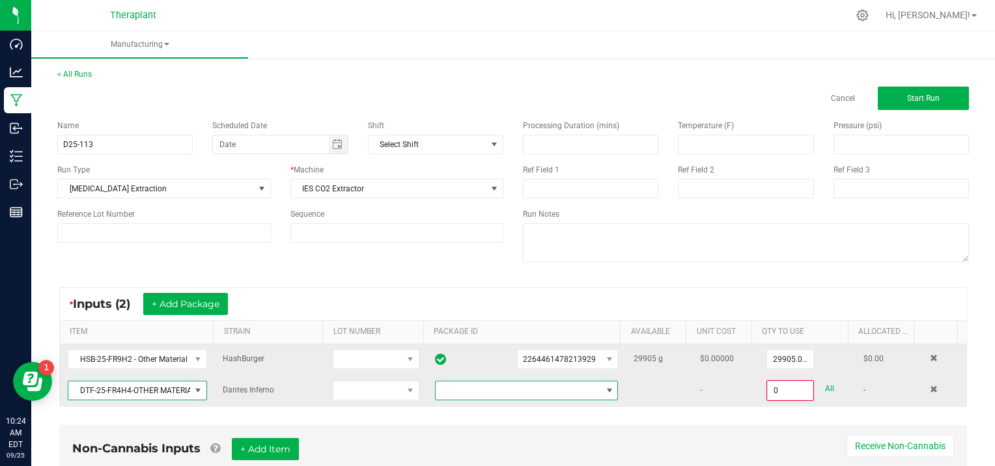
click at [604, 388] on span at bounding box center [609, 391] width 10 height 10
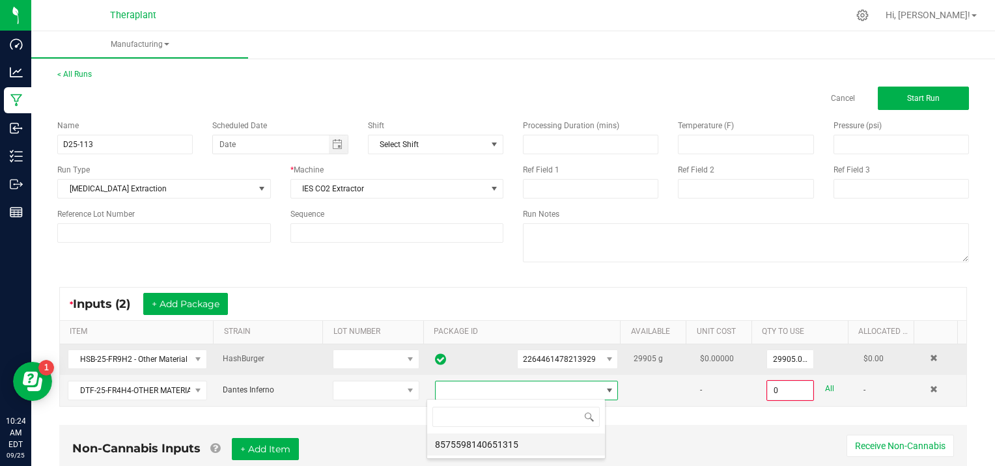
click at [526, 445] on li "8575598140651315" at bounding box center [516, 445] width 178 height 22
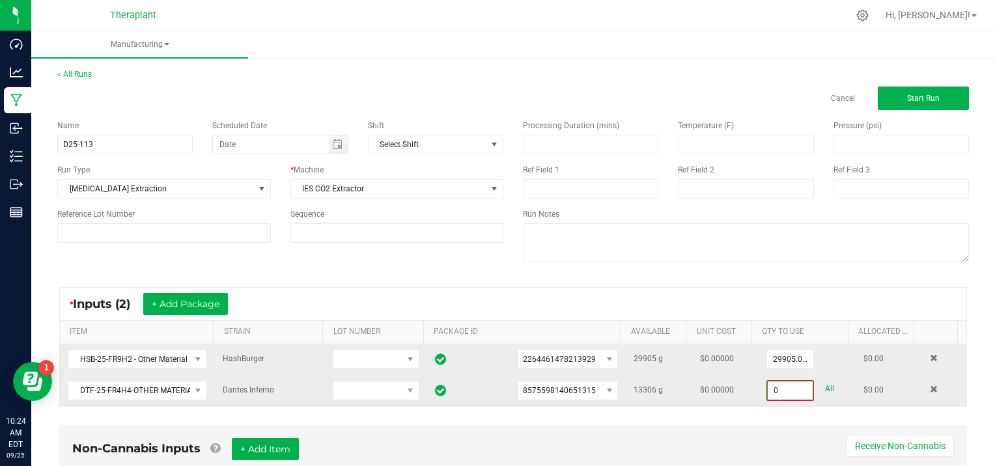
click at [789, 386] on input "0" at bounding box center [790, 391] width 45 height 18
click at [825, 382] on link "All" at bounding box center [829, 389] width 9 height 18
type input "13306.0000 g"
click at [673, 449] on div "Non-Cannabis Inputs + Add Item Receive Non-Cannabis" at bounding box center [513, 453] width 882 height 32
click at [912, 94] on span "Start Run" at bounding box center [923, 98] width 33 height 9
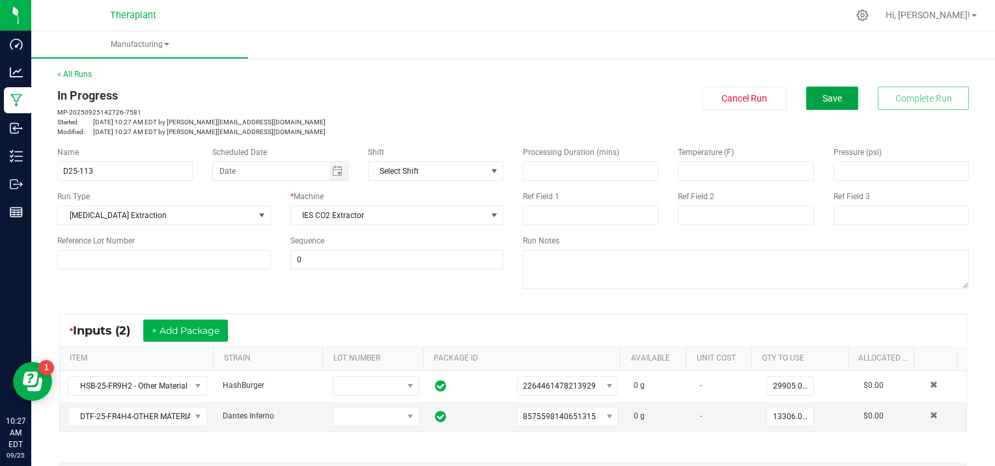
click at [837, 90] on button "Save" at bounding box center [832, 98] width 52 height 23
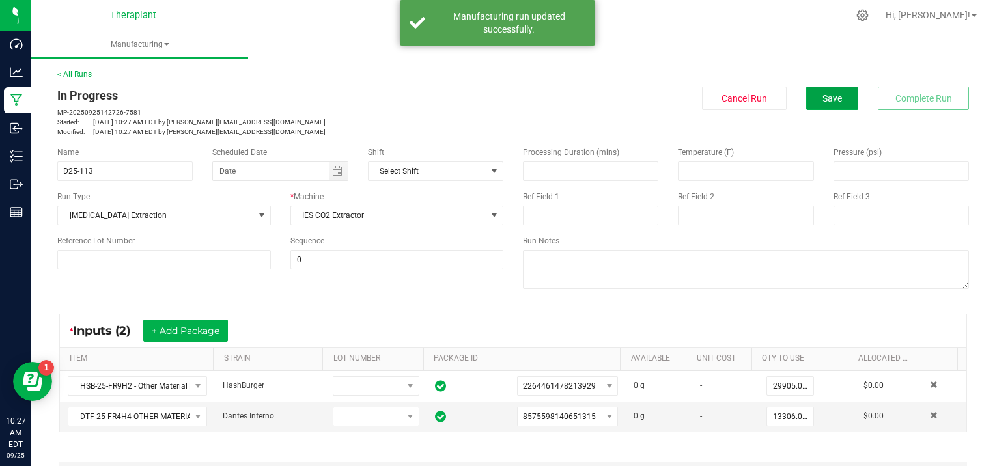
click at [837, 90] on button "Save" at bounding box center [832, 98] width 52 height 23
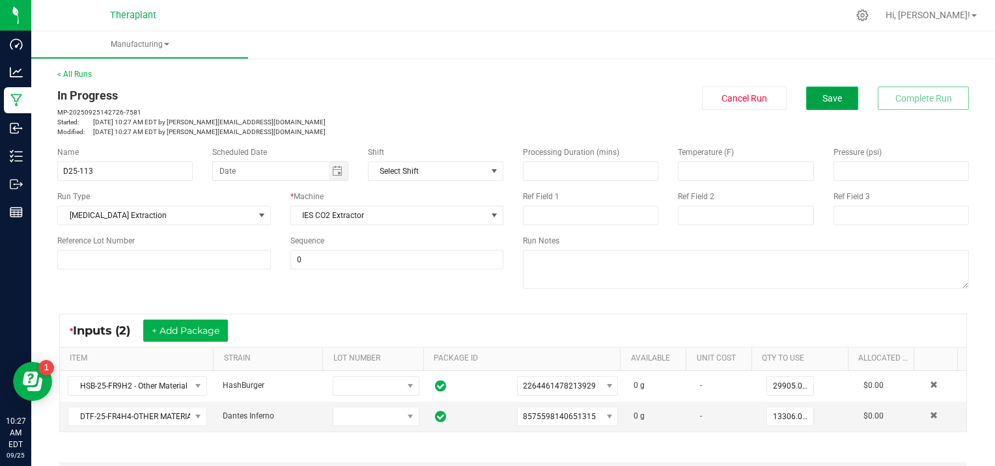
click at [810, 102] on button "Save" at bounding box center [832, 98] width 52 height 23
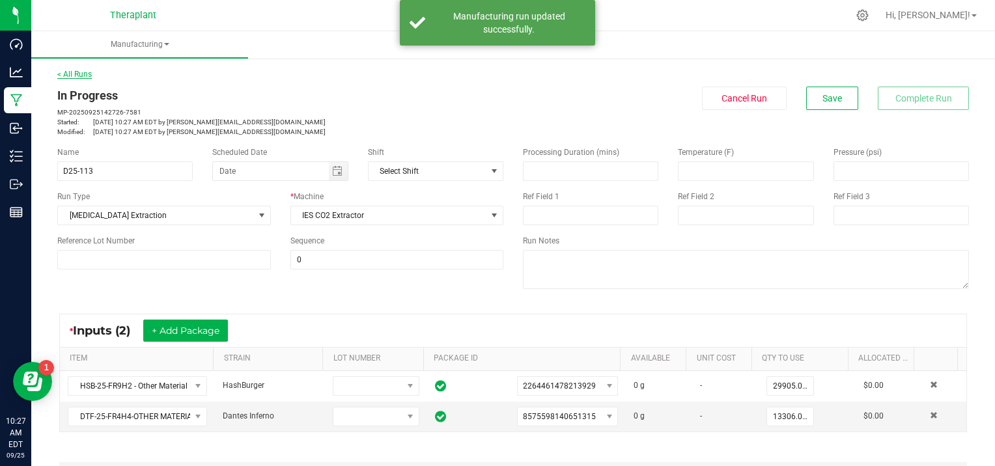
click at [70, 70] on link "< All Runs" at bounding box center [74, 74] width 35 height 9
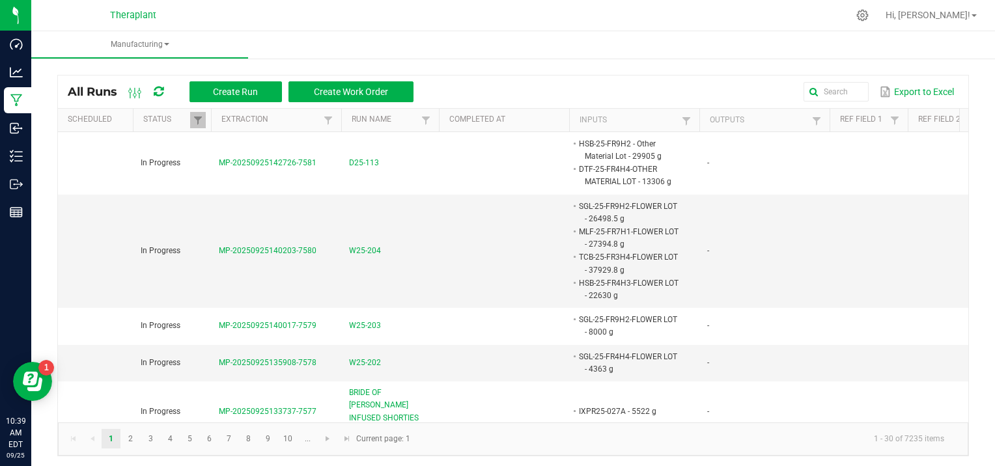
click at [279, 46] on ul "Manufacturing" at bounding box center [528, 45] width 995 height 28
click at [821, 89] on input "text" at bounding box center [721, 92] width 294 height 20
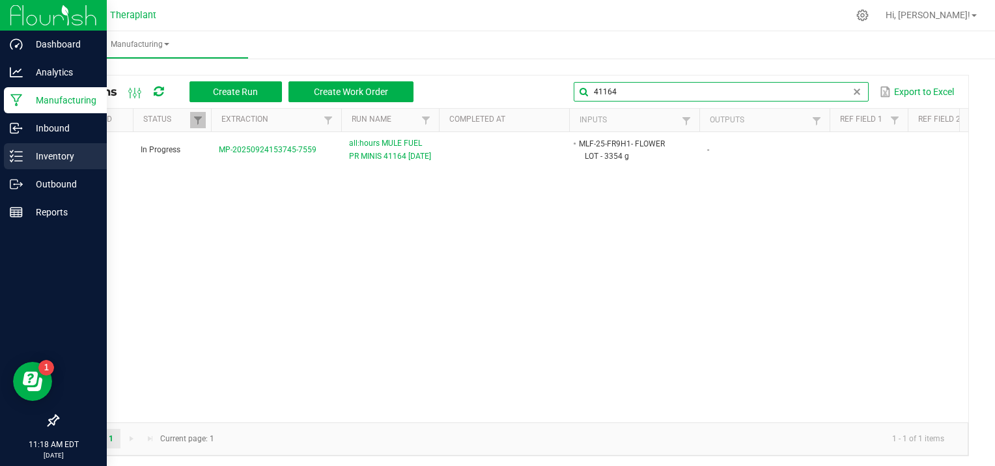
type input "41164"
click at [29, 156] on p "Inventory" at bounding box center [62, 156] width 78 height 16
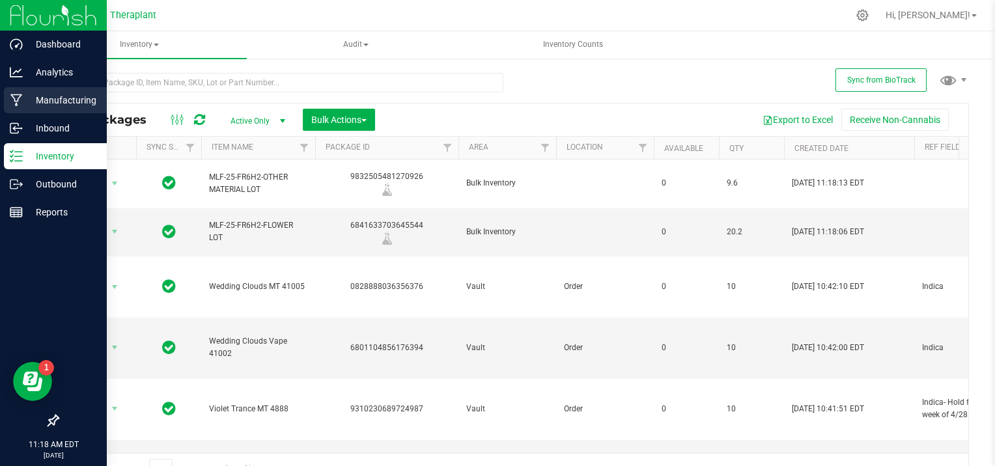
click at [26, 106] on p "Manufacturing" at bounding box center [62, 100] width 78 height 16
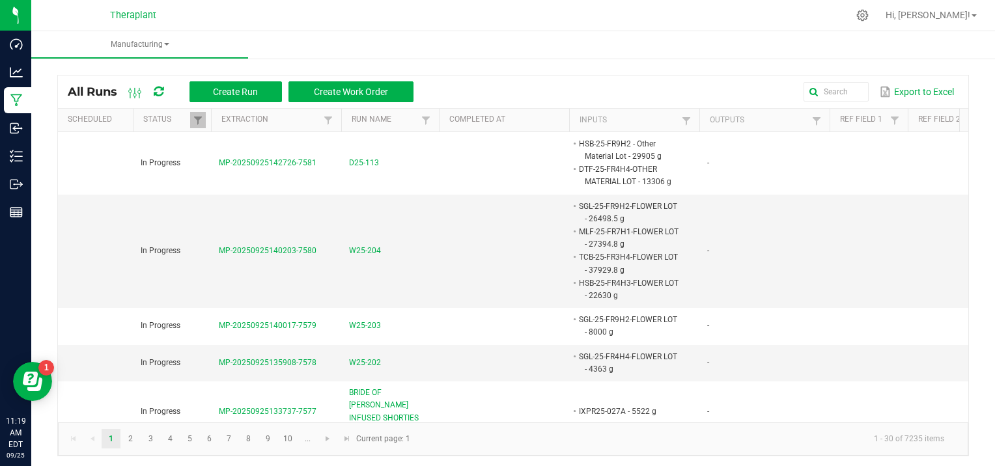
click at [236, 38] on link "Manufacturing" at bounding box center [139, 44] width 217 height 27
click at [313, 40] on ul "Manufacturing" at bounding box center [528, 45] width 995 height 28
click at [654, 445] on kendo-pager-info "1 - 30 of 7235 items" at bounding box center [686, 439] width 537 height 21
click at [283, 8] on div at bounding box center [540, 15] width 615 height 25
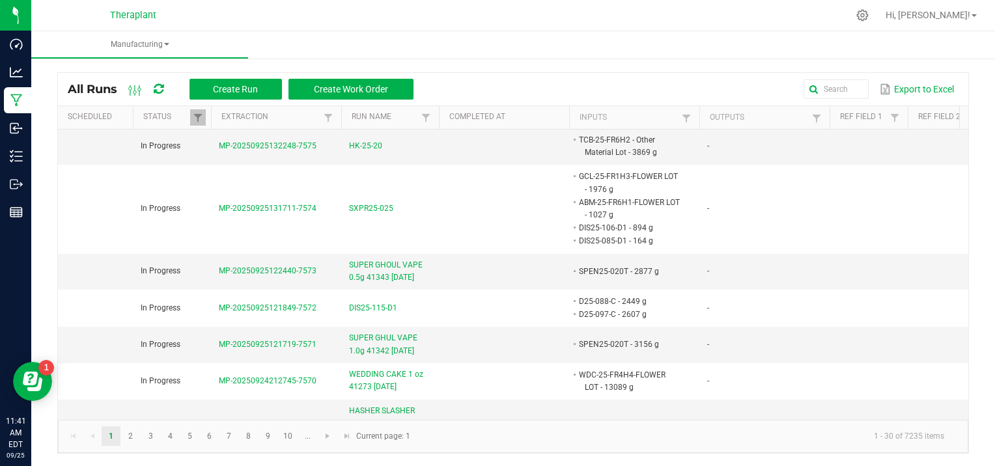
scroll to position [243, 0]
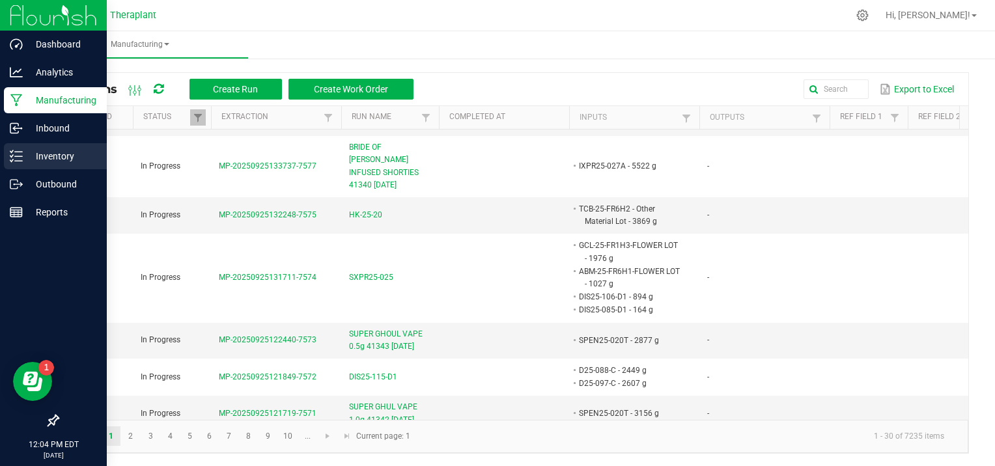
click at [65, 153] on p "Inventory" at bounding box center [62, 156] width 78 height 16
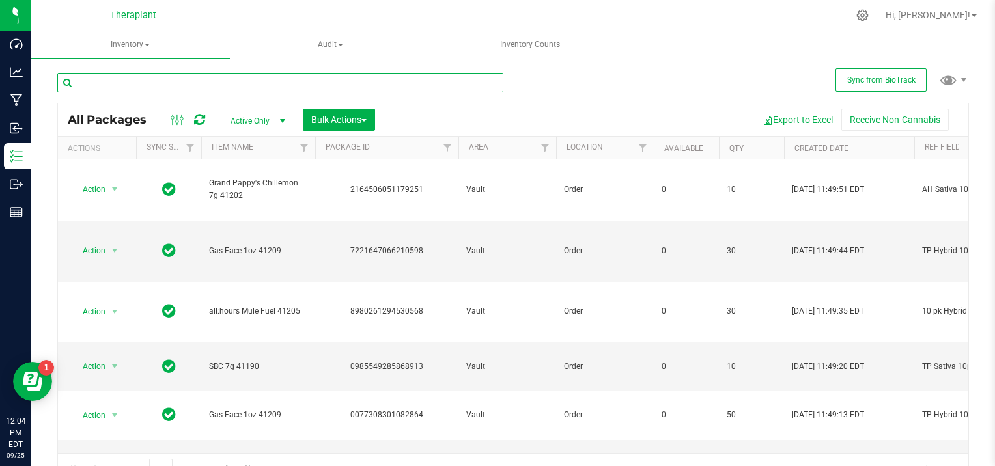
click at [115, 73] on input "text" at bounding box center [280, 83] width 446 height 20
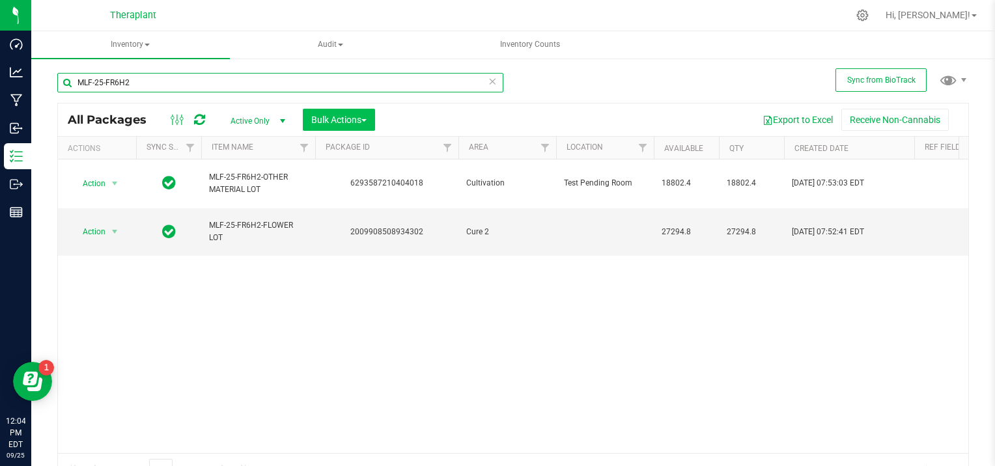
type input "MLF-25-FR6H2"
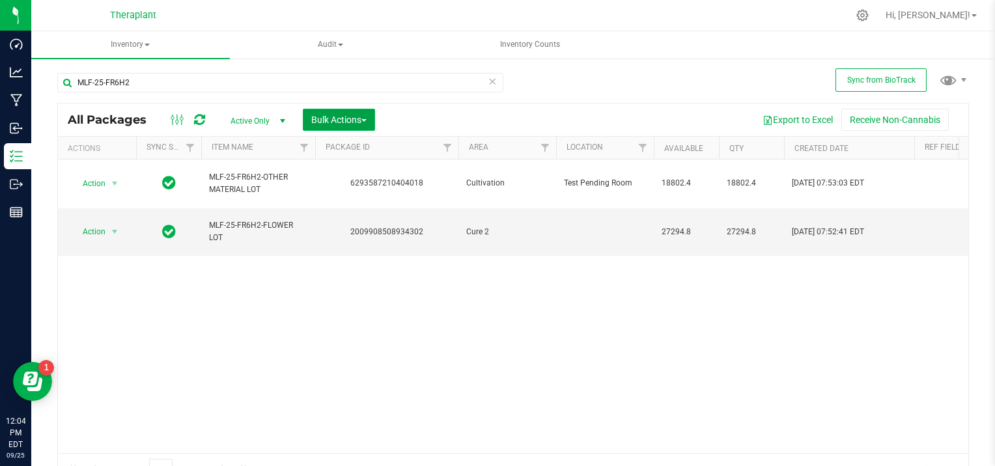
click at [369, 117] on button "Bulk Actions" at bounding box center [339, 120] width 72 height 22
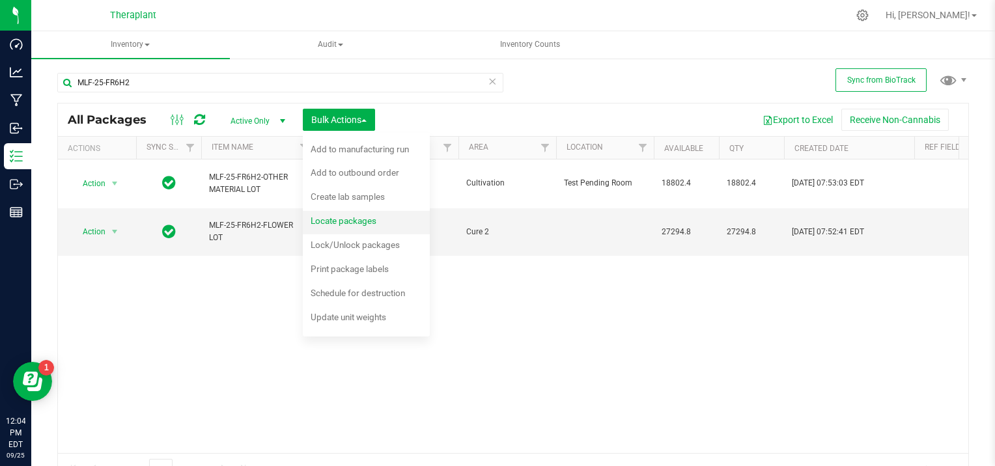
click at [378, 225] on div "Locate packages" at bounding box center [352, 222] width 83 height 21
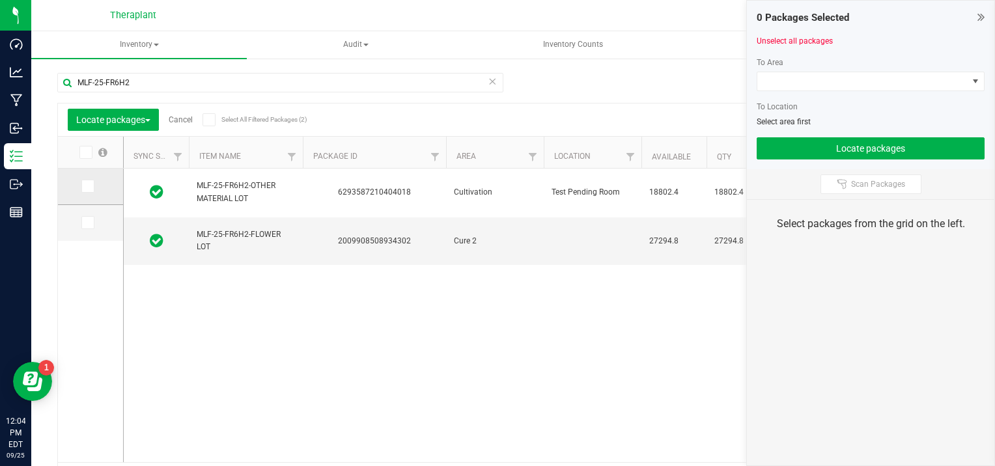
click at [86, 186] on icon at bounding box center [87, 186] width 8 height 0
click at [0, 0] on input "checkbox" at bounding box center [0, 0] width 0 height 0
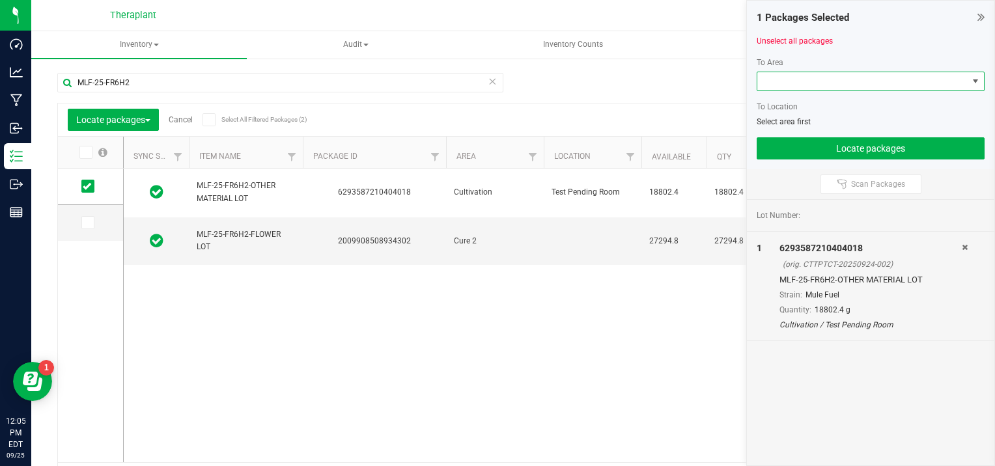
click at [976, 78] on span at bounding box center [975, 81] width 10 height 10
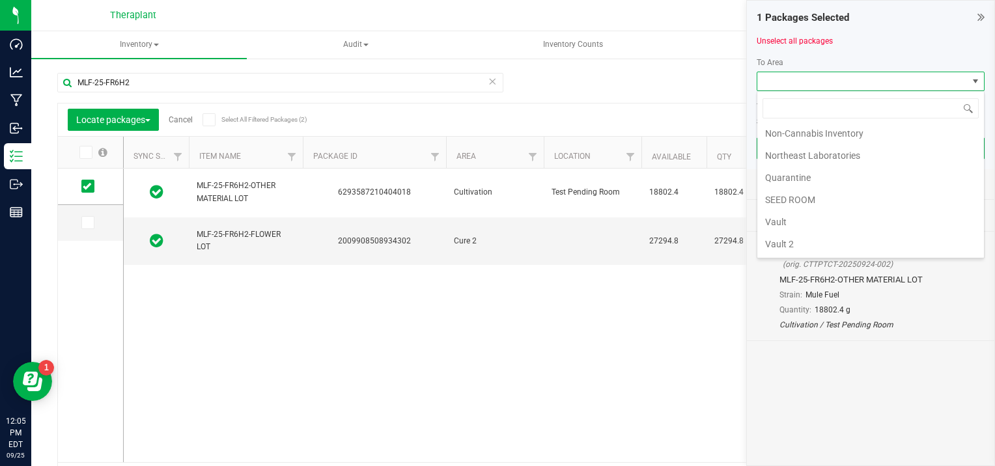
scroll to position [188, 0]
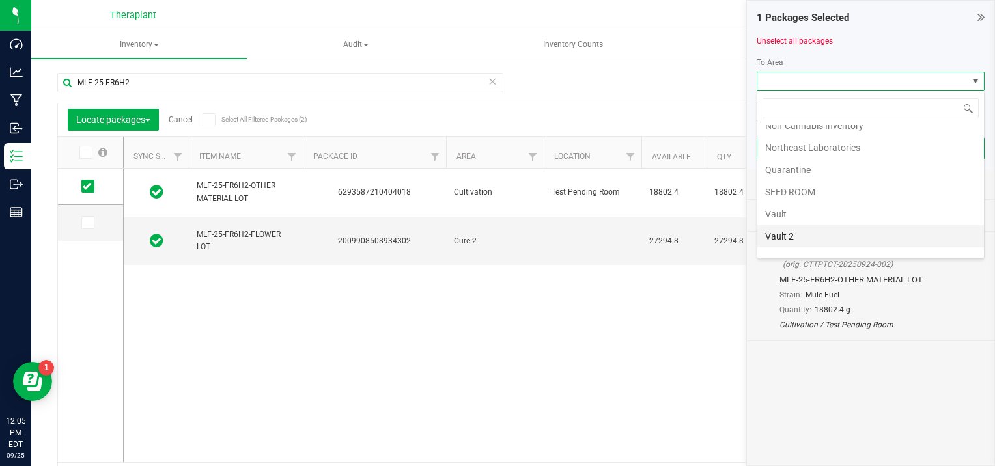
click at [819, 234] on li "Vault 2" at bounding box center [870, 236] width 227 height 22
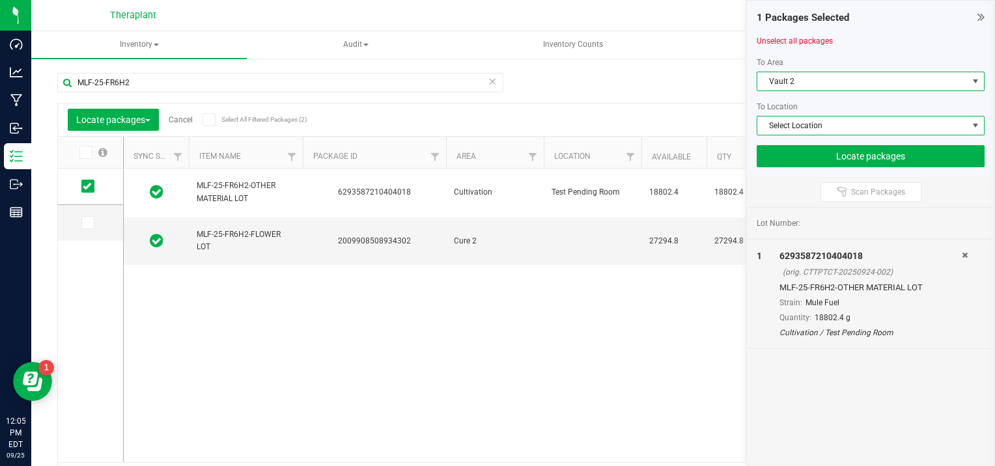
click at [978, 122] on span at bounding box center [975, 125] width 10 height 10
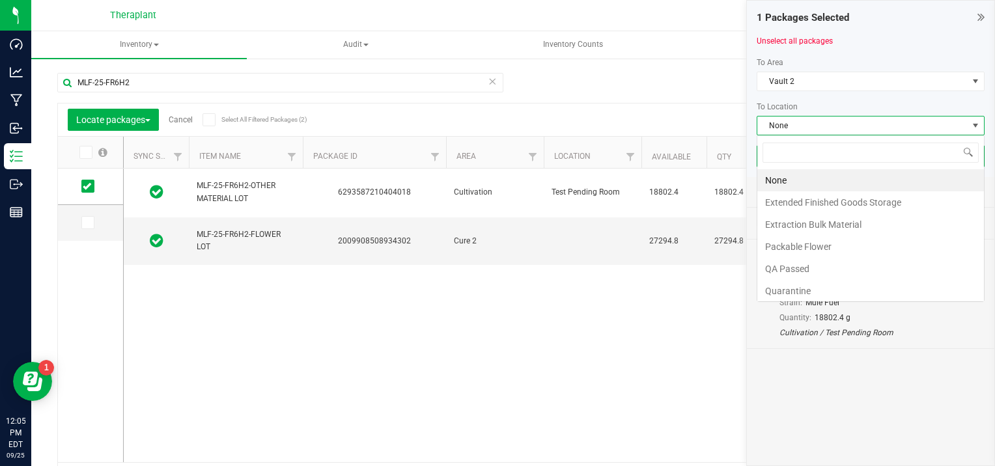
scroll to position [19, 228]
click at [841, 229] on li "Extraction Bulk Material" at bounding box center [870, 225] width 227 height 22
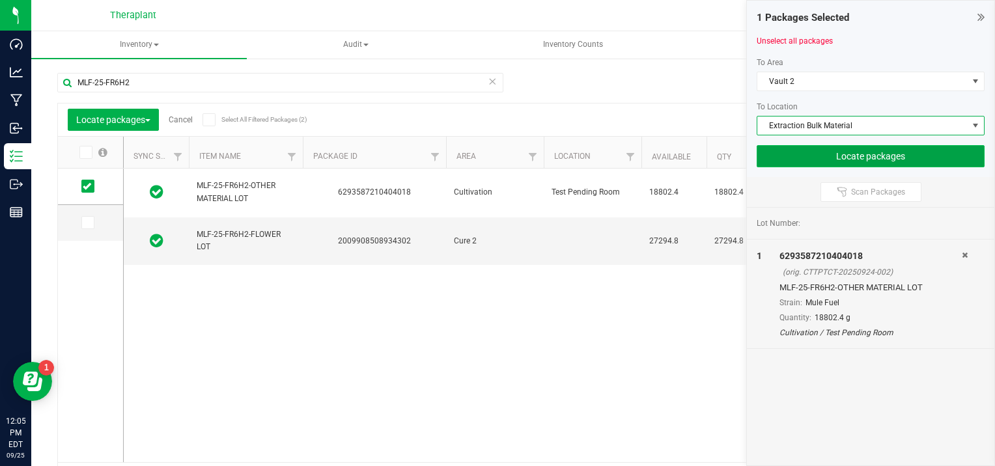
click at [945, 160] on button "Locate packages" at bounding box center [871, 156] width 228 height 22
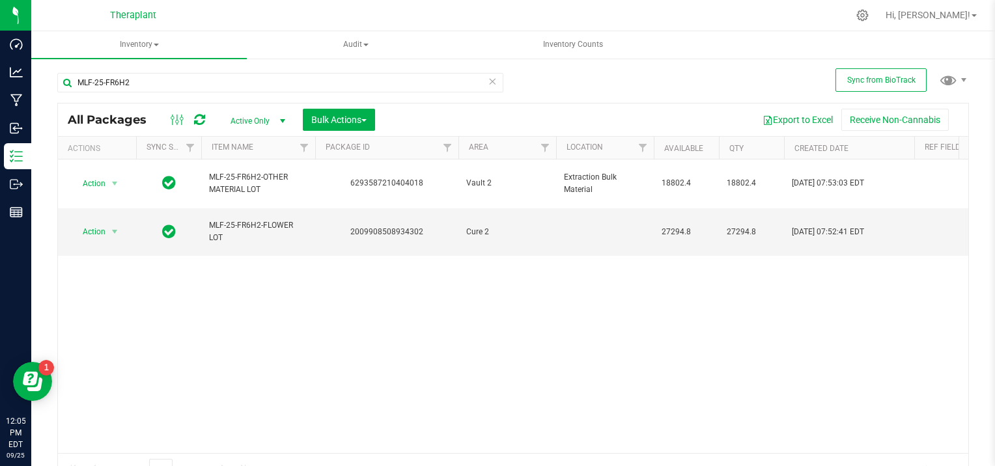
click at [441, 392] on div "Action Action Create package Edit attributes Global inventory Locate package Lo…" at bounding box center [513, 307] width 910 height 294
click at [233, 326] on div "Action Action Create package Edit attributes Global inventory Locate package Lo…" at bounding box center [513, 307] width 910 height 294
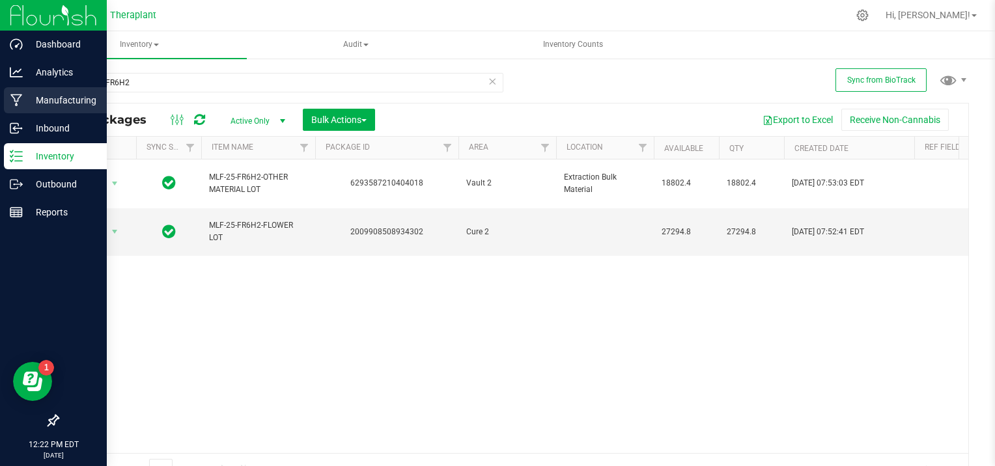
click at [45, 104] on p "Manufacturing" at bounding box center [62, 100] width 78 height 16
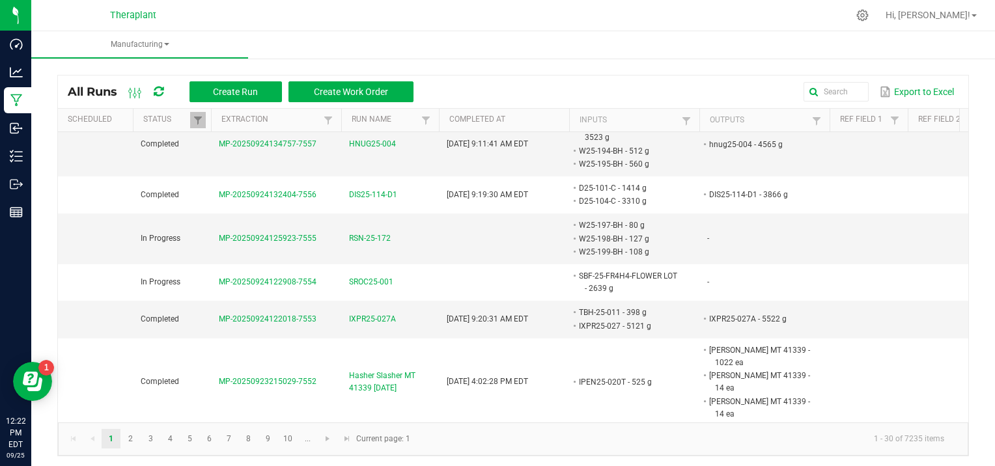
scroll to position [1433, 0]
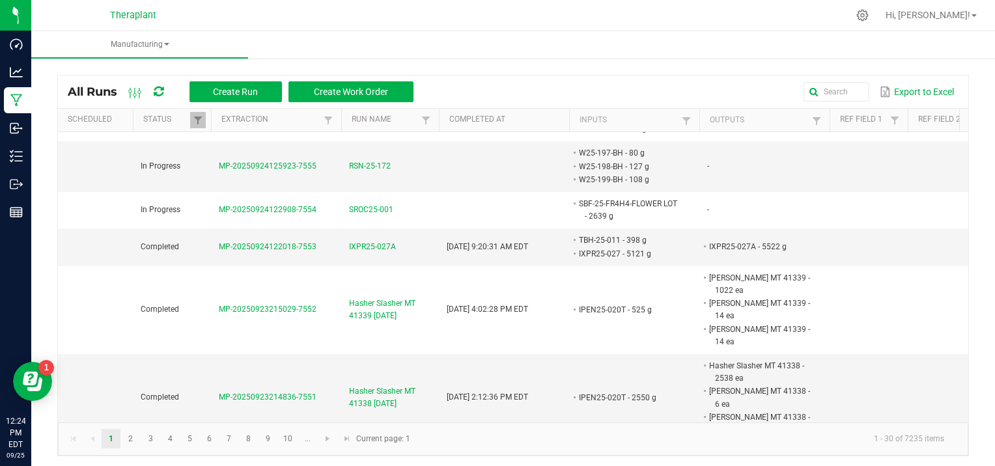
click at [274, 43] on ul "Manufacturing" at bounding box center [528, 45] width 995 height 28
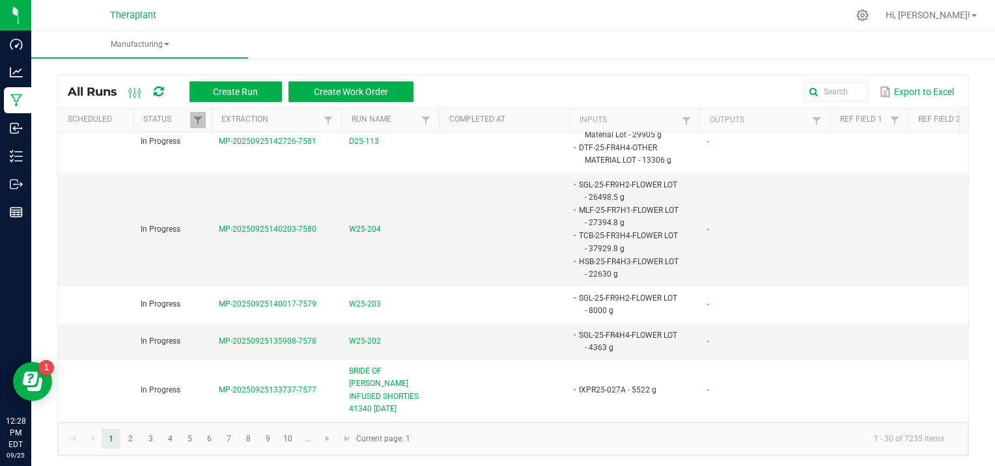
scroll to position [0, 0]
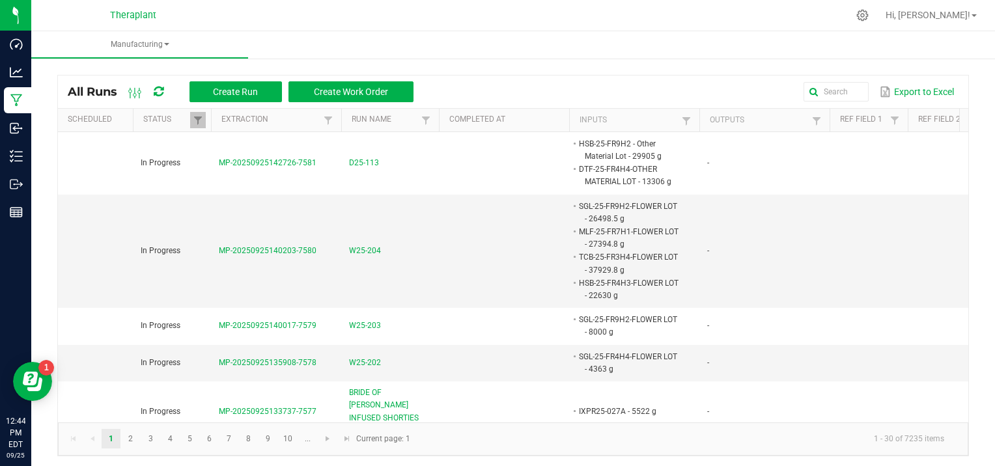
click at [292, 25] on div at bounding box center [540, 15] width 615 height 25
click at [279, 38] on ul "Manufacturing" at bounding box center [528, 45] width 995 height 28
